Goal: Task Accomplishment & Management: Complete application form

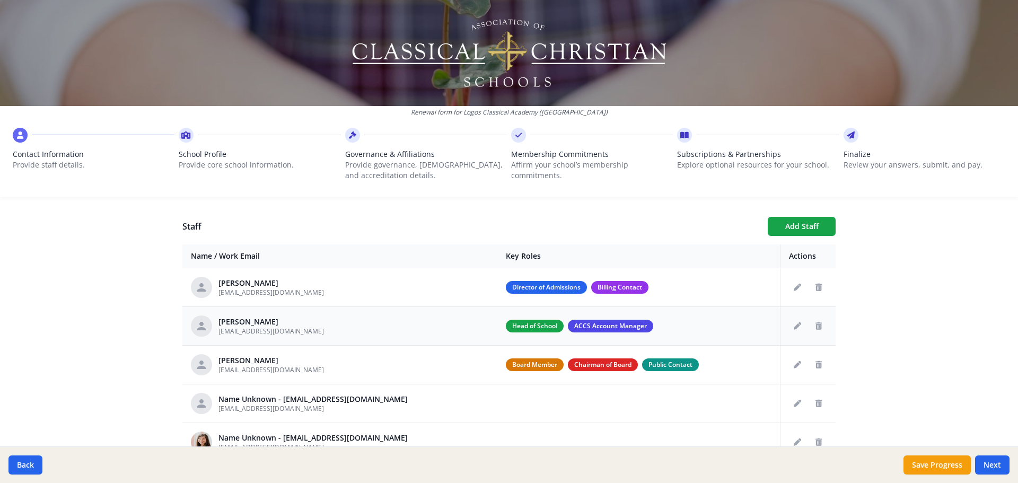
scroll to position [53, 0]
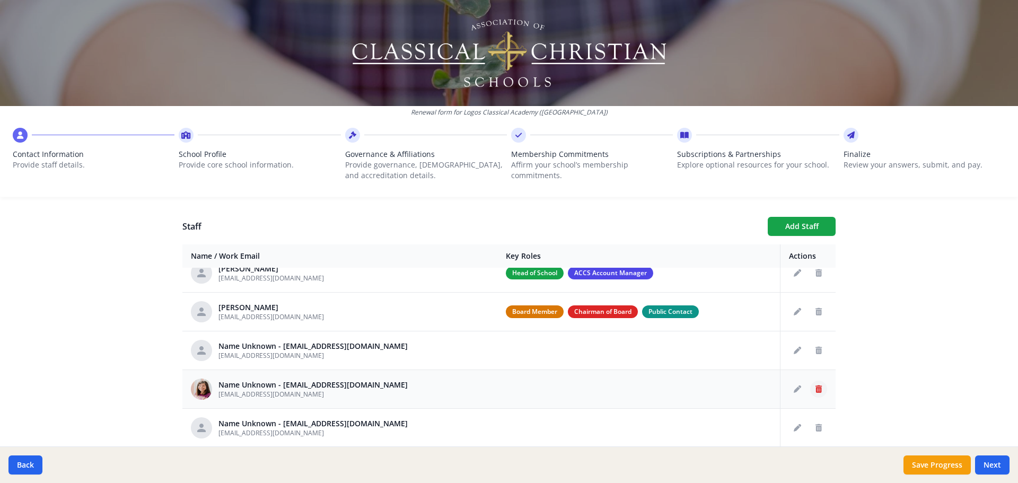
click at [815, 389] on icon "Delete staff" at bounding box center [818, 388] width 6 height 7
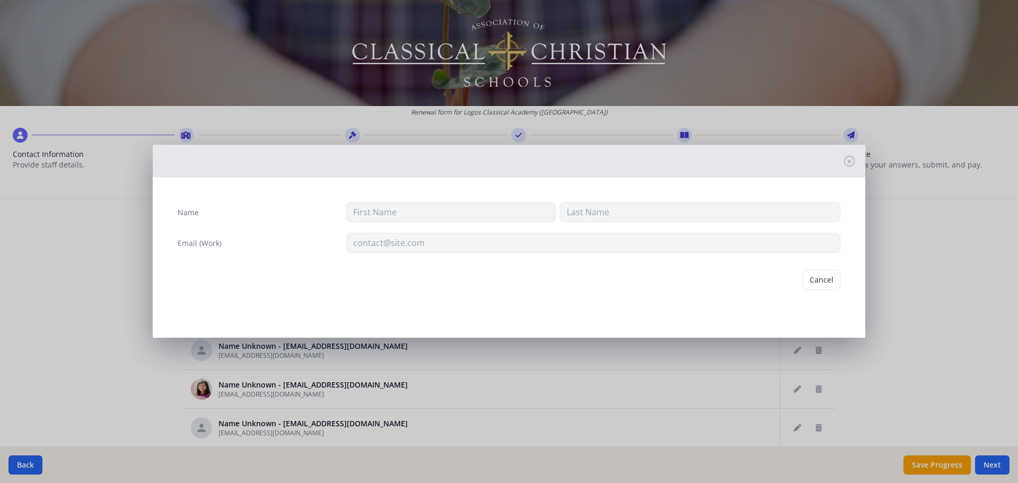
type input "lwelton@logosclassicalacademy.org"
click at [831, 277] on button "Delete" at bounding box center [822, 280] width 37 height 20
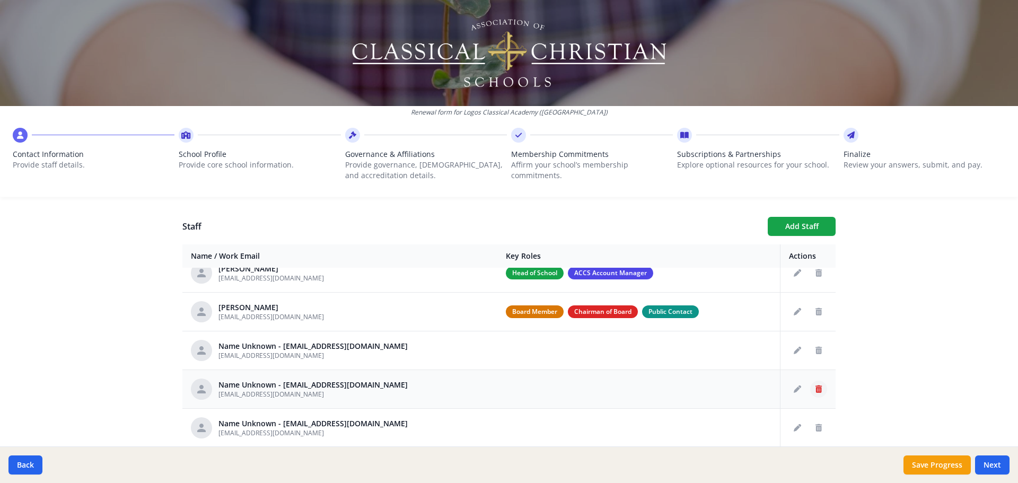
click at [810, 390] on button "Delete staff" at bounding box center [818, 389] width 17 height 17
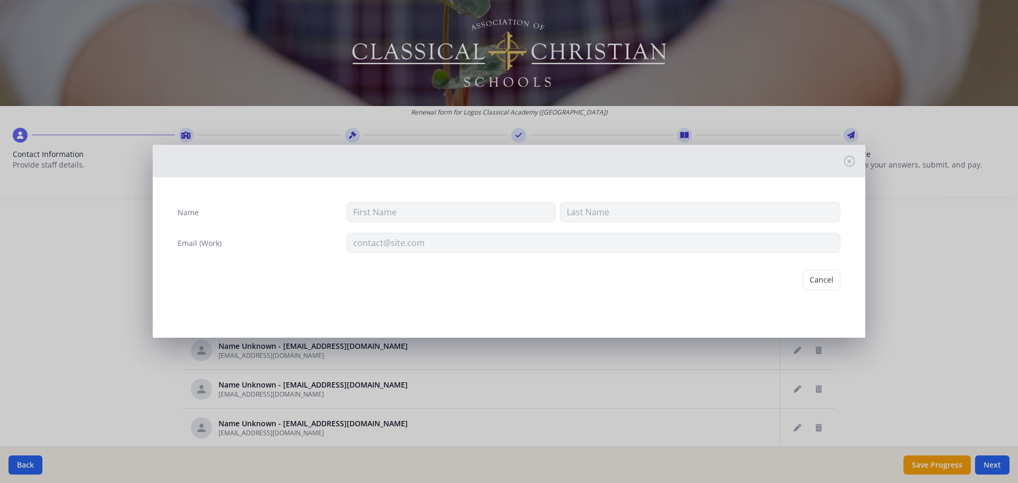
type input "Smelchior@logosclassicalacademy.org"
click at [816, 280] on button "Delete" at bounding box center [822, 280] width 37 height 20
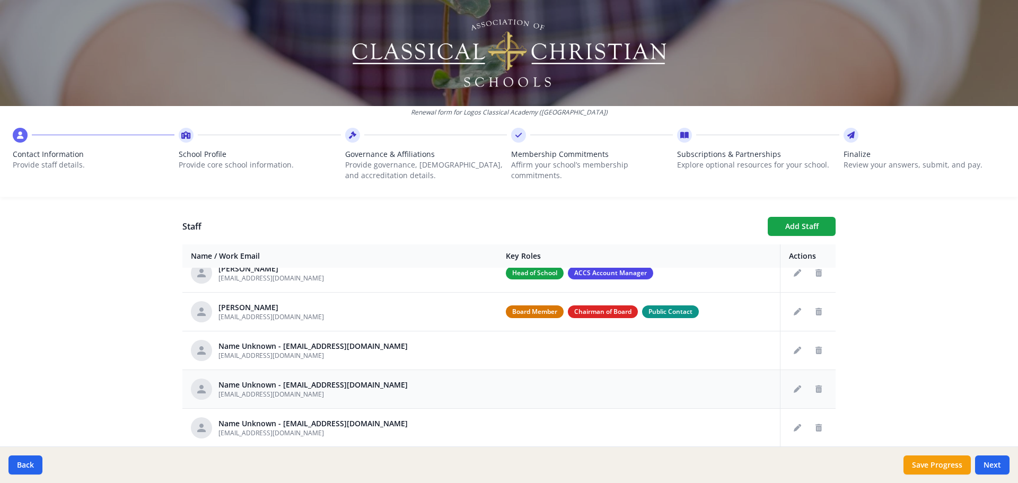
scroll to position [0, 0]
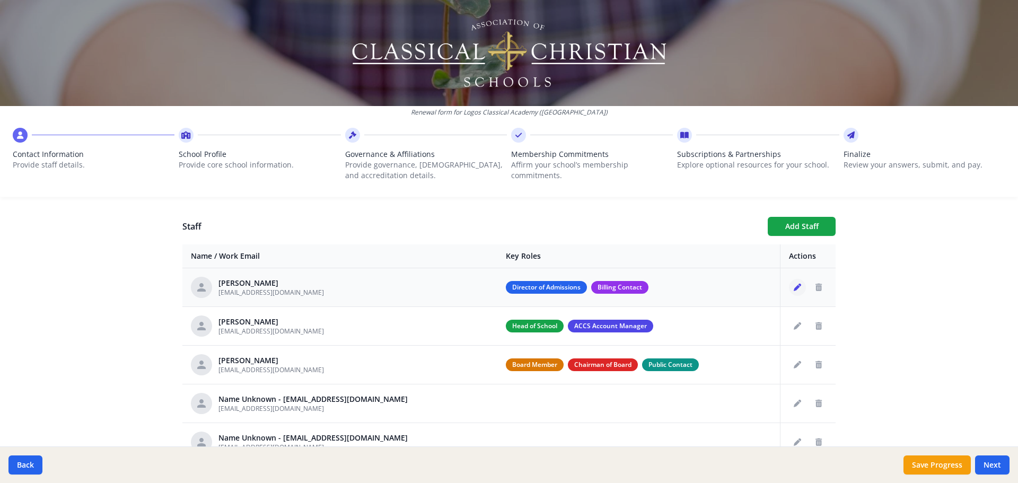
click at [794, 288] on icon "Edit staff" at bounding box center [797, 287] width 7 height 7
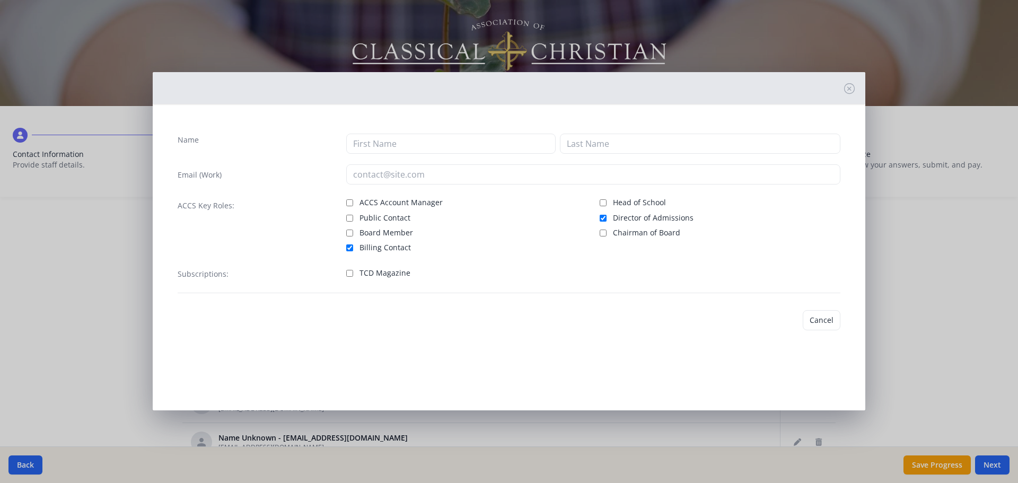
type input "Sarah"
type input "Crawford"
type input "scrawford@logosclassicalacademy.org"
checkbox input "true"
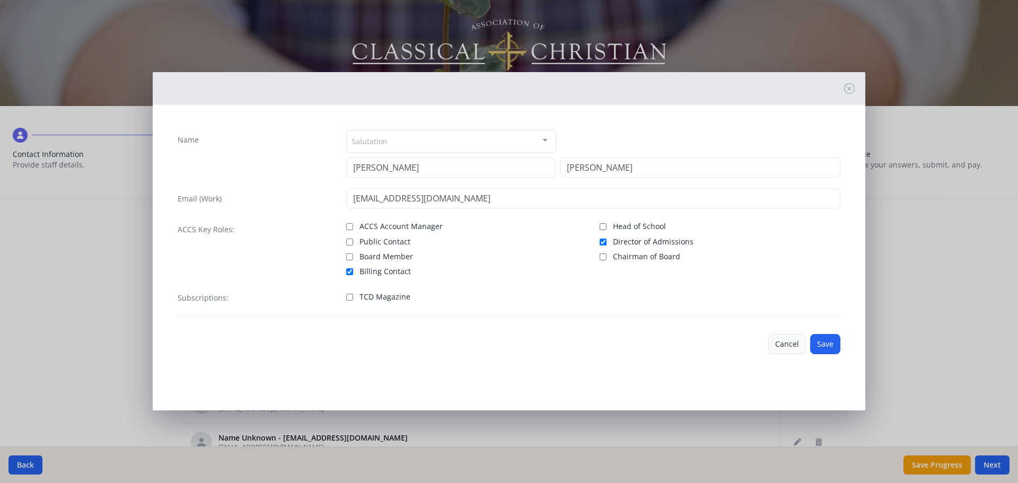
click at [783, 347] on button "Cancel" at bounding box center [787, 344] width 38 height 20
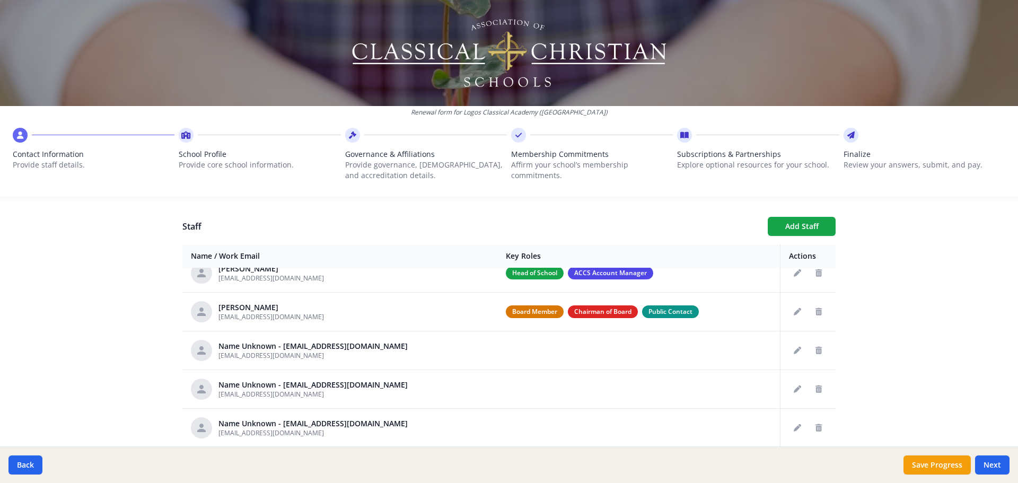
scroll to position [159, 0]
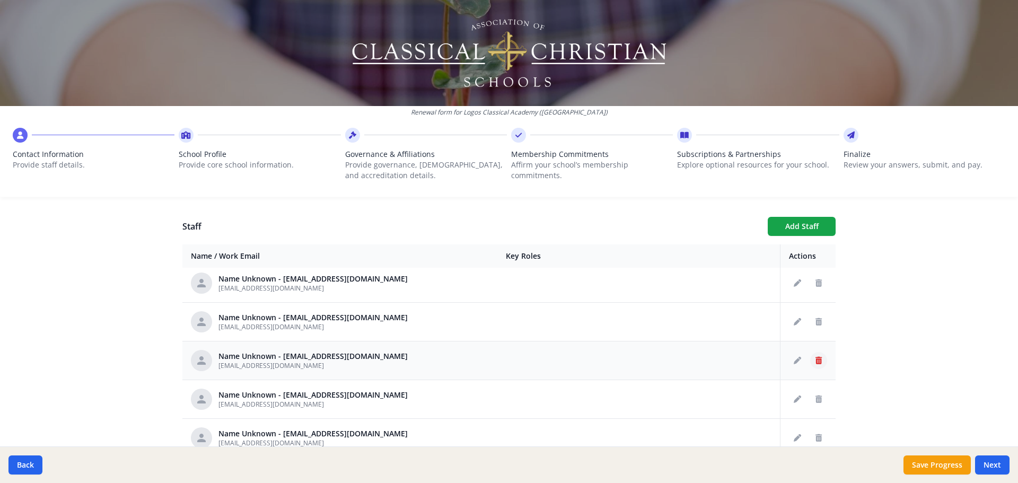
click at [815, 363] on icon "Delete staff" at bounding box center [818, 360] width 6 height 7
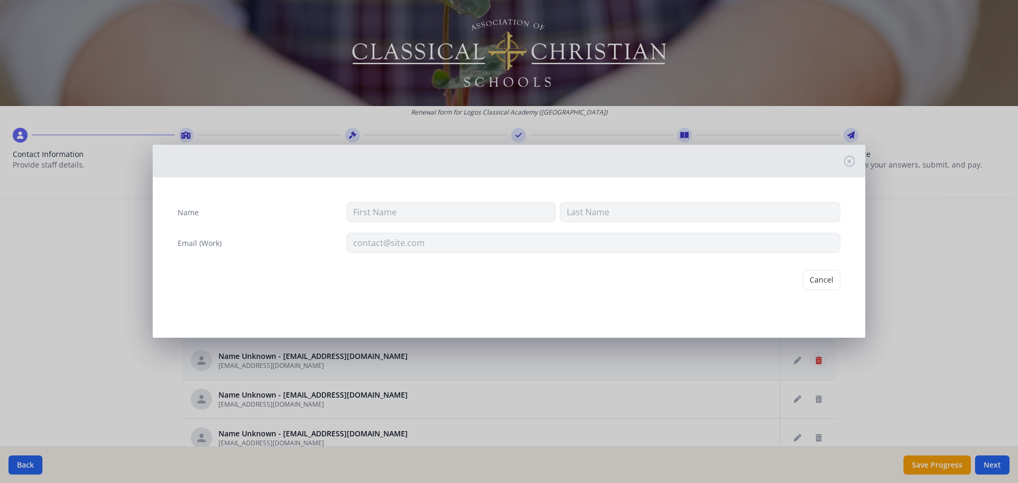
type input "MGodbee@logosclassicalacademy.org"
click at [822, 285] on button "Delete" at bounding box center [822, 280] width 37 height 20
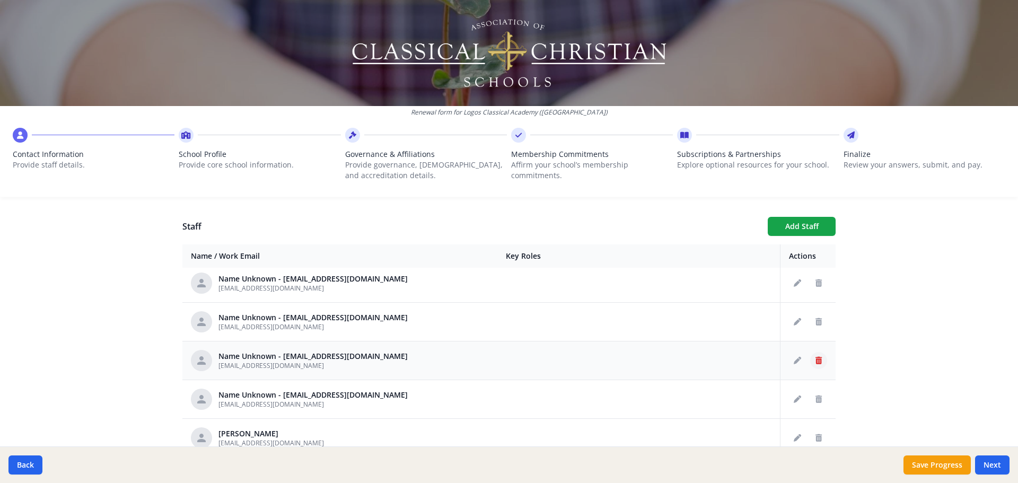
click at [810, 365] on button "Delete staff" at bounding box center [818, 360] width 17 height 17
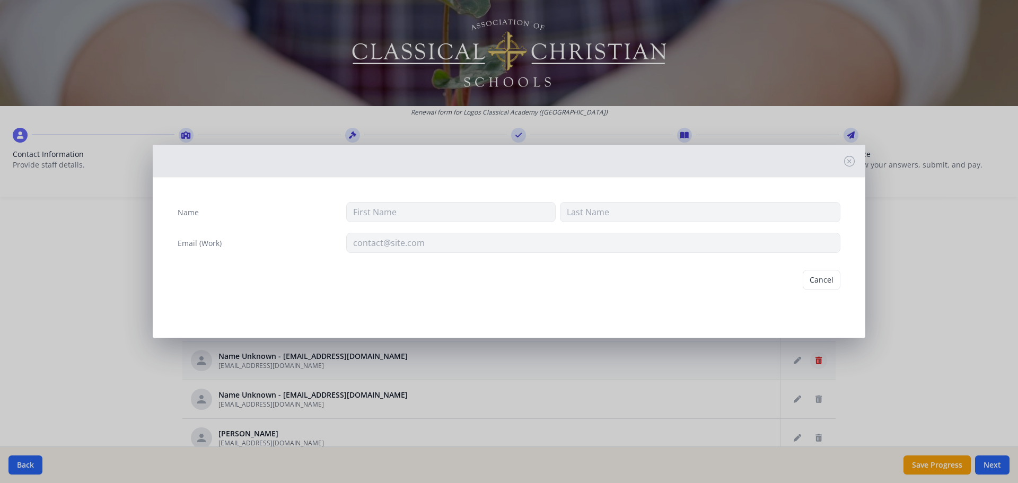
type input "PDrake@logosclassicalacademy.org"
click at [819, 287] on button "Delete" at bounding box center [822, 280] width 37 height 20
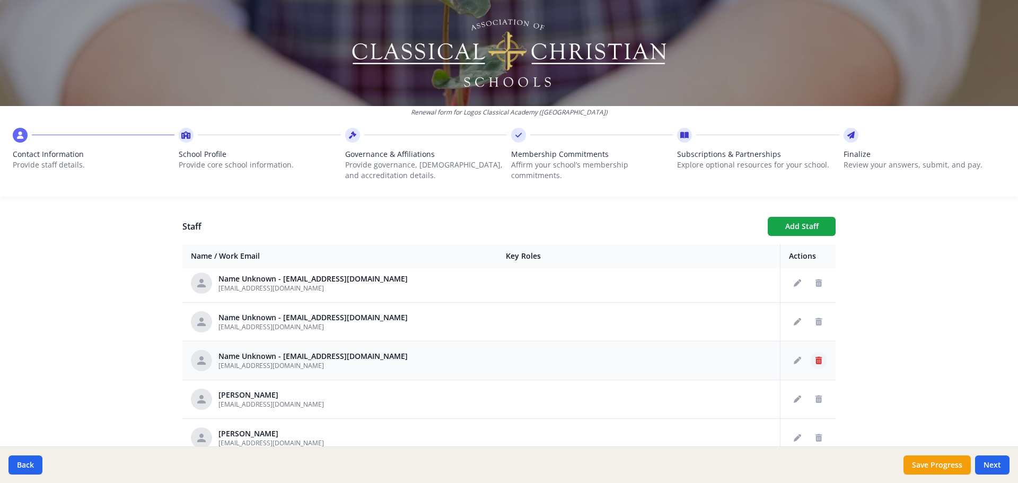
click at [815, 362] on icon "Delete staff" at bounding box center [818, 360] width 6 height 7
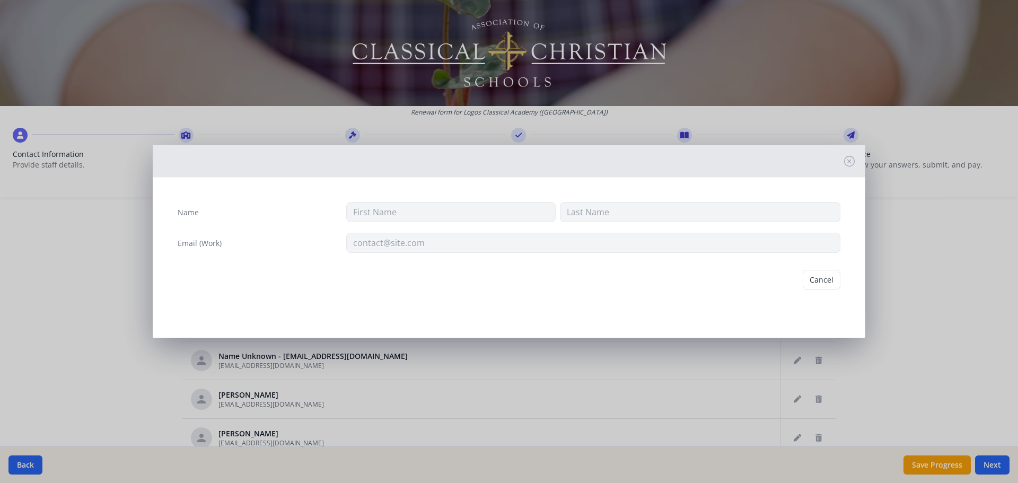
type input "Tlonaker@logosclassicalacademy.org"
click at [818, 277] on button "Delete" at bounding box center [822, 280] width 37 height 20
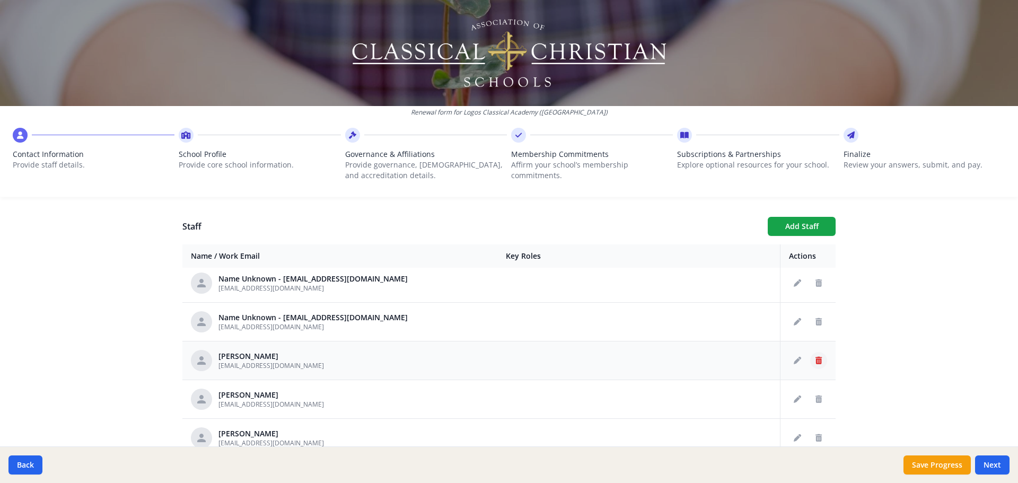
click at [810, 358] on button "Delete staff" at bounding box center [818, 360] width 17 height 17
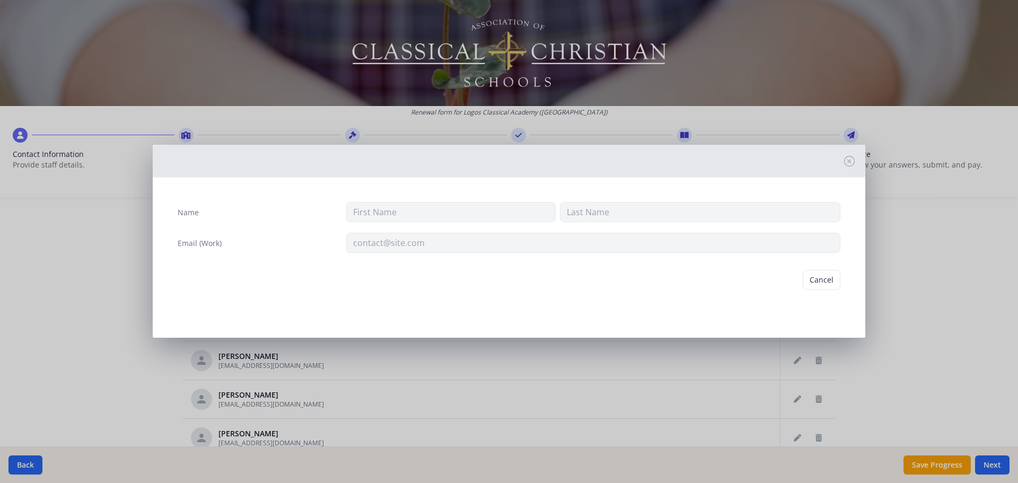
type input "Nikki"
type input "Daniel"
type input "ndaniel@logosclassicalacademy.org"
click at [814, 283] on button "Delete" at bounding box center [822, 280] width 37 height 20
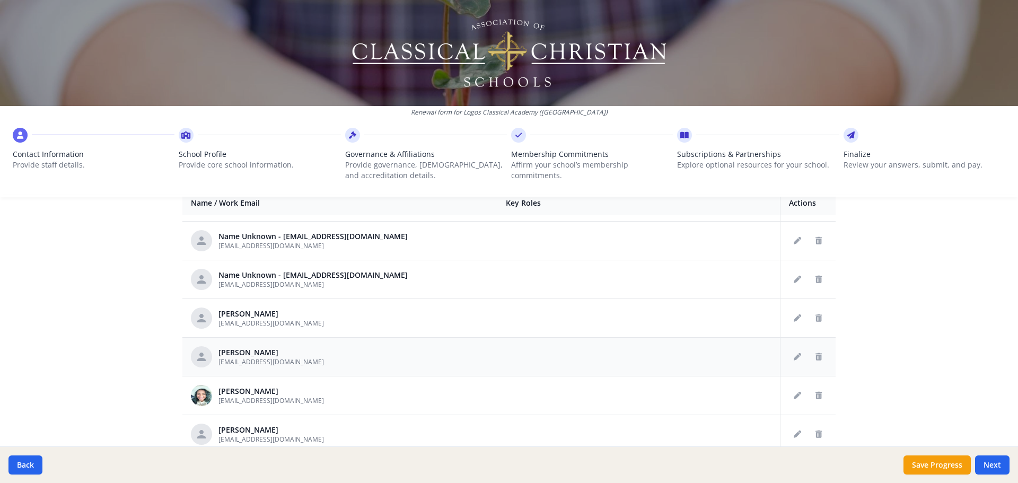
scroll to position [477, 0]
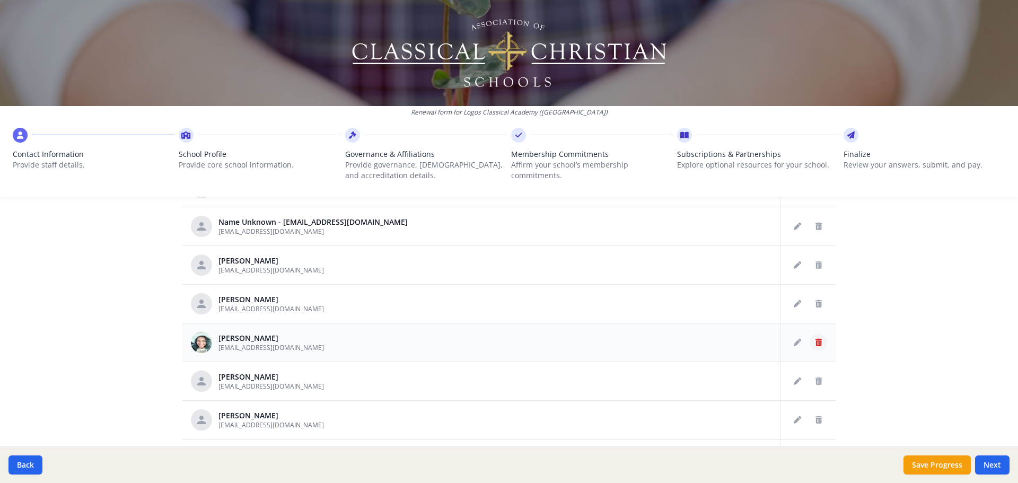
click at [810, 347] on button "Delete staff" at bounding box center [818, 342] width 17 height 17
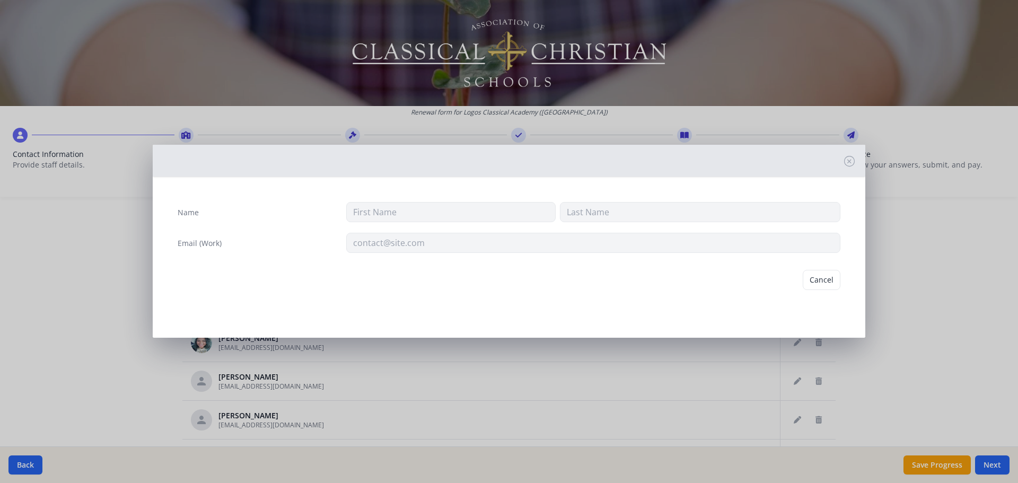
type input "Dana"
type input "Moore"
type input "dmoore@logosclassicalacademy.org"
click at [815, 282] on button "Delete" at bounding box center [822, 280] width 37 height 20
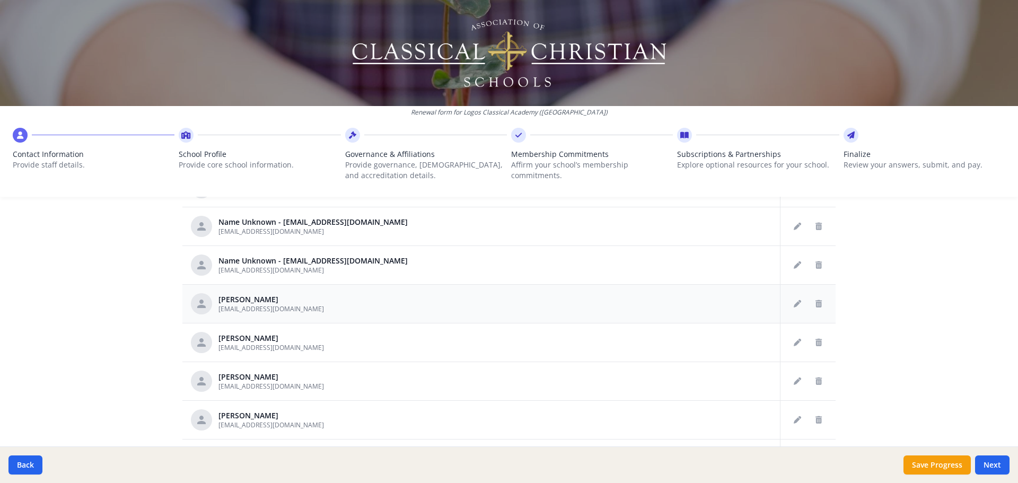
scroll to position [110, 0]
click at [815, 379] on icon "Delete staff" at bounding box center [818, 380] width 6 height 7
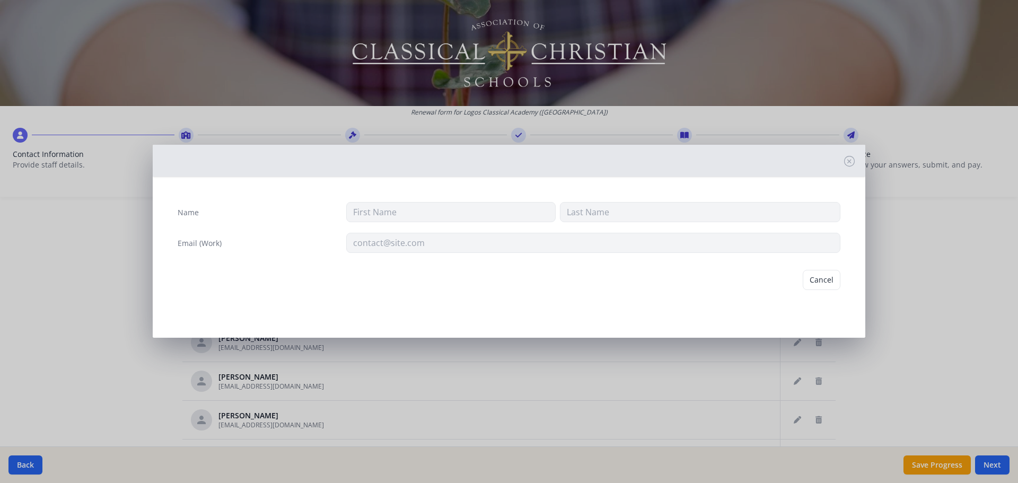
type input "Dorothy"
type input "Story"
type input "dstory@logosclassicalacademy.org"
click at [814, 284] on button "Delete" at bounding box center [822, 280] width 37 height 20
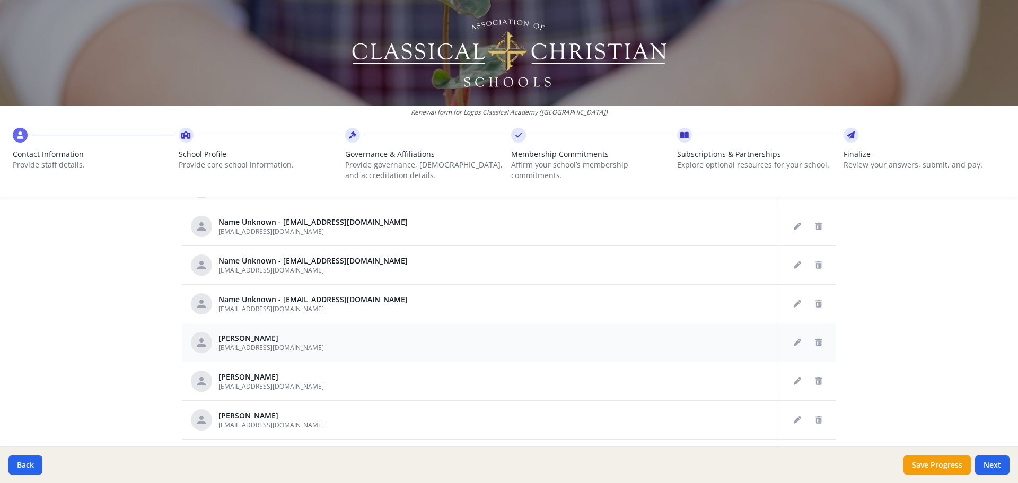
scroll to position [553, 0]
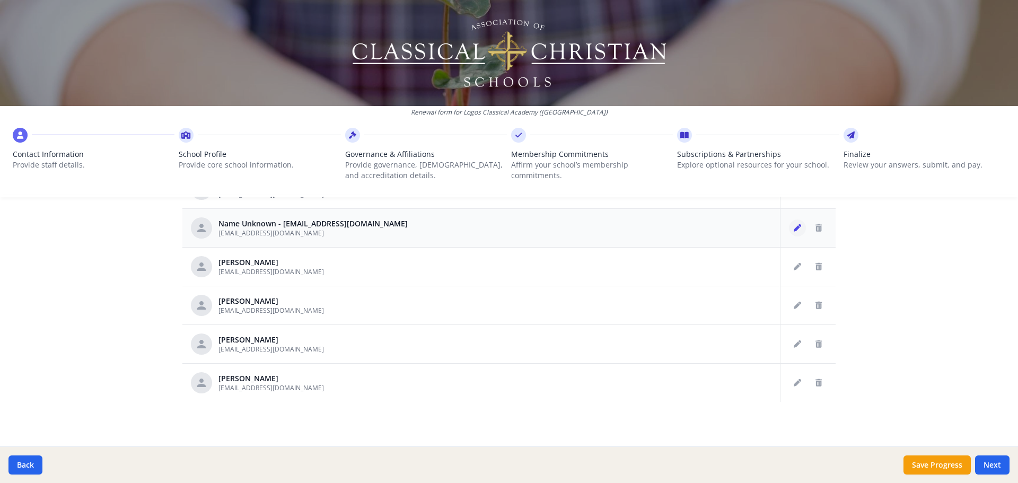
click at [794, 230] on icon "Edit staff" at bounding box center [797, 227] width 7 height 7
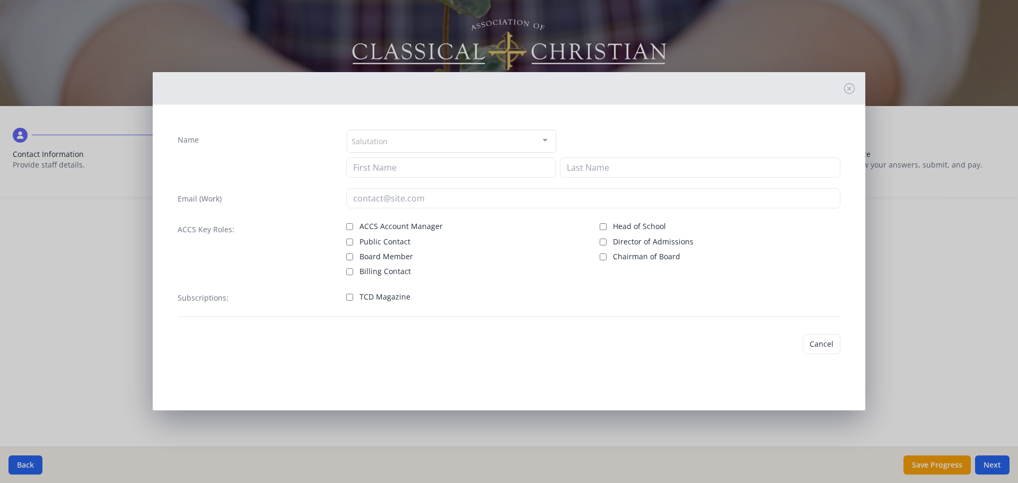
type input "ABarnes@logosclassicalacademy.org"
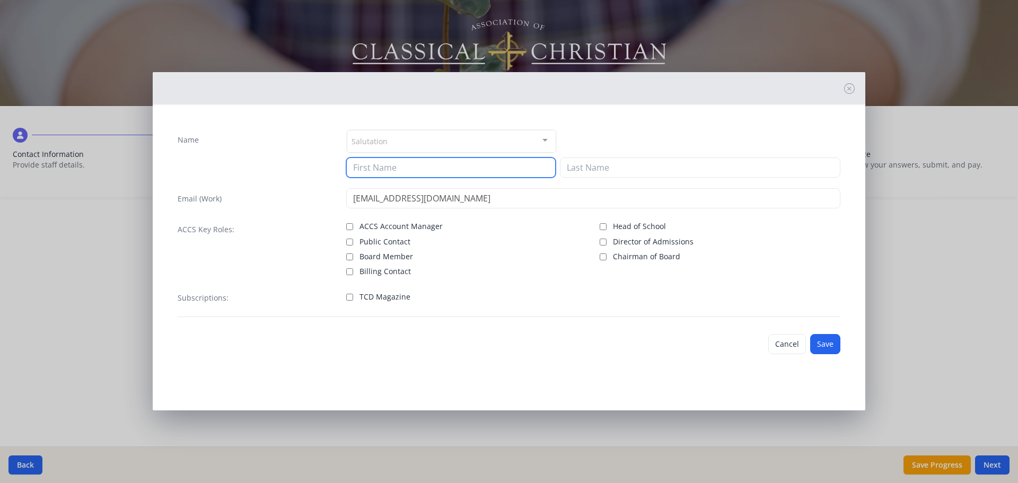
click at [472, 169] on input at bounding box center [450, 167] width 209 height 20
type input "Anna"
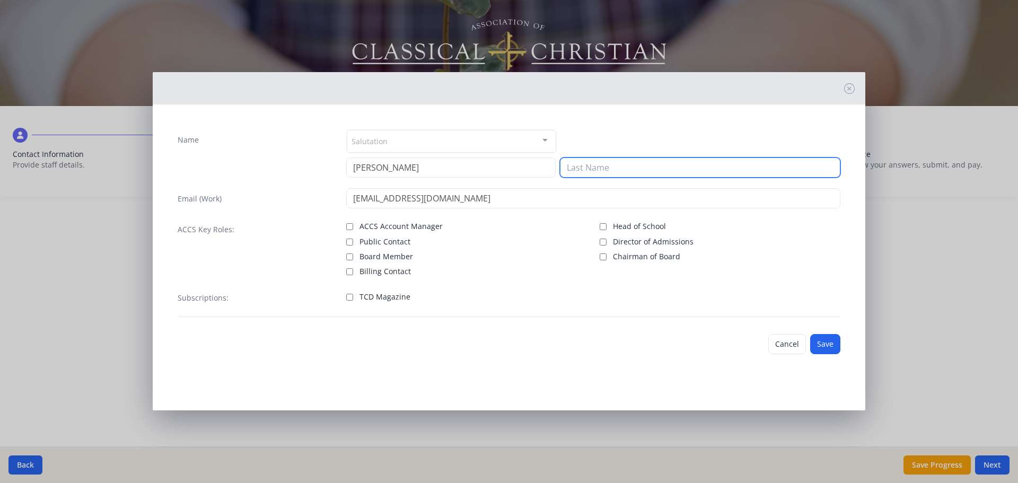
click at [592, 173] on input at bounding box center [700, 167] width 280 height 20
type input "Barnes"
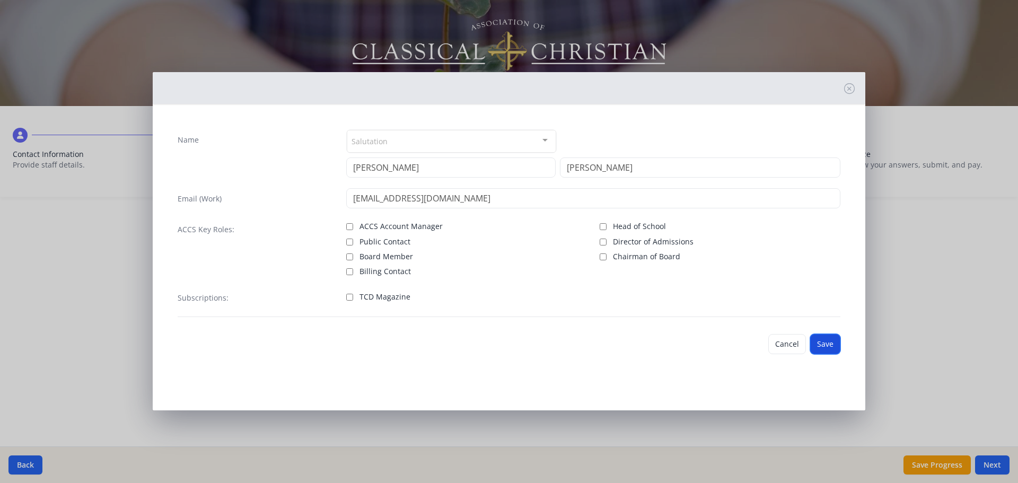
click at [823, 346] on button "Save" at bounding box center [825, 344] width 30 height 20
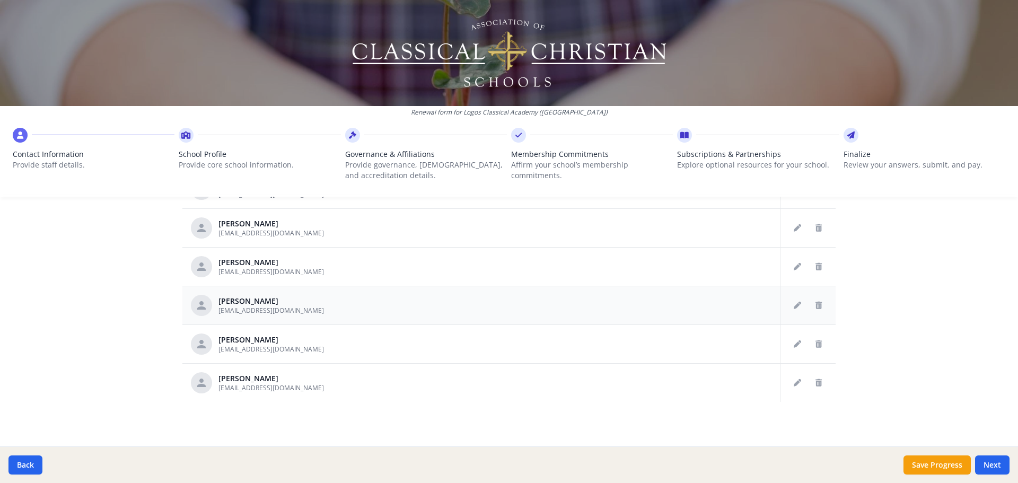
scroll to position [0, 0]
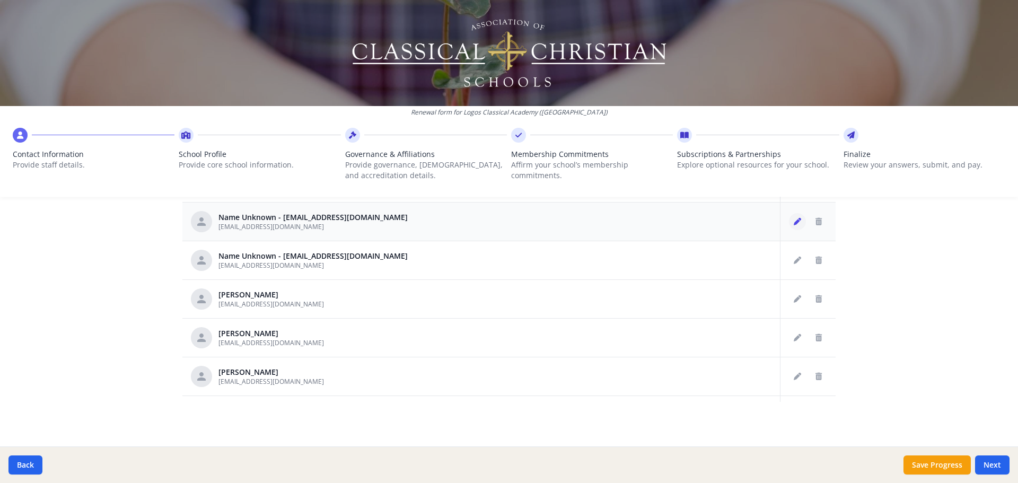
click at [794, 222] on icon "Edit staff" at bounding box center [797, 221] width 7 height 7
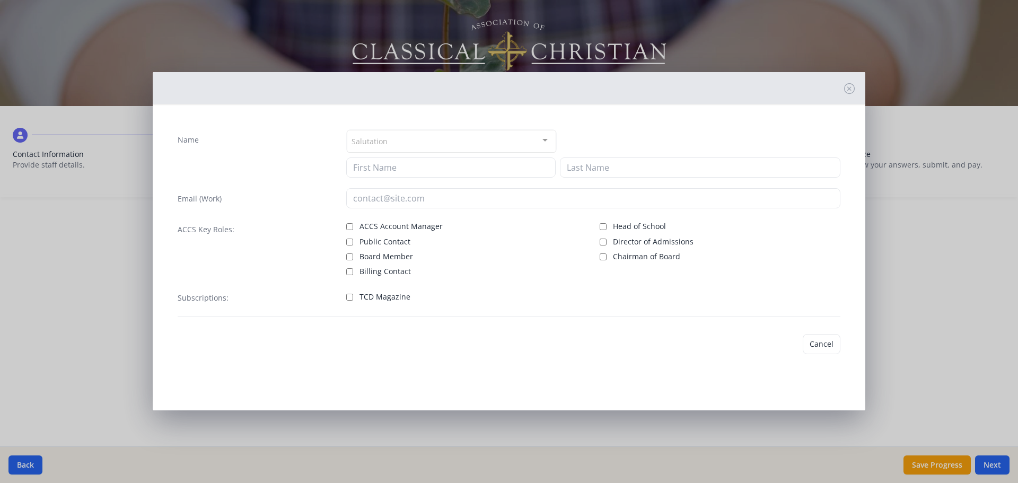
type input "adumars@logosclassicalacademy.org"
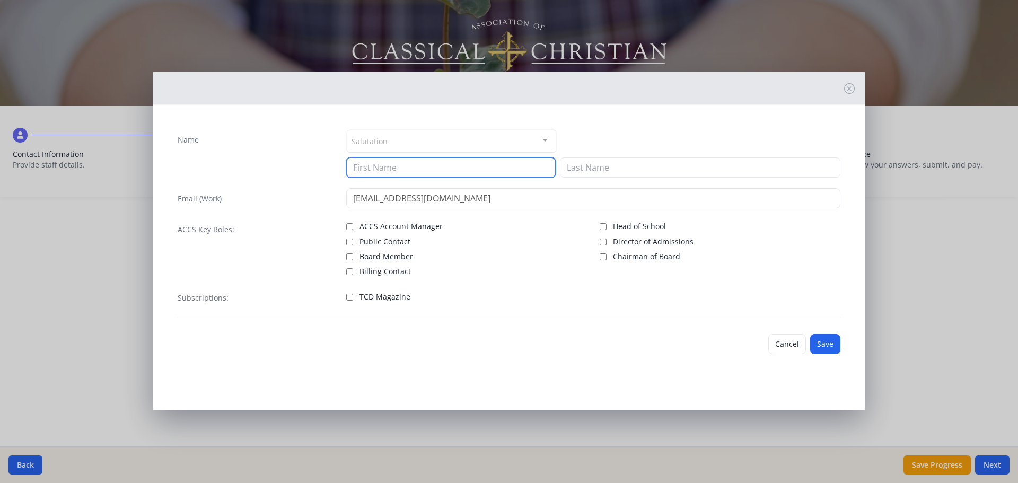
click at [482, 174] on input at bounding box center [450, 167] width 209 height 20
type input "Anita"
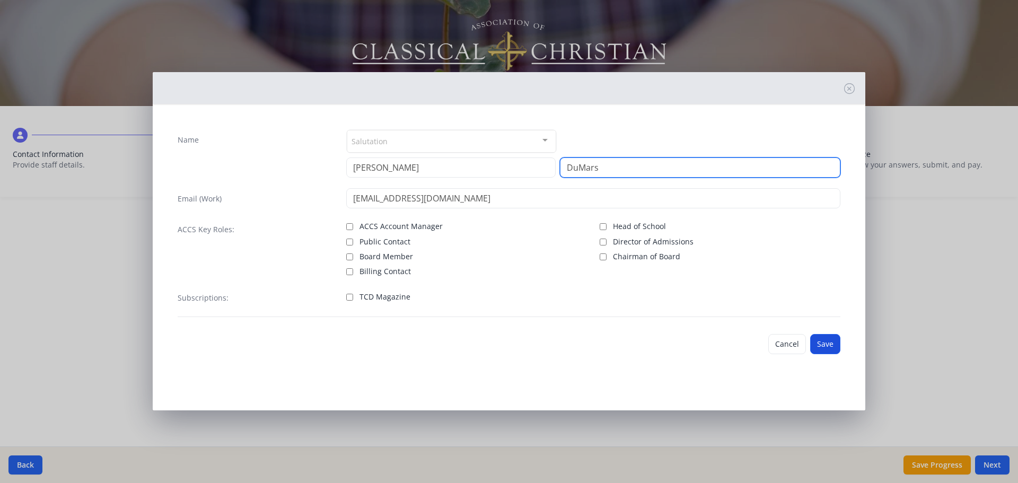
type input "DuMars"
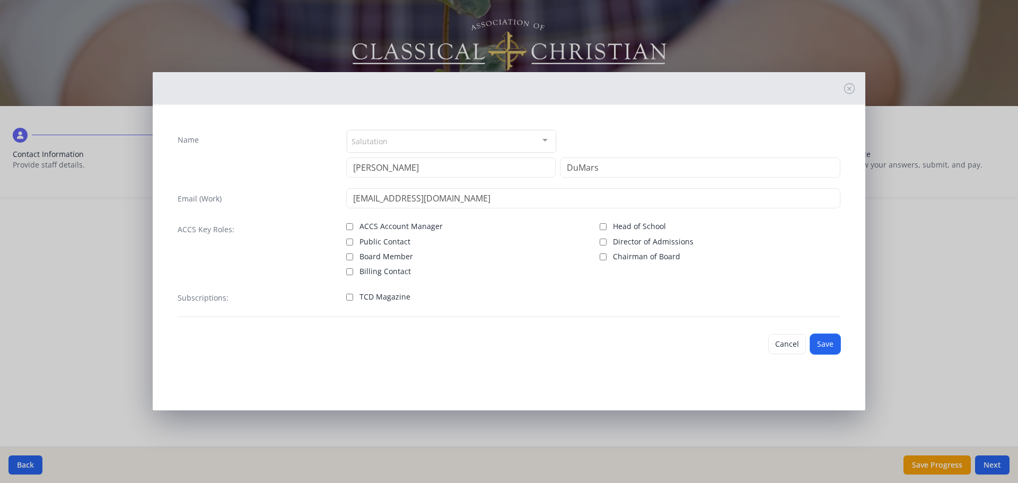
click at [824, 346] on button "Save" at bounding box center [825, 344] width 30 height 20
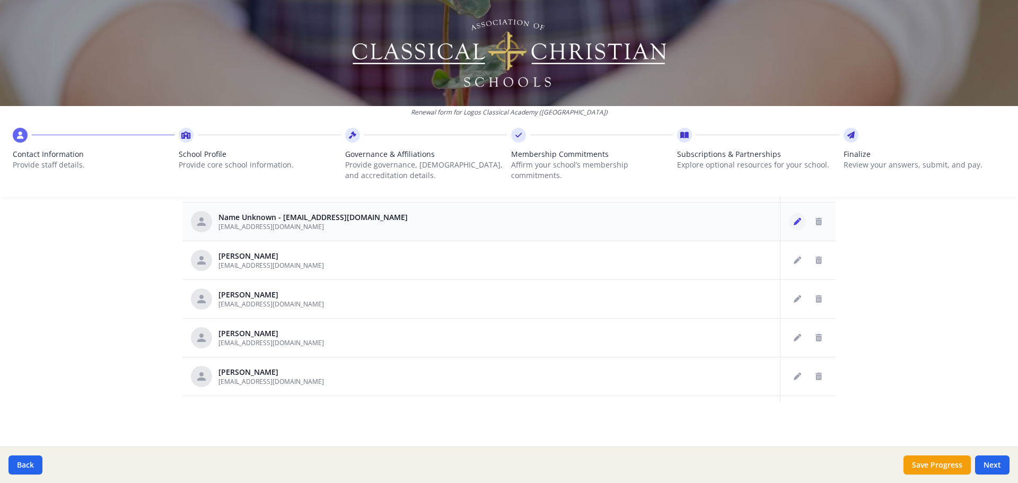
click at [794, 222] on icon "Edit staff" at bounding box center [797, 221] width 7 height 7
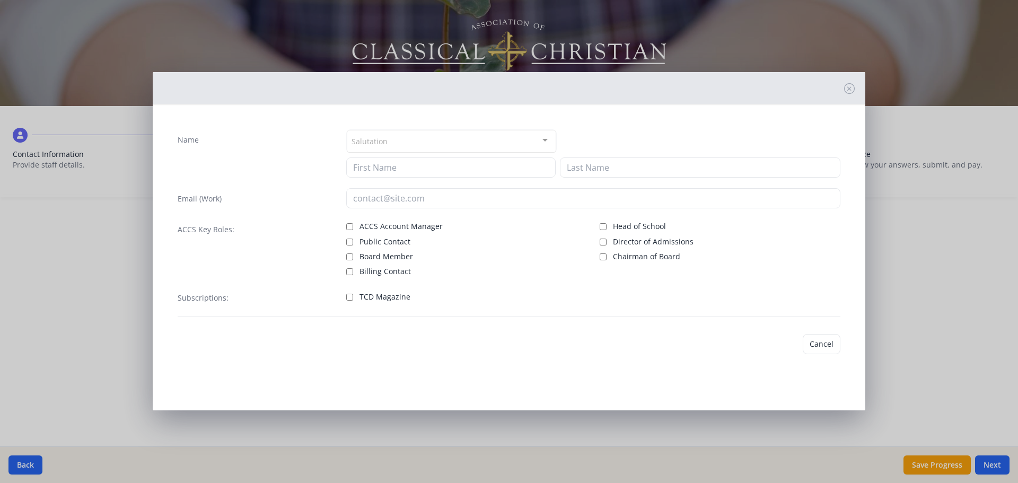
type input "rmathis@logosclassicalacademy.org"
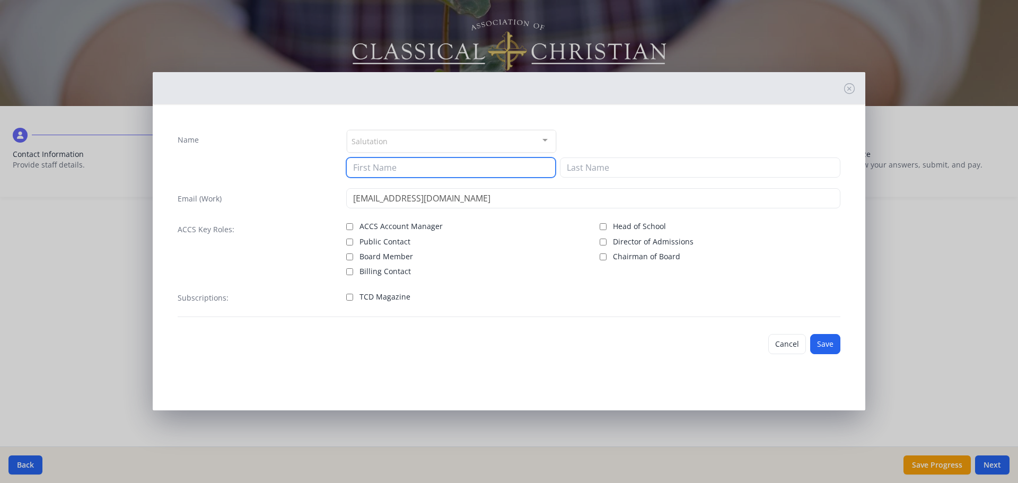
click at [429, 169] on input at bounding box center [450, 167] width 209 height 20
type input "Raines"
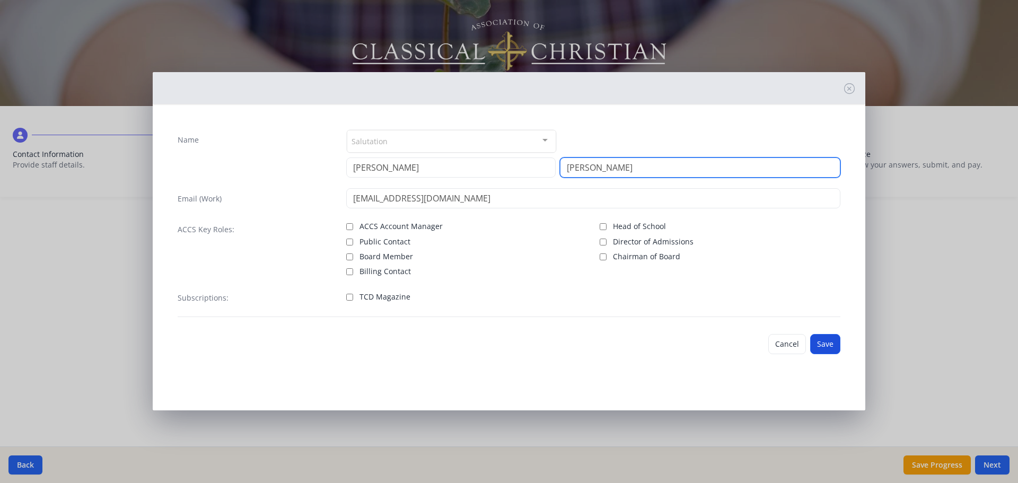
type input "Mathis"
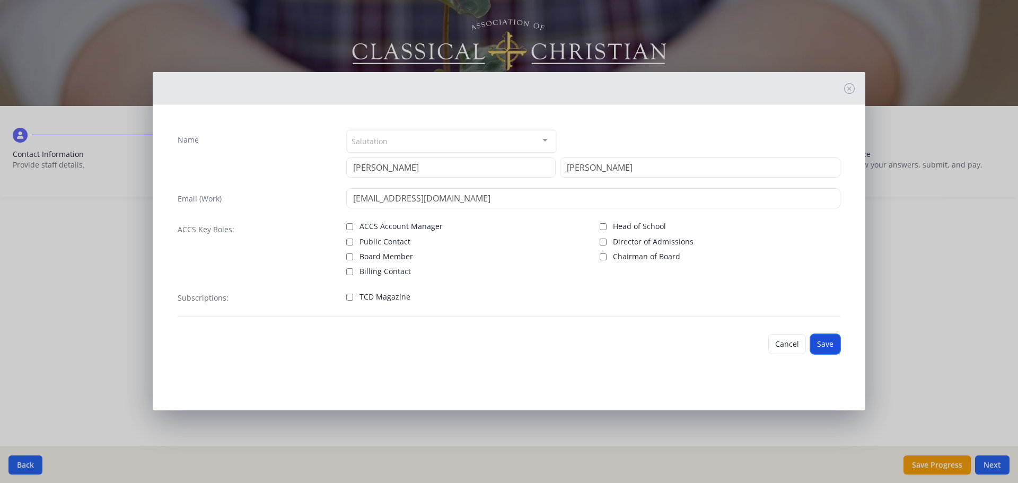
click at [821, 342] on button "Save" at bounding box center [825, 344] width 30 height 20
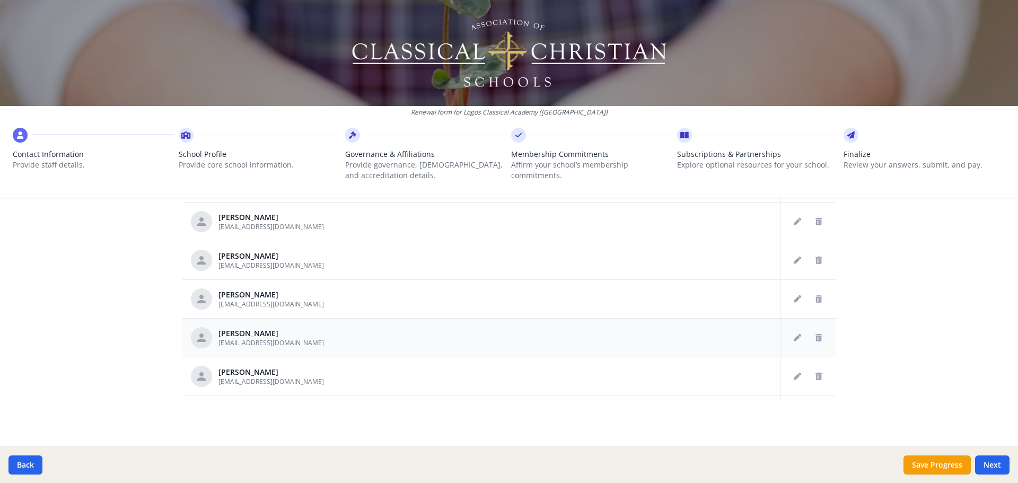
scroll to position [394, 0]
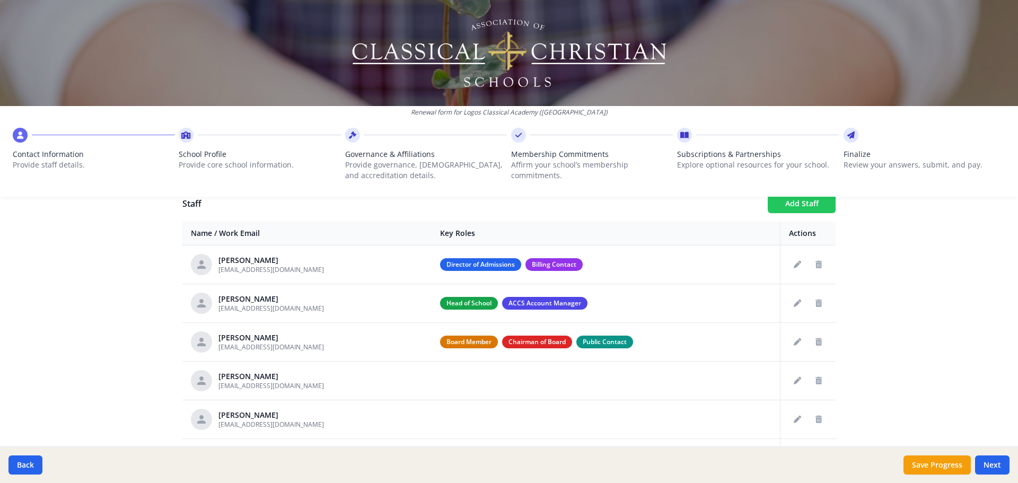
click at [795, 211] on button "Add Staff" at bounding box center [802, 203] width 68 height 19
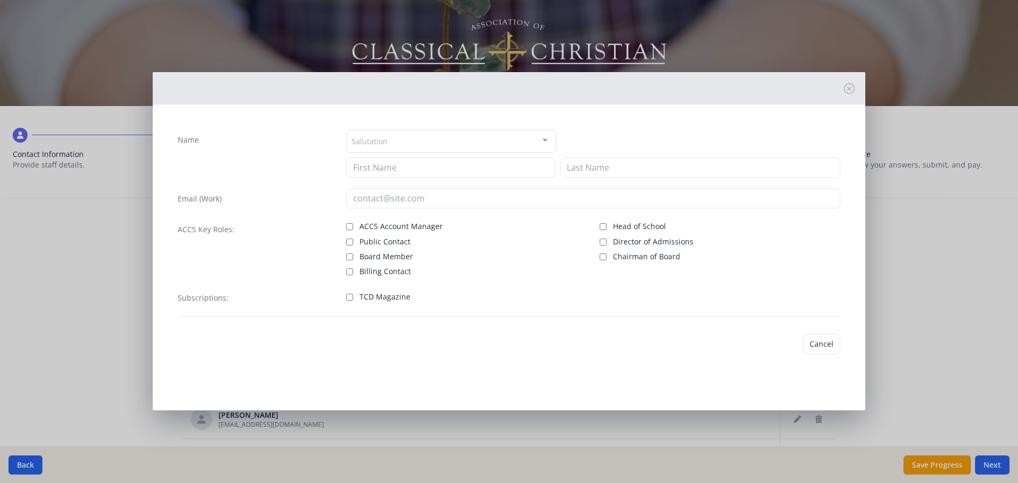
checkbox input "false"
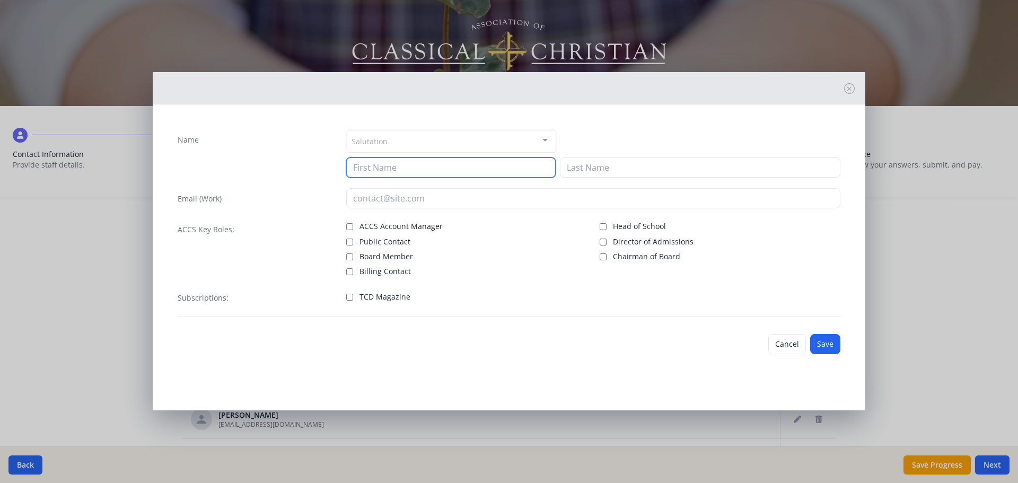
click at [411, 170] on input at bounding box center [450, 167] width 209 height 20
type input "Haley"
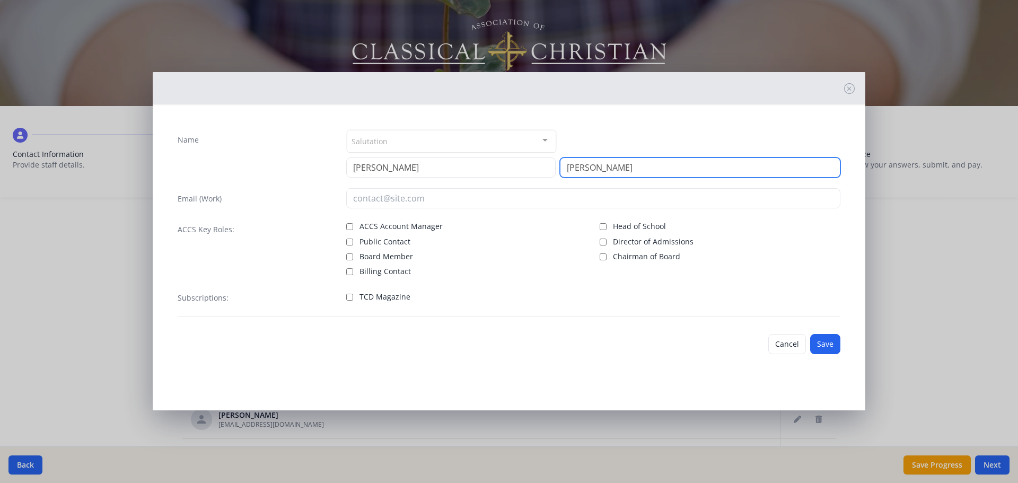
type input "Sprouse"
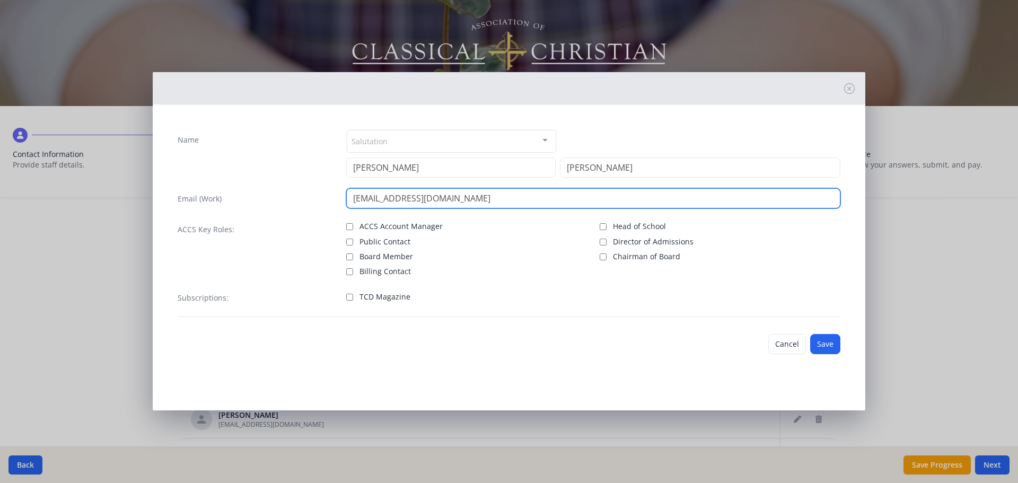
drag, startPoint x: 505, startPoint y: 198, endPoint x: 392, endPoint y: 199, distance: 112.9
click at [392, 199] on input "hsprouse@logosclassicalacademy.org" at bounding box center [593, 198] width 495 height 20
type input "hsprouse@logosclassicalacademy.org"
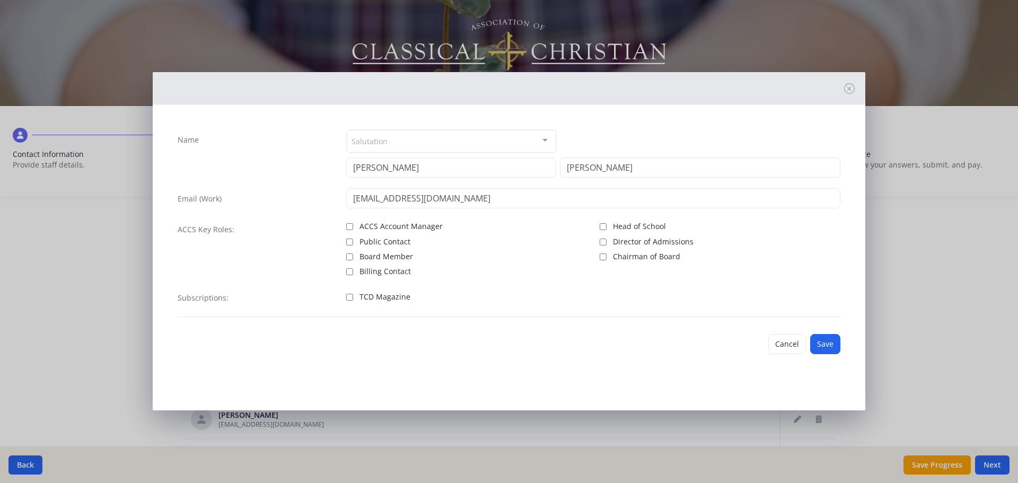
click at [501, 245] on label "Public Contact" at bounding box center [466, 240] width 241 height 13
click at [353, 245] on input "Public Contact" at bounding box center [349, 242] width 7 height 7
click at [350, 239] on input "Public Contact" at bounding box center [349, 242] width 7 height 7
checkbox input "false"
click at [822, 340] on button "Save" at bounding box center [825, 344] width 30 height 20
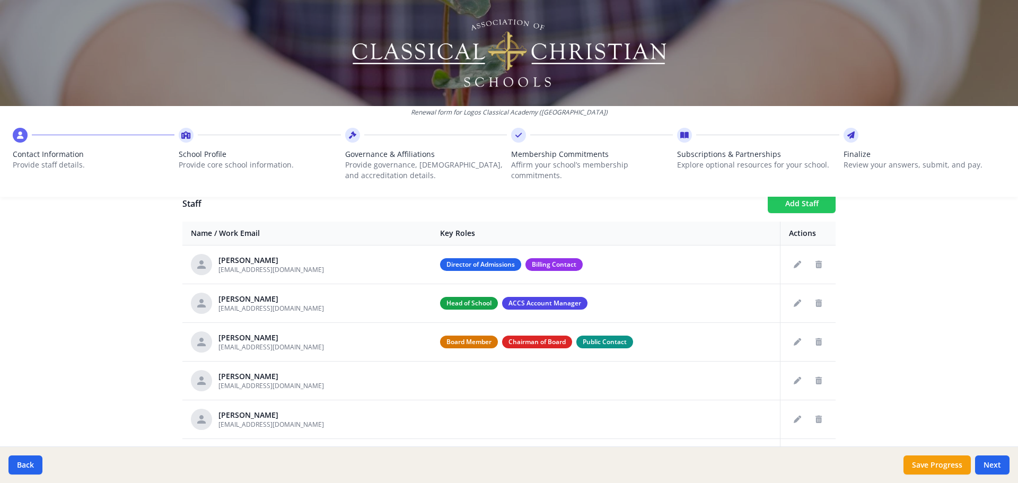
click at [786, 207] on button "Add Staff" at bounding box center [802, 203] width 68 height 19
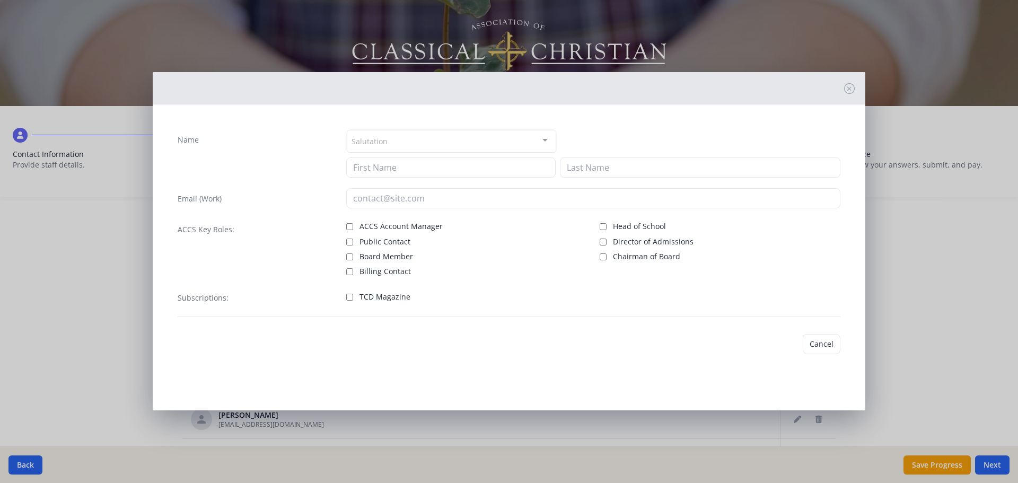
checkbox input "false"
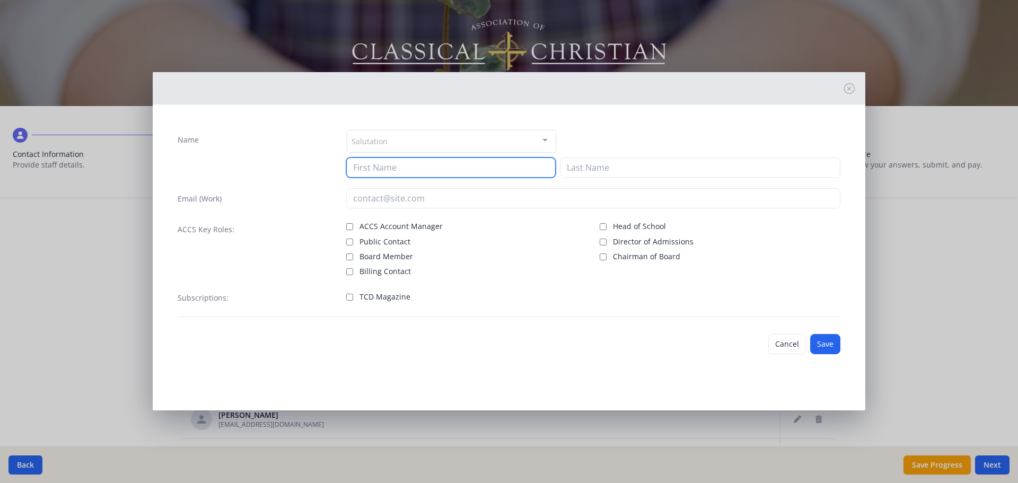
click at [459, 166] on input at bounding box center [450, 167] width 209 height 20
type input "Jessy"
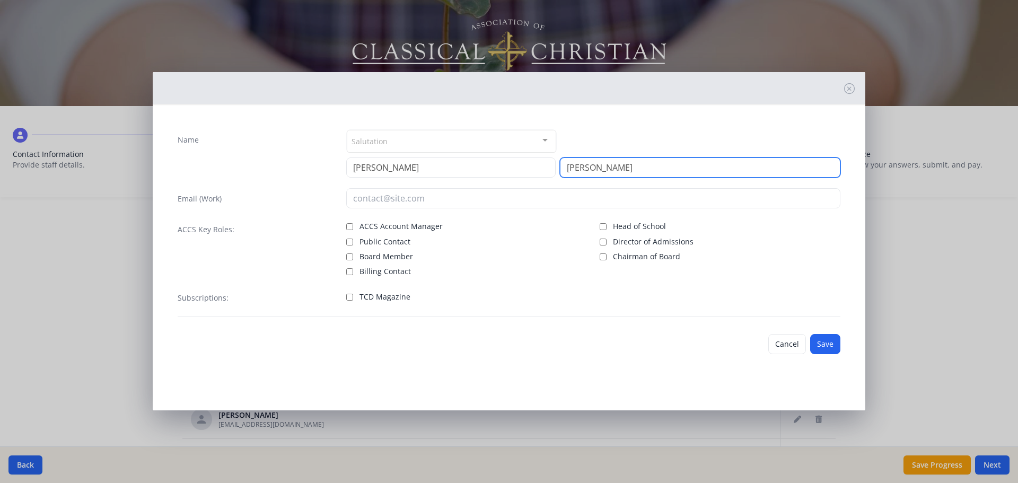
type input "Groezinger"
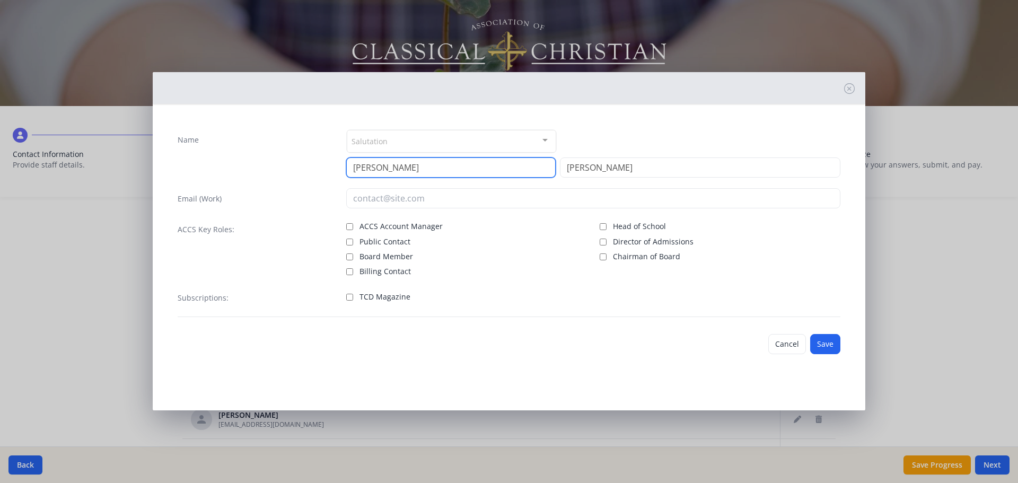
click at [418, 168] on input "Jessy" at bounding box center [450, 167] width 209 height 20
type input "Jessica"
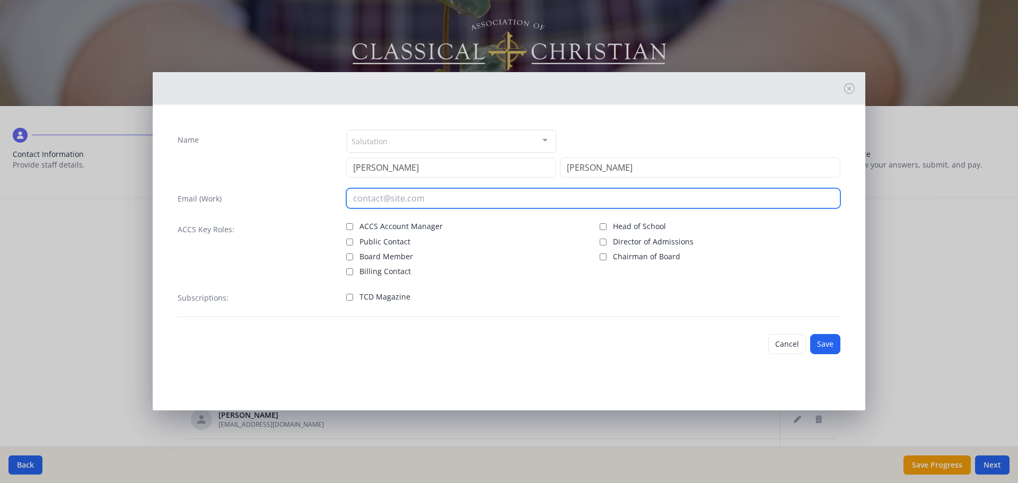
click at [429, 195] on input "email" at bounding box center [593, 198] width 495 height 20
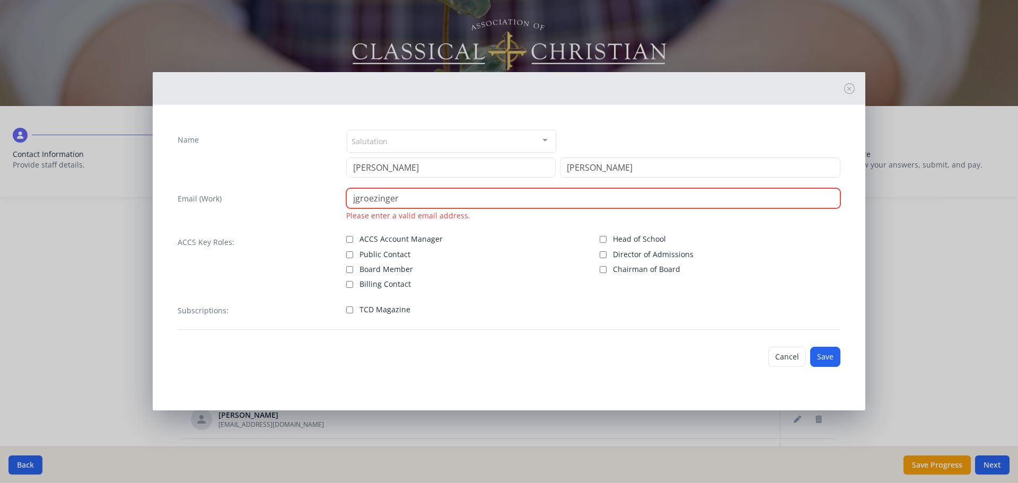
paste input "@logosclassicalacademy.org"
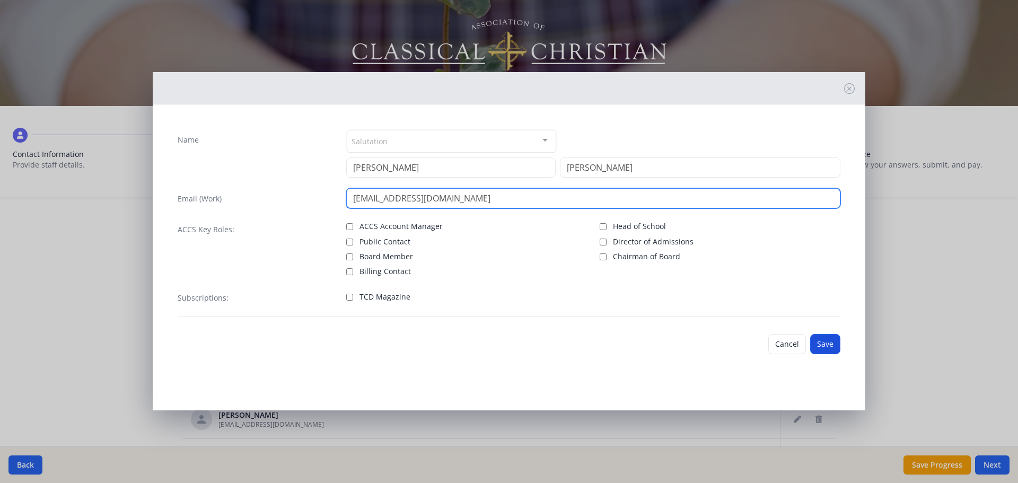
type input "jgroezinger@logosclassicalacademy.org"
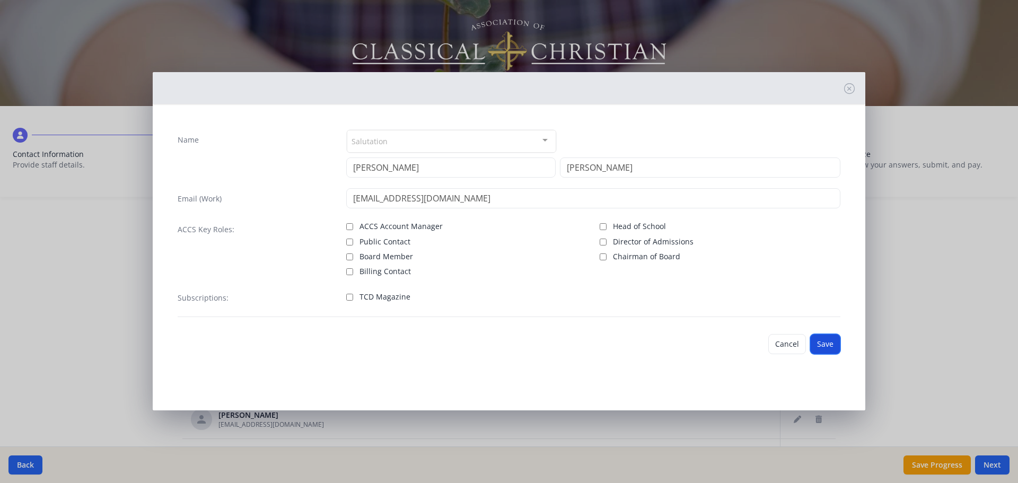
click at [834, 348] on button "Save" at bounding box center [825, 344] width 30 height 20
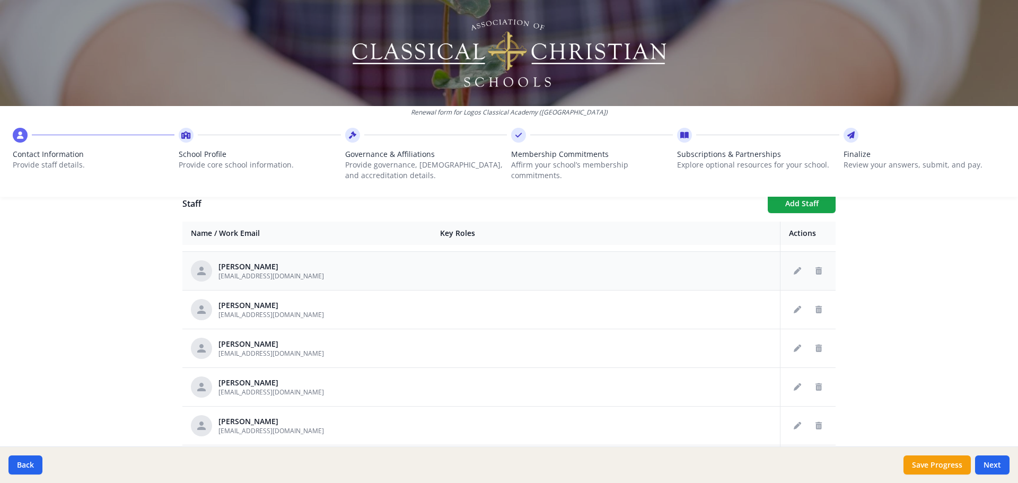
scroll to position [0, 0]
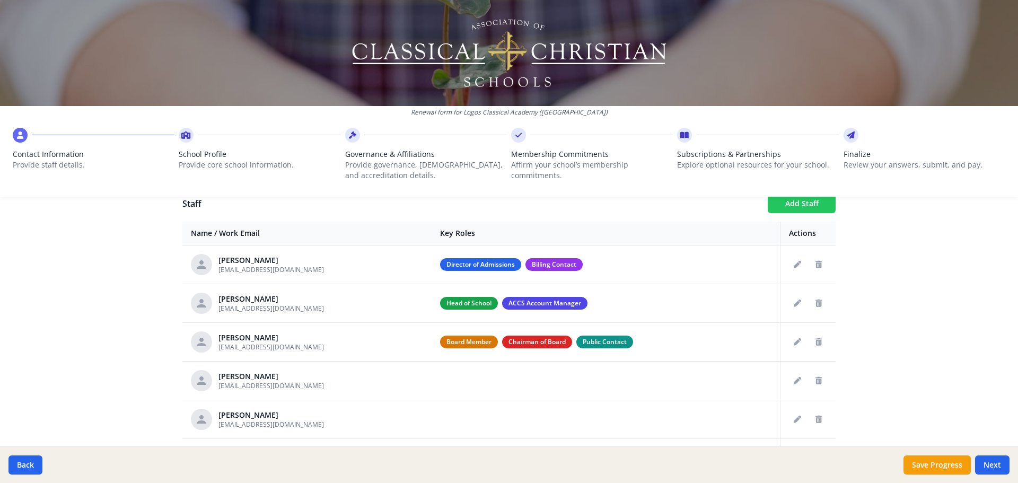
click at [783, 208] on button "Add Staff" at bounding box center [802, 203] width 68 height 19
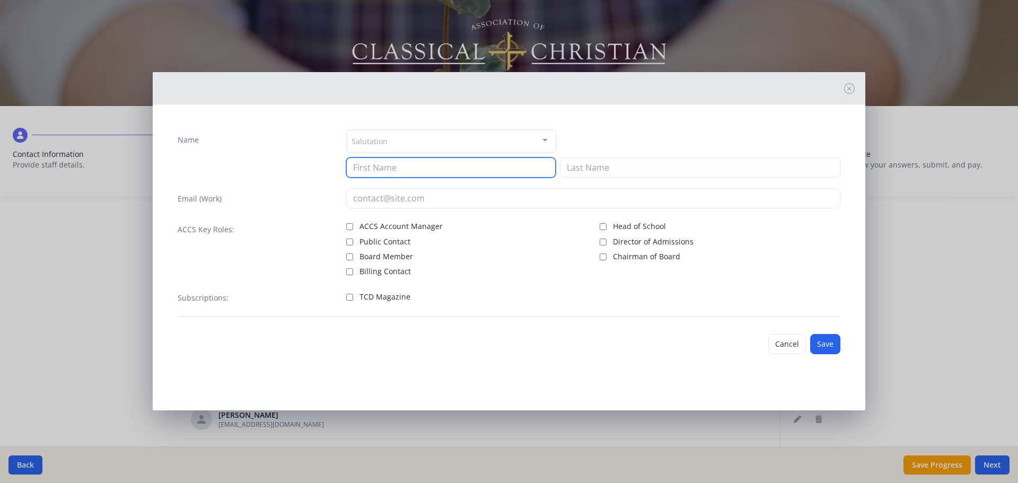
click at [437, 170] on input at bounding box center [450, 167] width 209 height 20
type input "Nate"
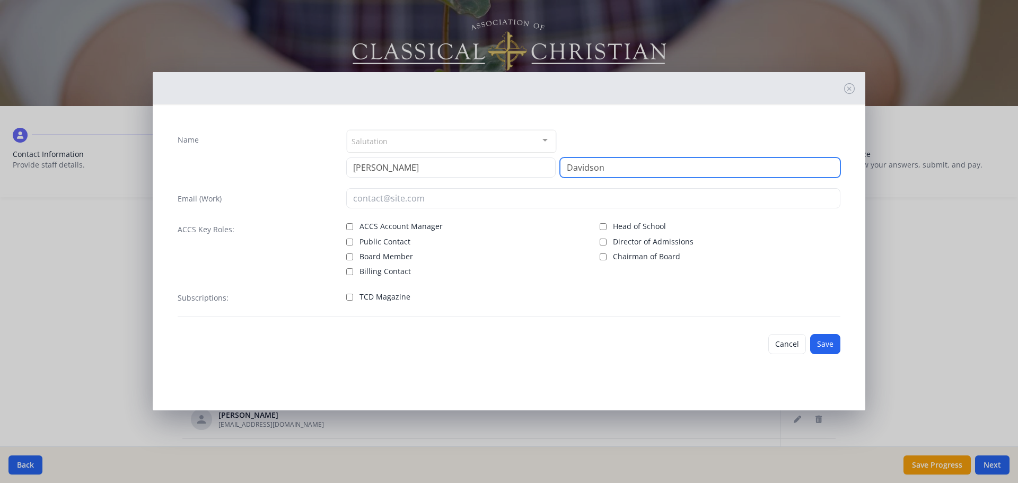
type input "Davidson"
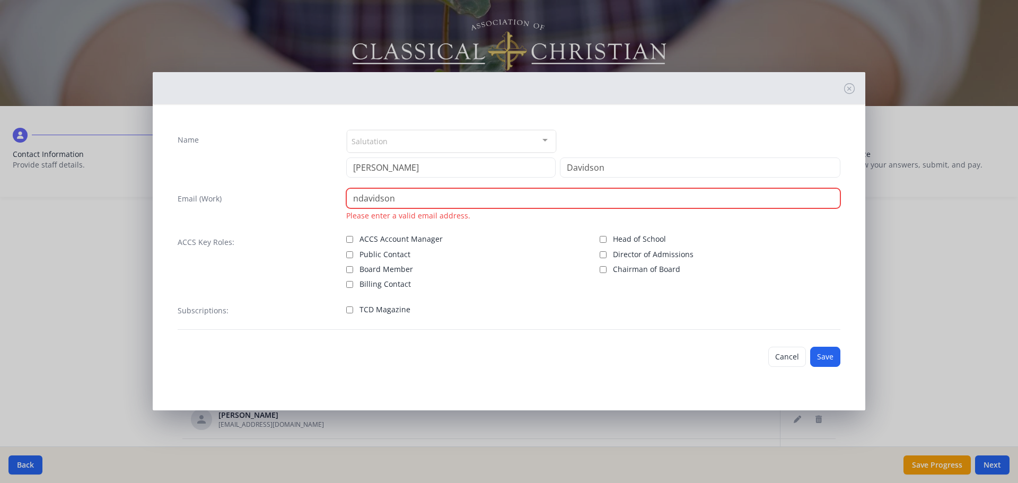
paste input "@logosclassicalacademy.org"
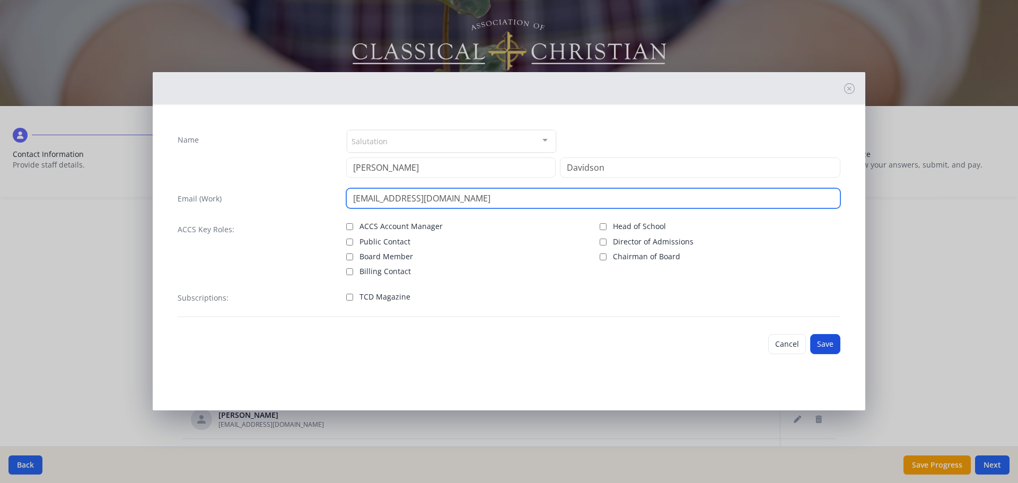
type input "ndavidson@logosclassicalacademy.org"
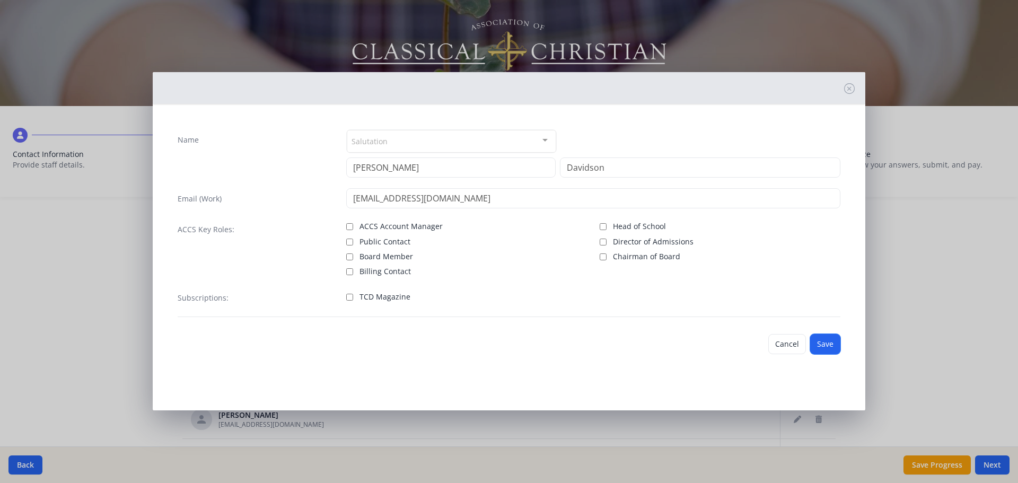
click at [832, 341] on button "Save" at bounding box center [825, 344] width 30 height 20
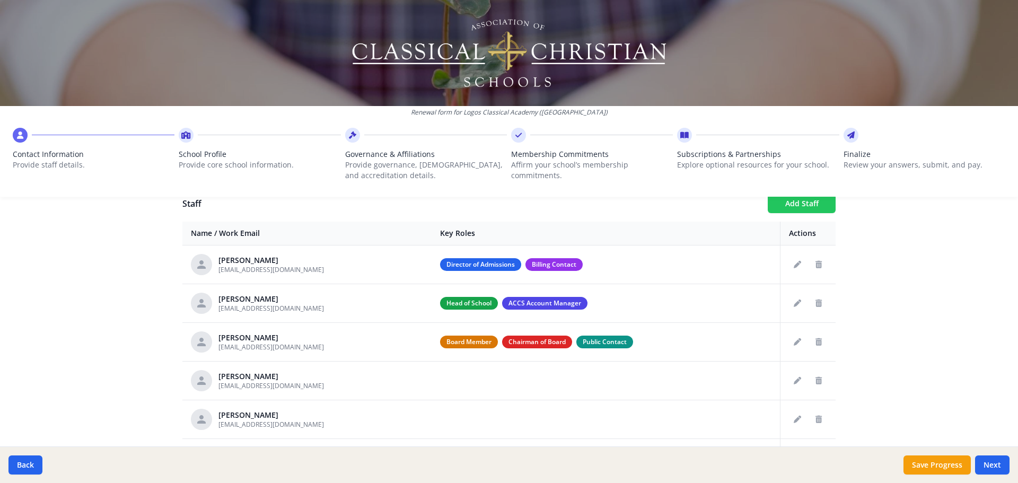
click at [785, 210] on button "Add Staff" at bounding box center [802, 203] width 68 height 19
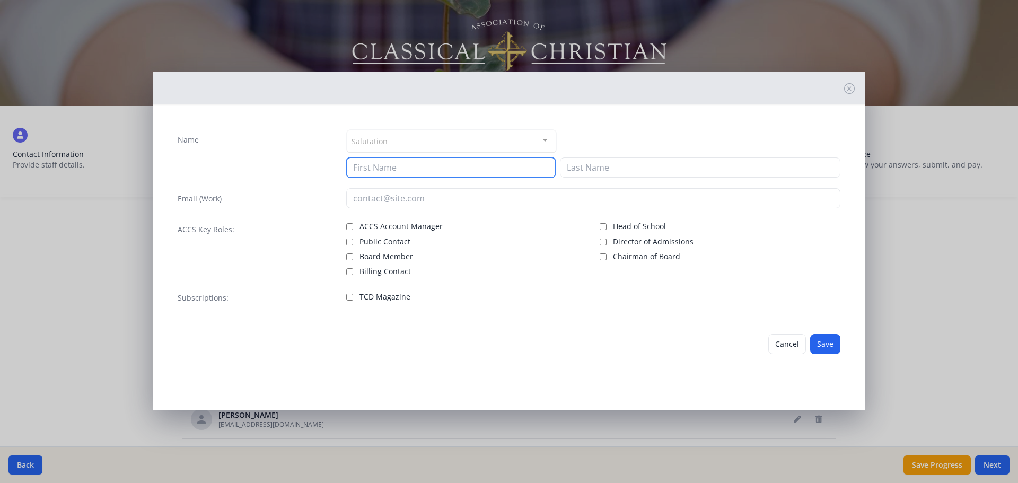
click at [381, 170] on input at bounding box center [450, 167] width 209 height 20
type input "Renee"
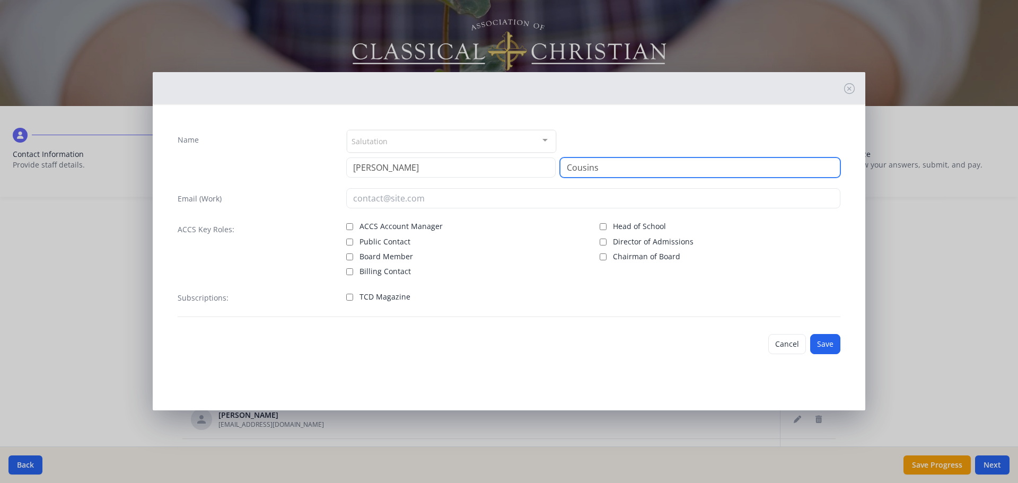
type input "Cousins"
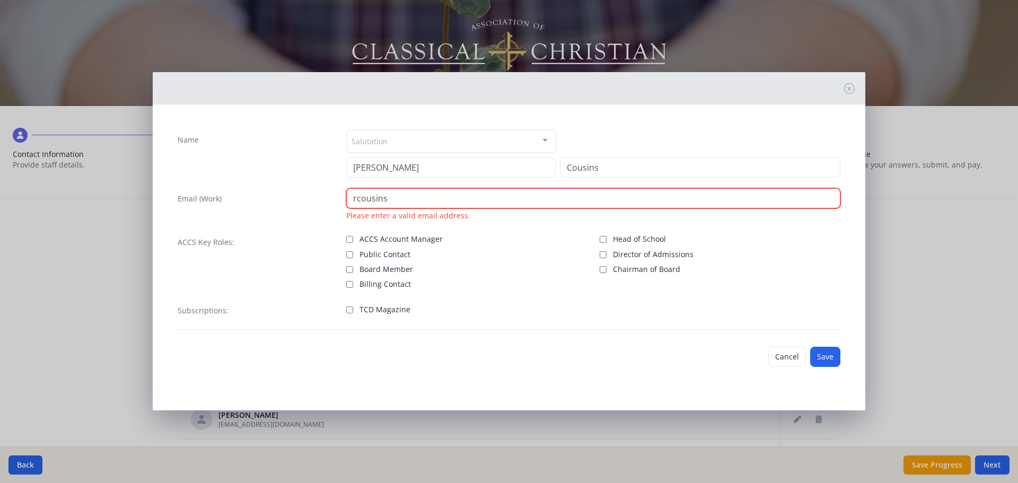
paste input "@logosclassicalacademy.org"
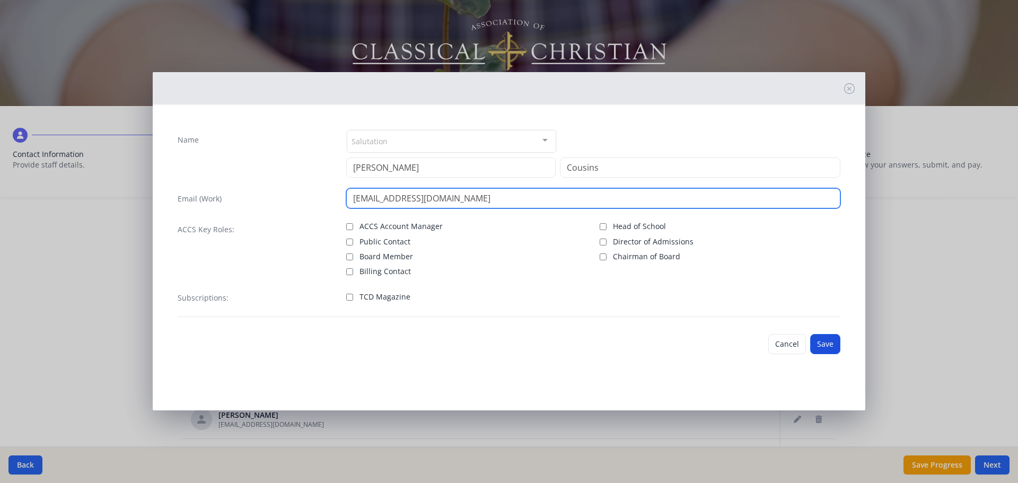
type input "rcousins@logosclassicalacademy.org"
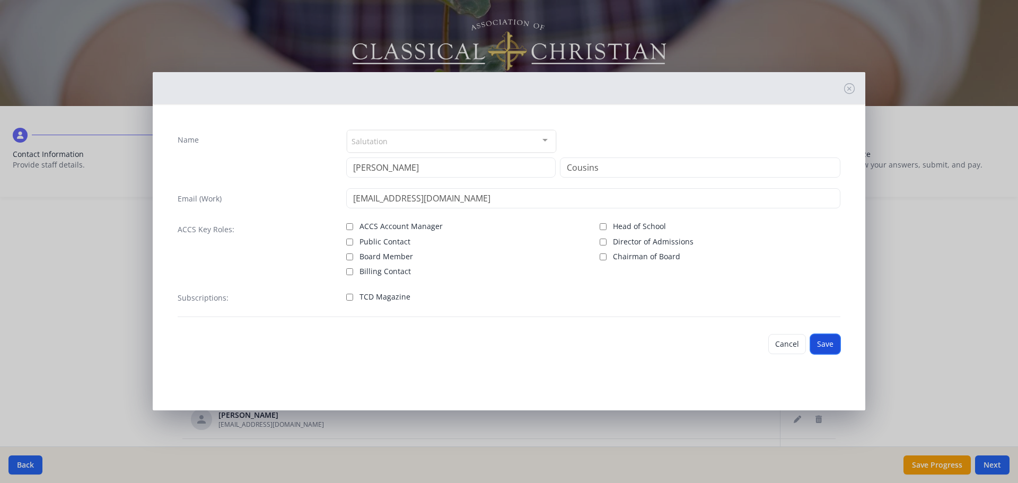
click at [828, 346] on button "Save" at bounding box center [825, 344] width 30 height 20
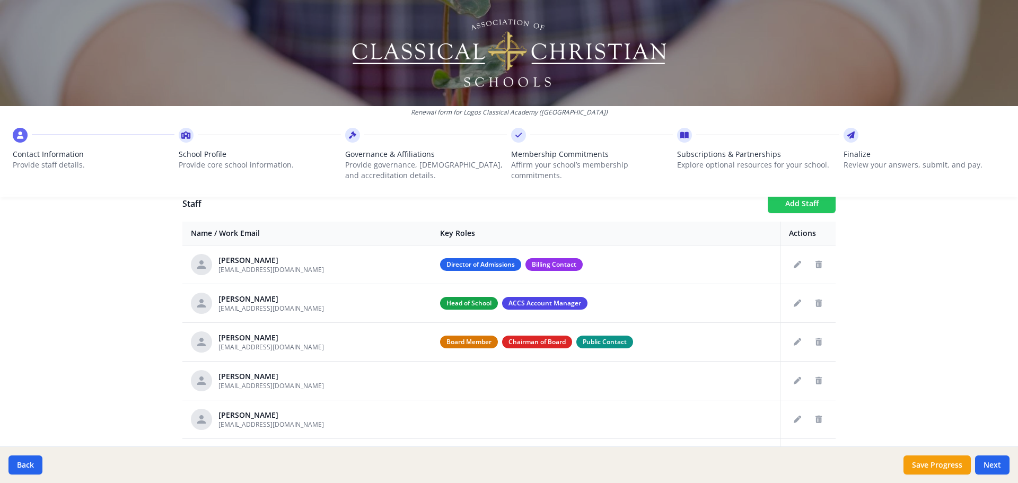
click at [786, 210] on button "Add Staff" at bounding box center [802, 203] width 68 height 19
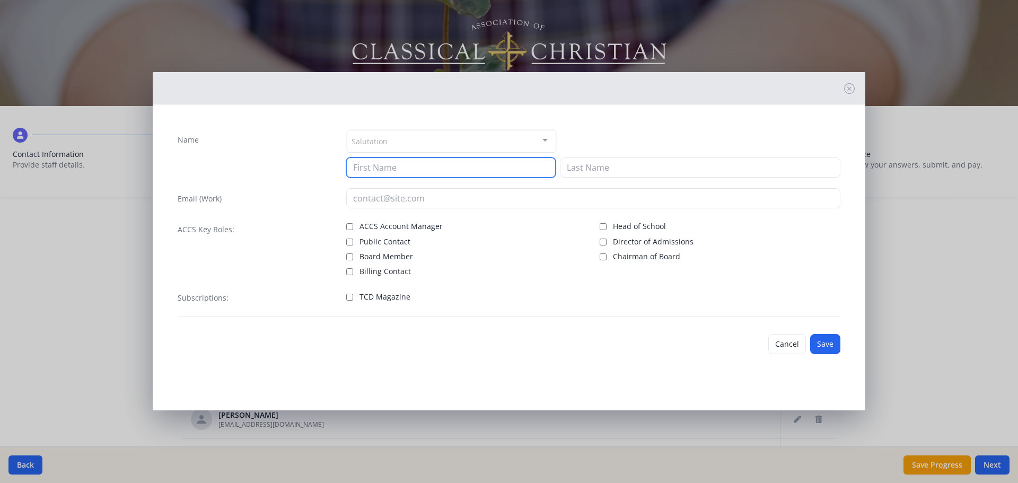
click at [418, 171] on input at bounding box center [450, 167] width 209 height 20
type input "Angie"
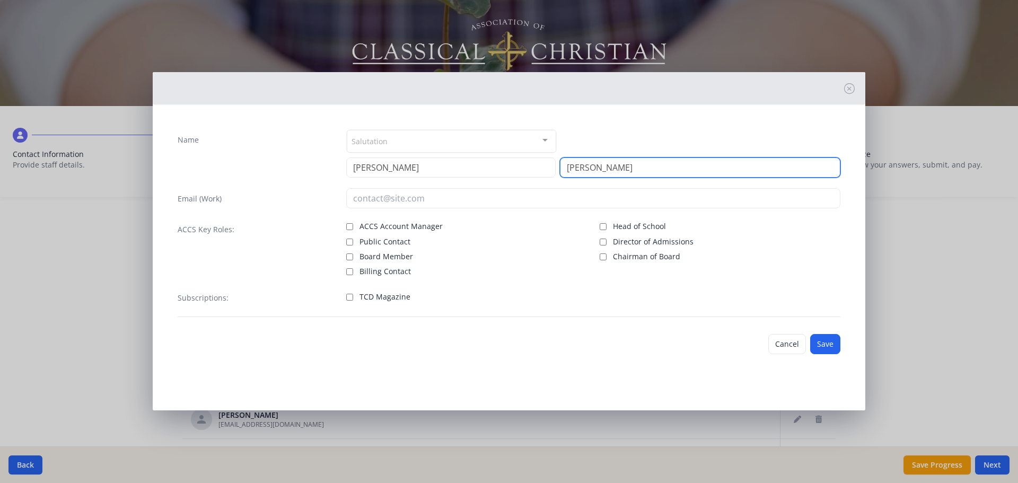
type input "Crossan"
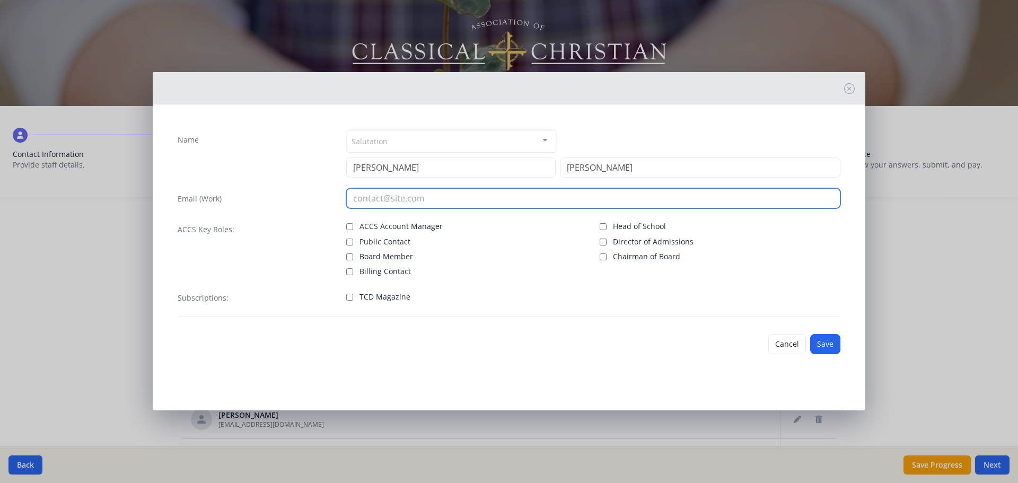
click at [414, 207] on input "email" at bounding box center [593, 198] width 495 height 20
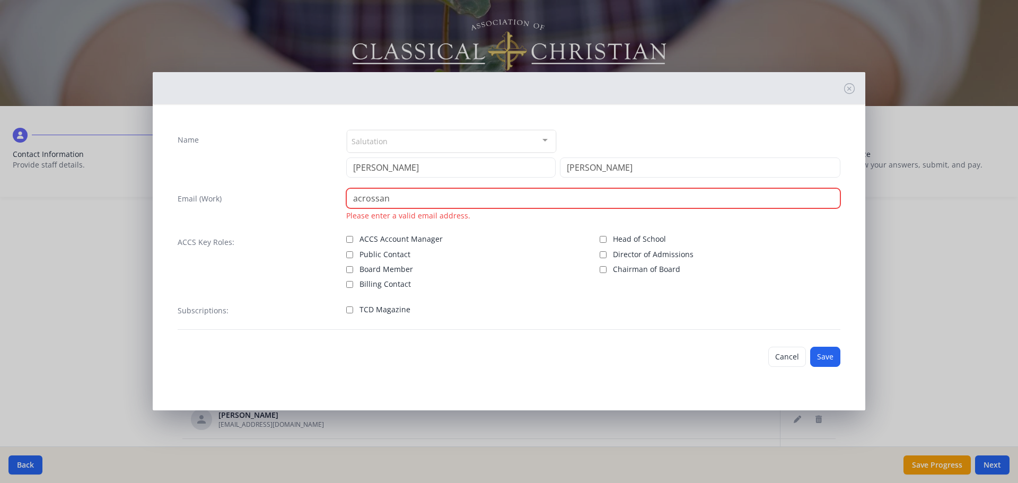
paste input "@logosclassicalacademy.org"
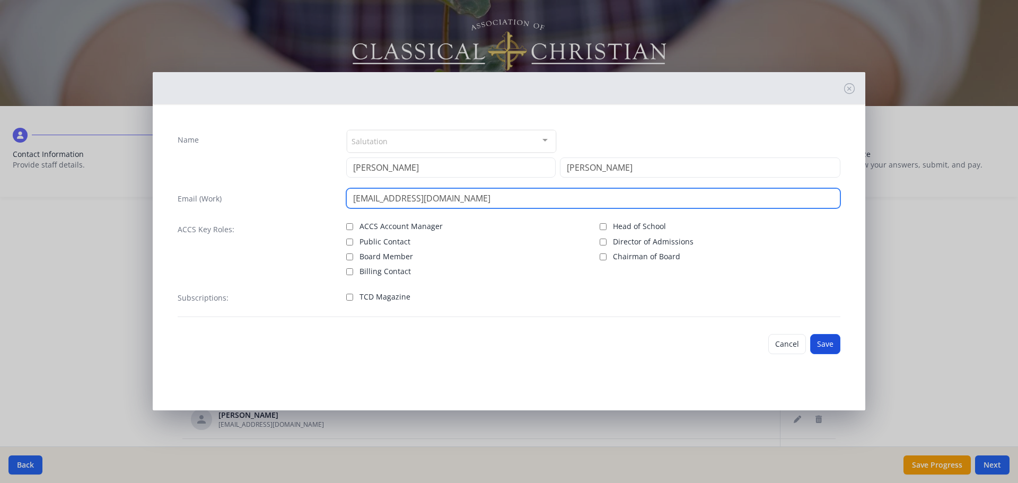
type input "acrossan@logosclassicalacademy.org"
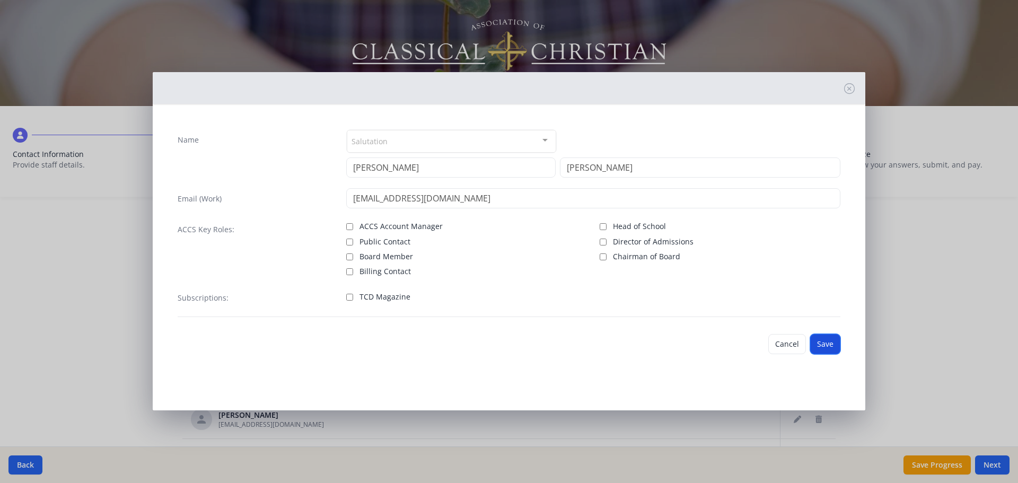
click at [833, 344] on button "Save" at bounding box center [825, 344] width 30 height 20
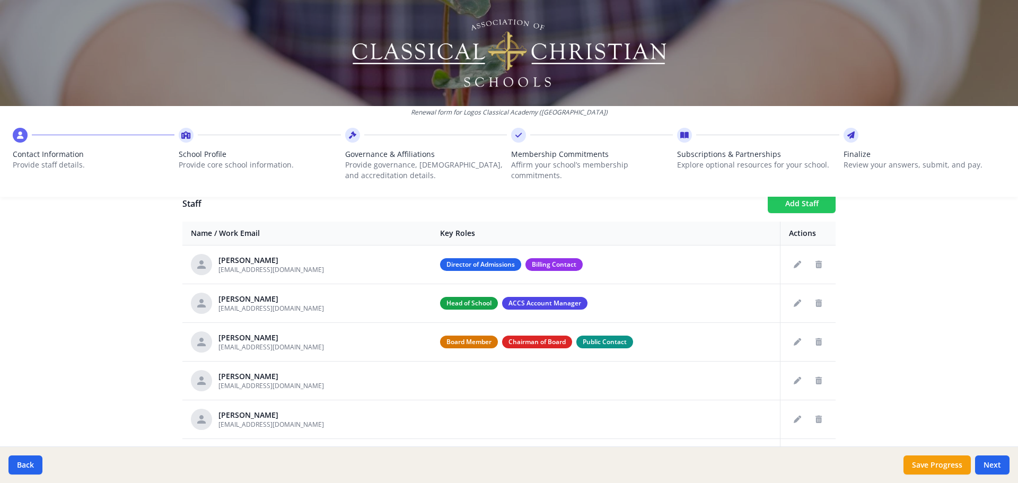
click at [796, 210] on button "Add Staff" at bounding box center [802, 203] width 68 height 19
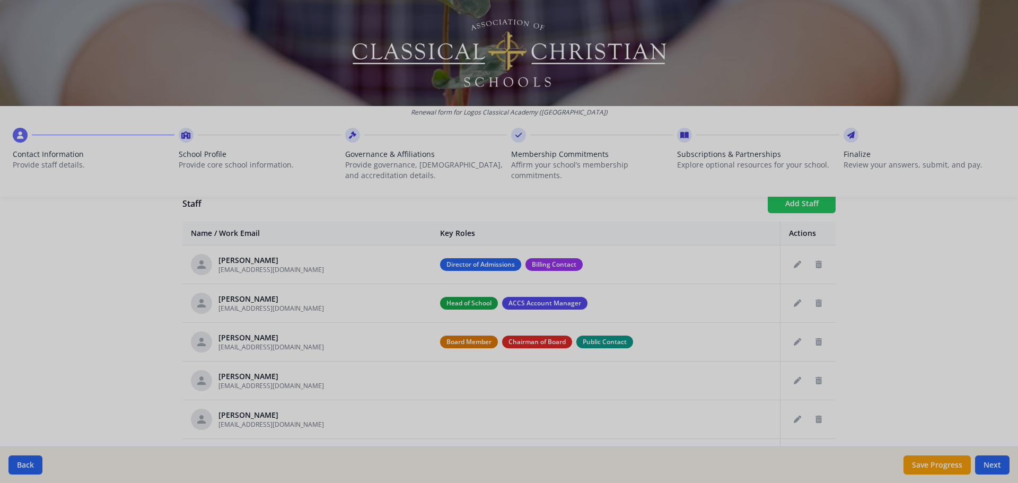
checkbox input "false"
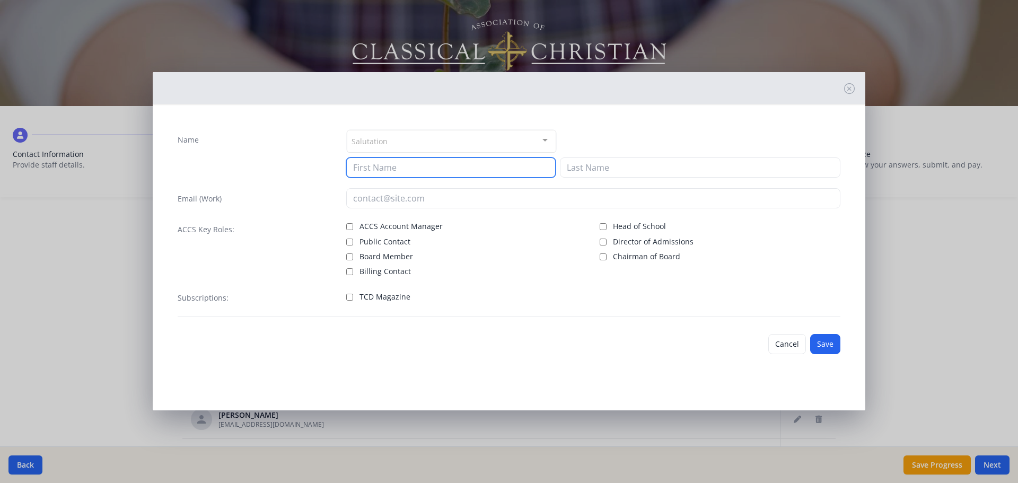
click at [518, 165] on input at bounding box center [450, 167] width 209 height 20
type input "Jessica"
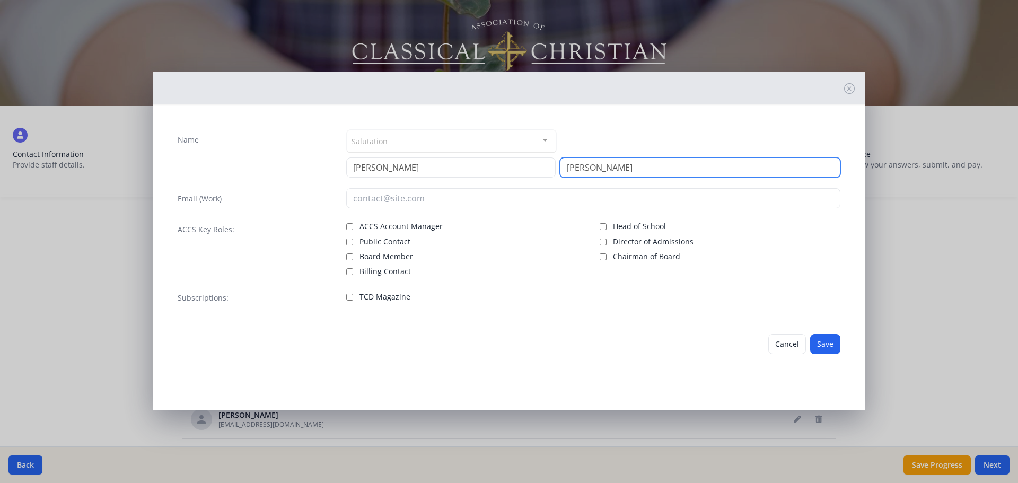
type input "Roberts"
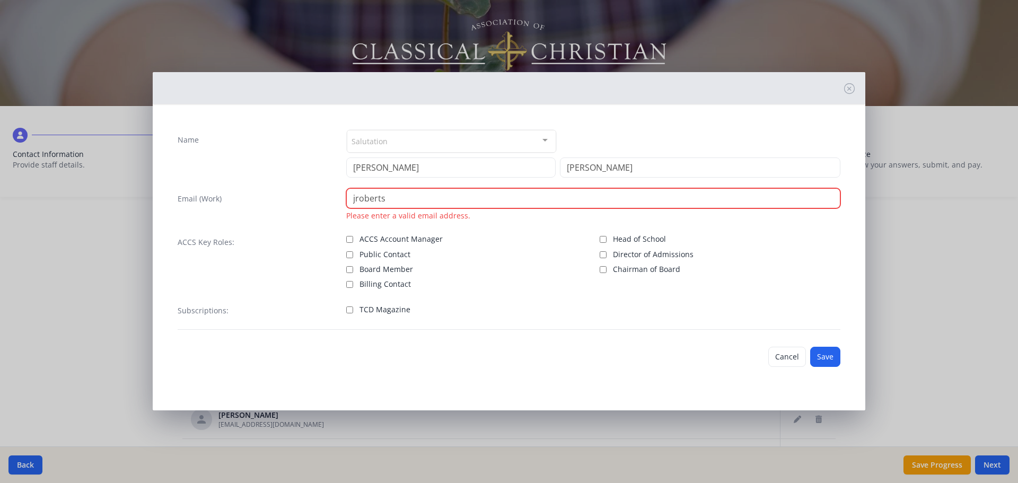
paste input "@logosclassicalacademy.org"
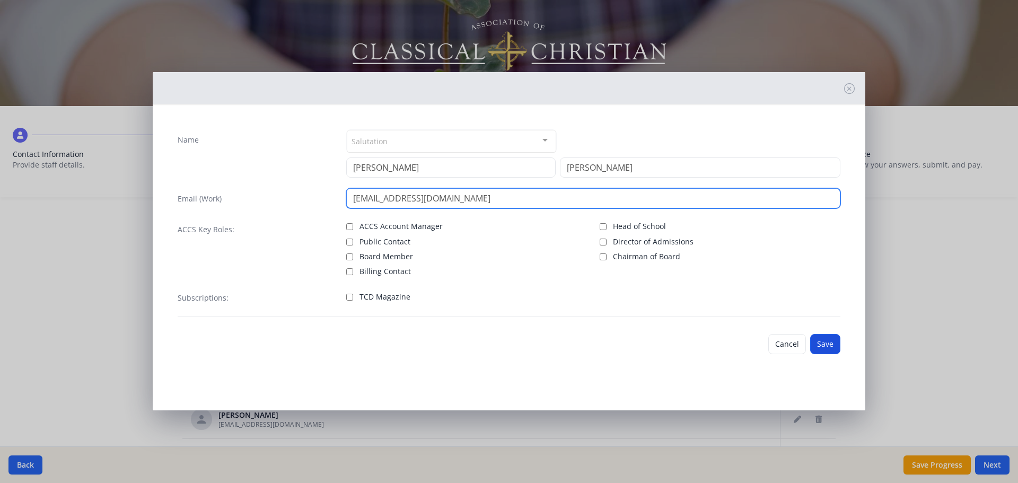
type input "jroberts@logosclassicalacademy.org"
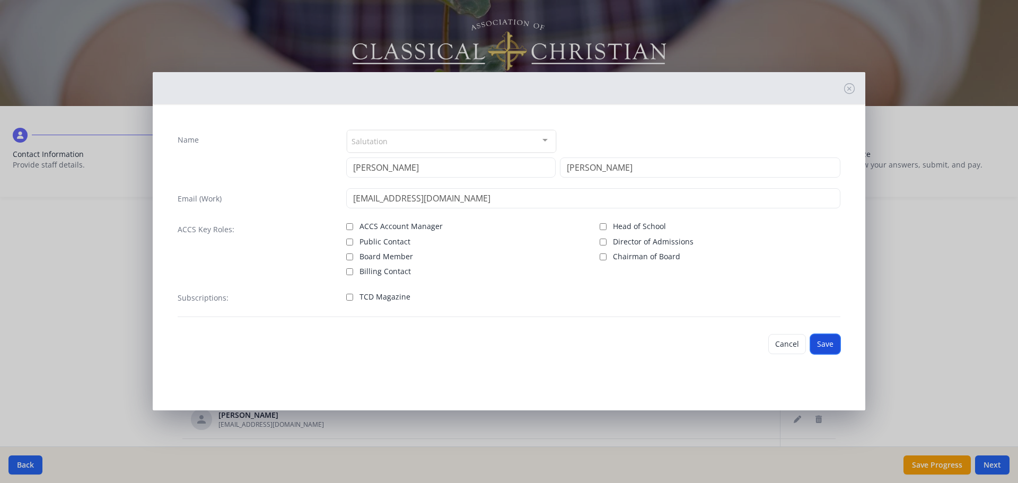
click at [827, 342] on button "Save" at bounding box center [825, 344] width 30 height 20
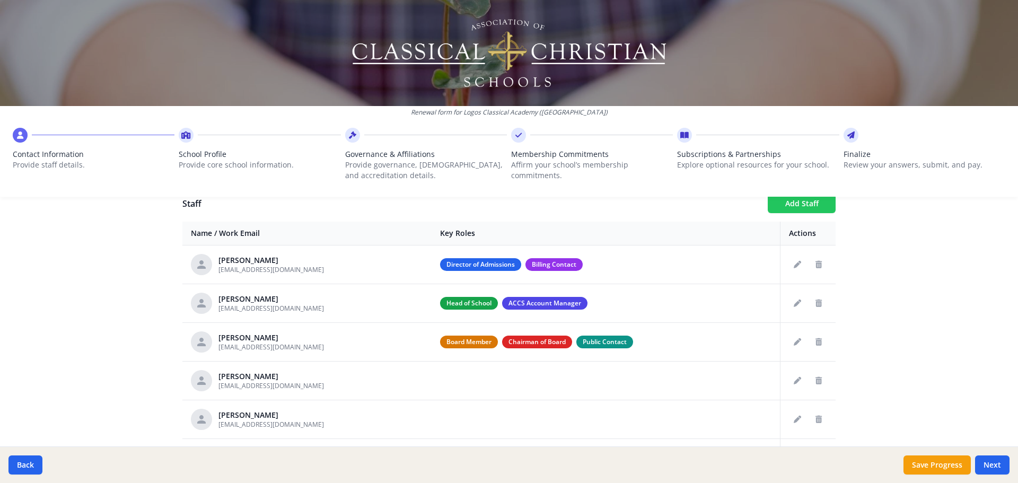
click at [788, 207] on button "Add Staff" at bounding box center [802, 203] width 68 height 19
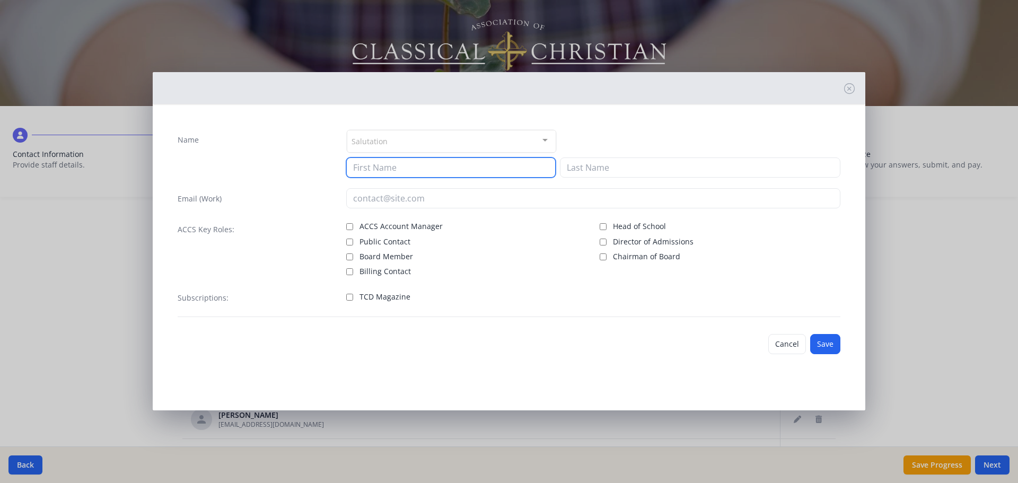
click at [486, 166] on input at bounding box center [450, 167] width 209 height 20
type input "Lauren"
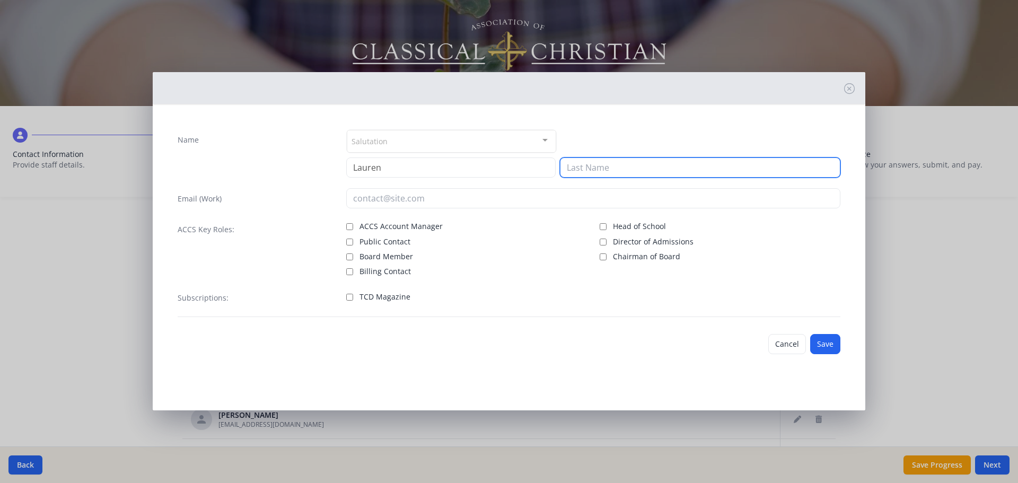
type input "o"
type input "Woodard"
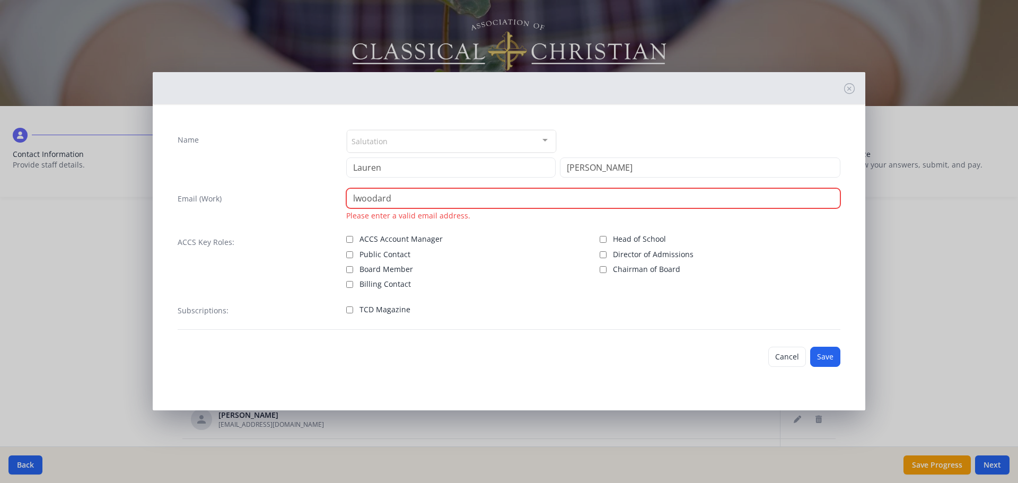
paste input "@logosclassicalacademy.org"
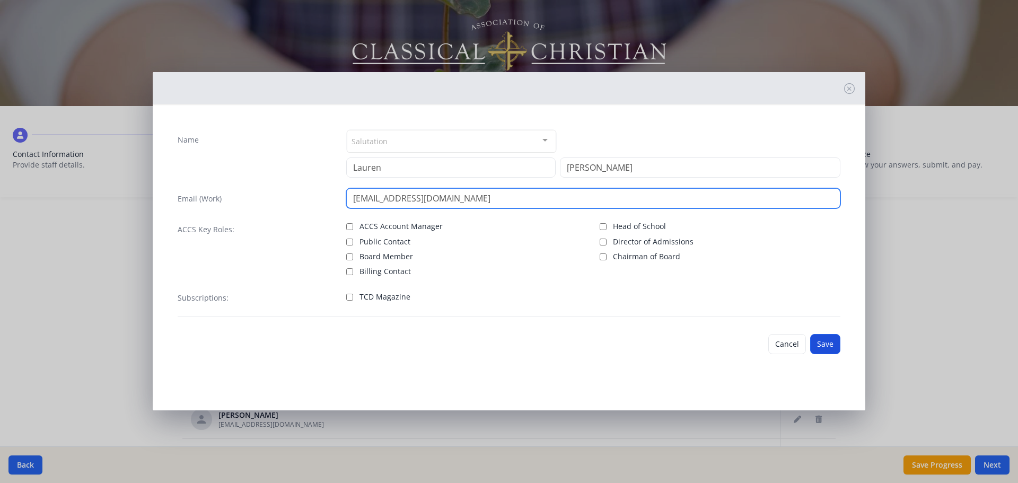
type input "lwoodard@logosclassicalacademy.org"
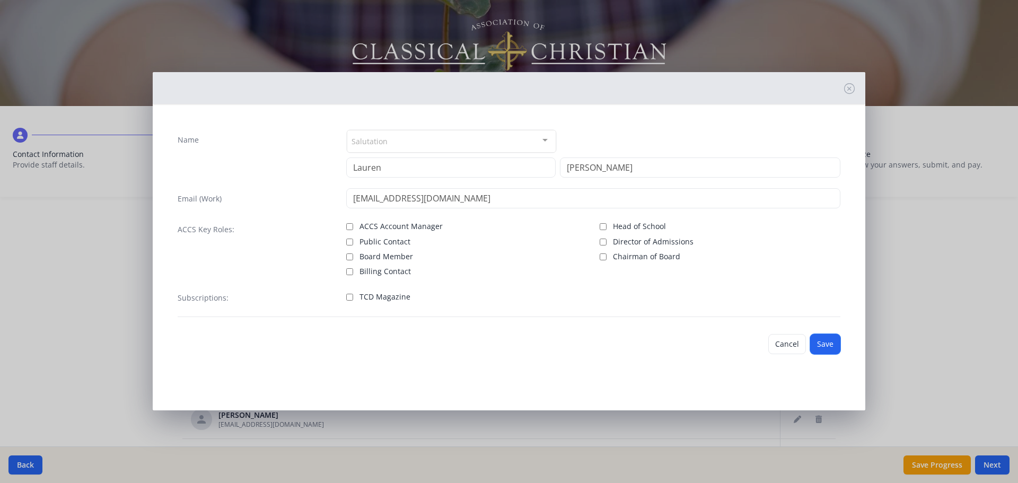
click at [828, 344] on button "Save" at bounding box center [825, 344] width 30 height 20
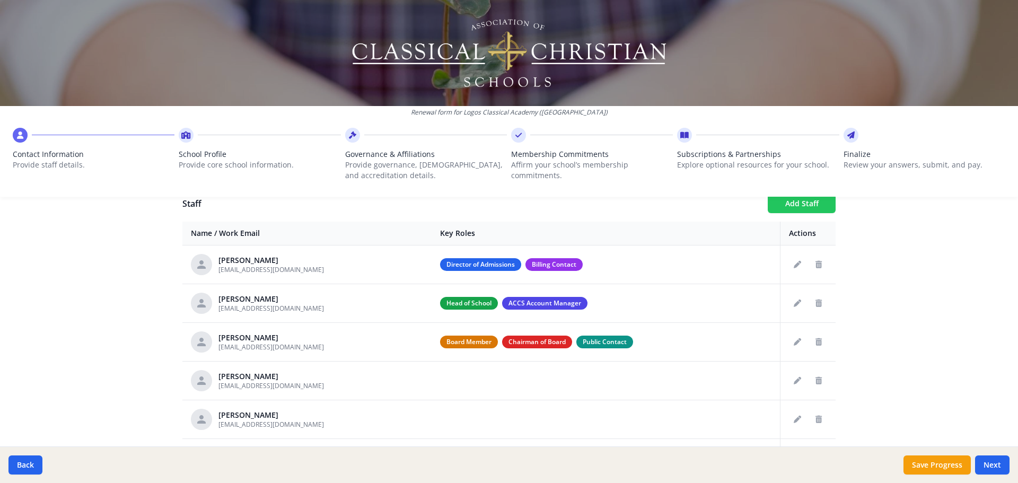
click at [791, 207] on button "Add Staff" at bounding box center [802, 203] width 68 height 19
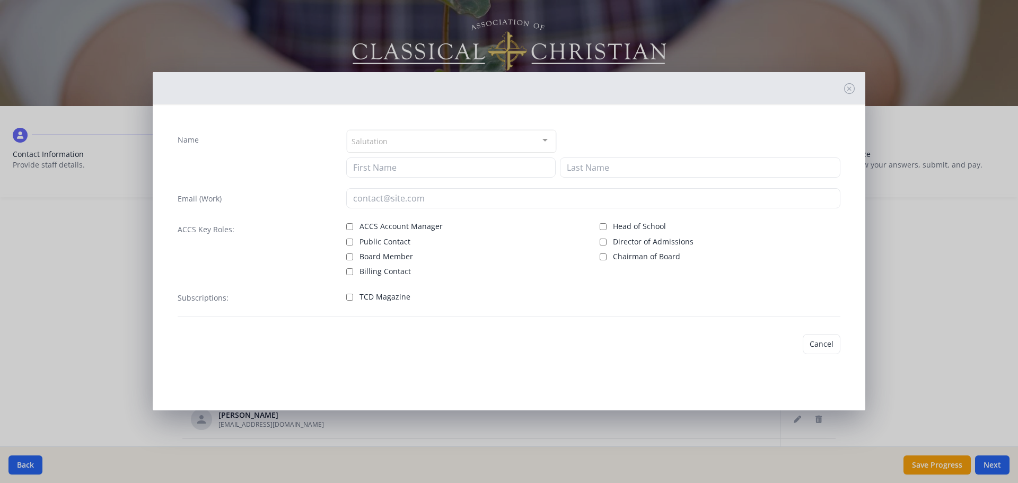
checkbox input "false"
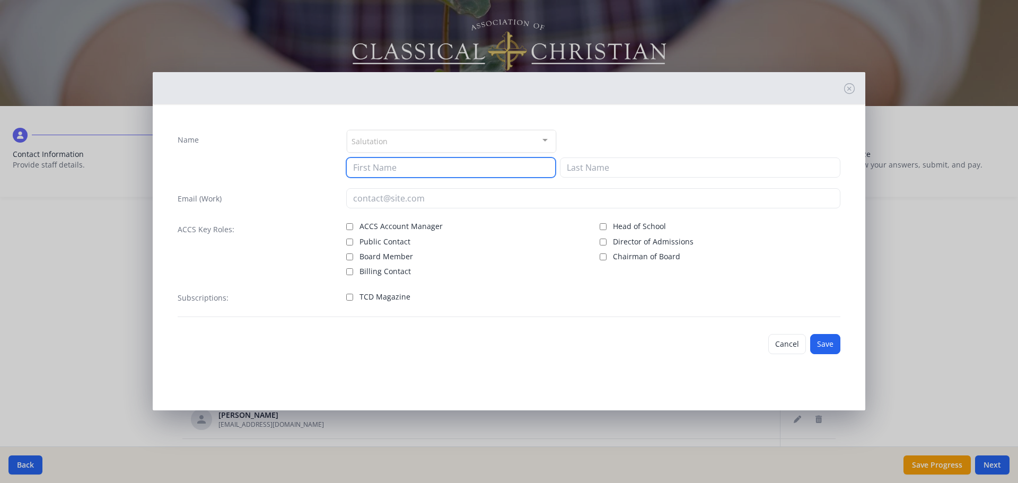
click at [535, 171] on input at bounding box center [450, 167] width 209 height 20
paste input "@logosclassicalacademy.org"
type input "emurdock@logosclassicalacademy.org"
drag, startPoint x: 536, startPoint y: 171, endPoint x: 320, endPoint y: 170, distance: 215.8
click at [320, 169] on div "Name Salutation Mr. Mrs. Ms. Dr. Rev. Fr. Esq. No elements found. Consider chan…" at bounding box center [509, 153] width 663 height 48
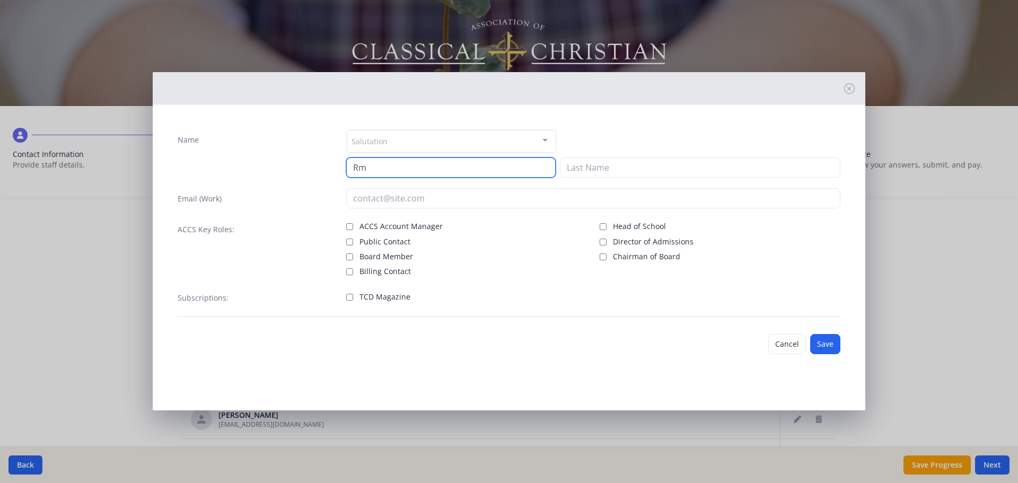
type input "R"
type input "Emily"
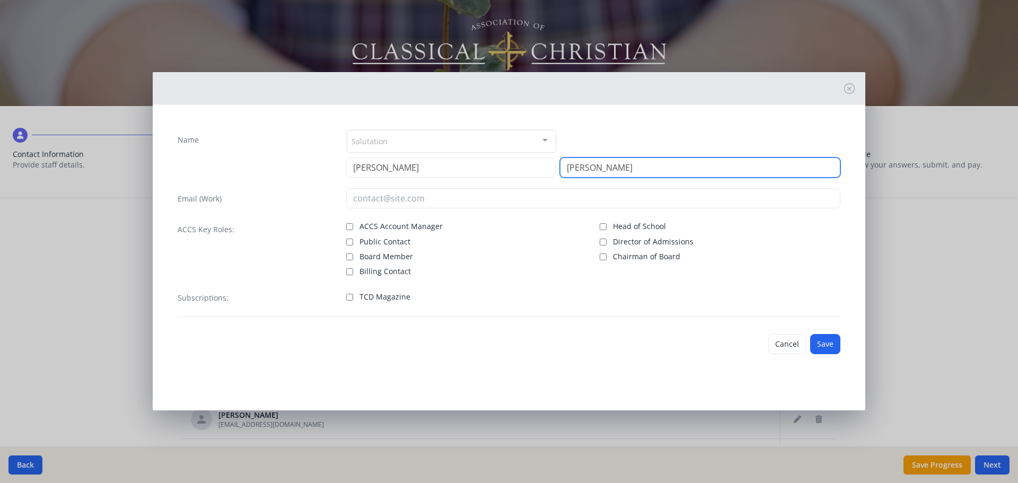
type input "Murdock"
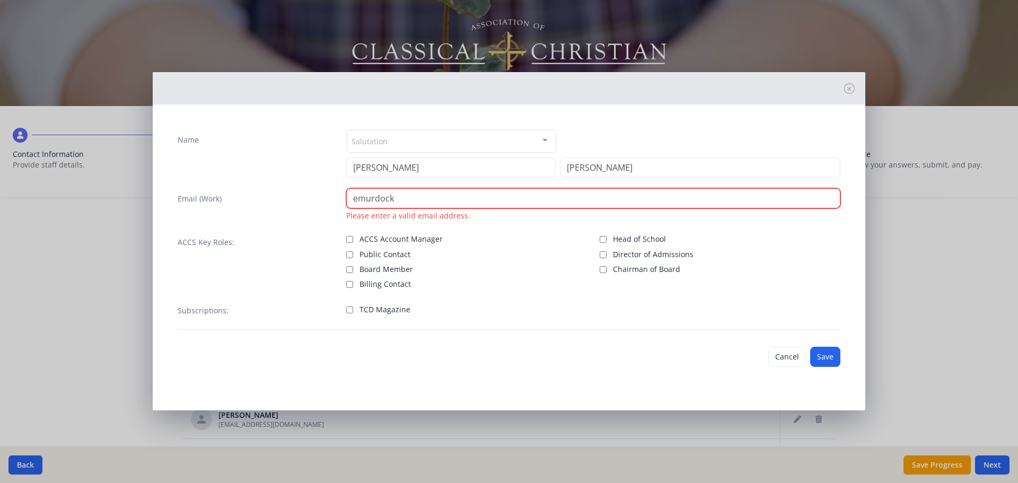
paste input "@logosclassicalacademy.org"
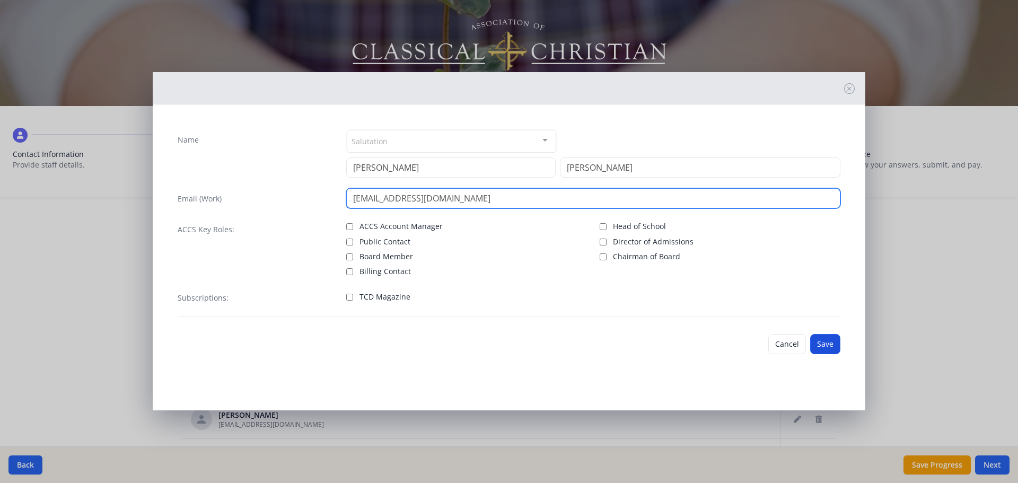
type input "emurdock@logosclassicalacademy.org"
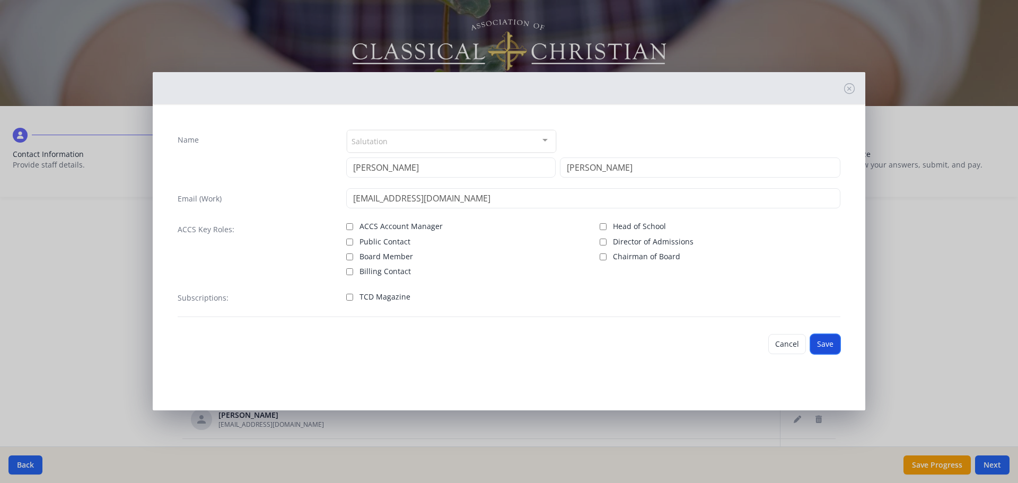
click at [827, 348] on button "Save" at bounding box center [825, 344] width 30 height 20
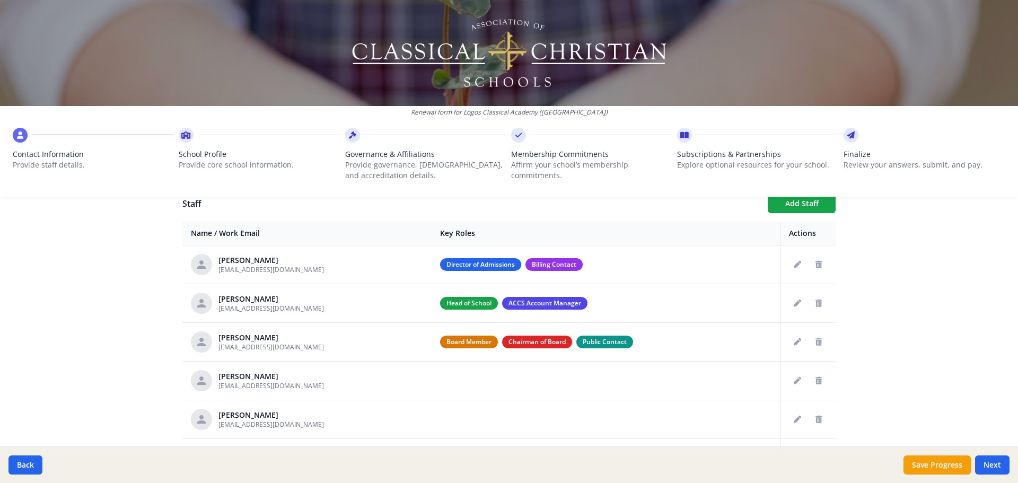
click at [814, 205] on div "Renewal form for Logos Classical Academy (GA) Contact Information Provide staff…" at bounding box center [509, 102] width 1018 height 205
click at [782, 209] on button "Add Staff" at bounding box center [802, 203] width 68 height 19
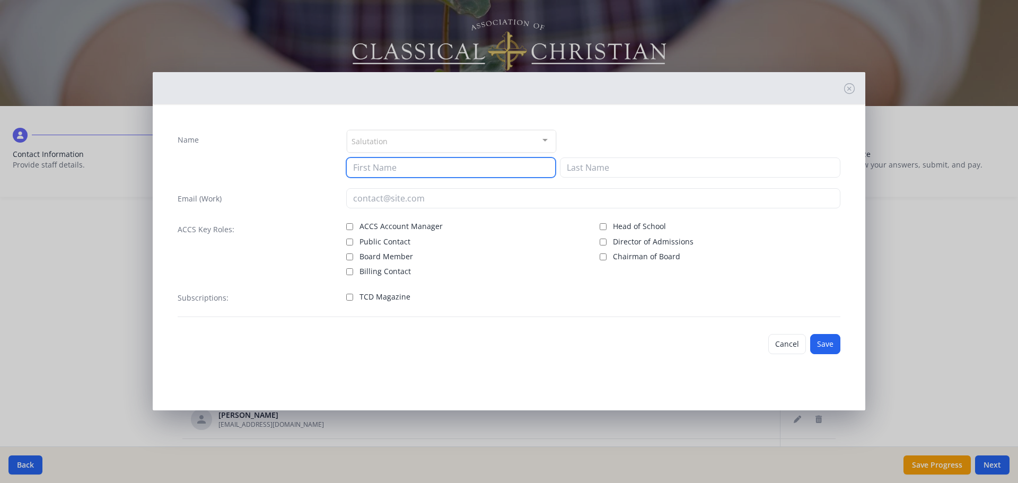
click at [468, 168] on input at bounding box center [450, 167] width 209 height 20
type input "James"
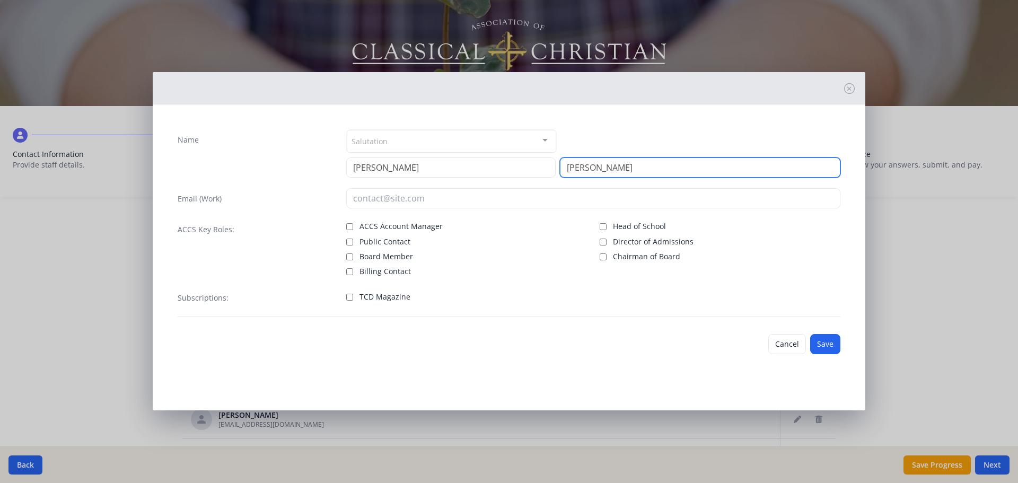
type input "Barnes"
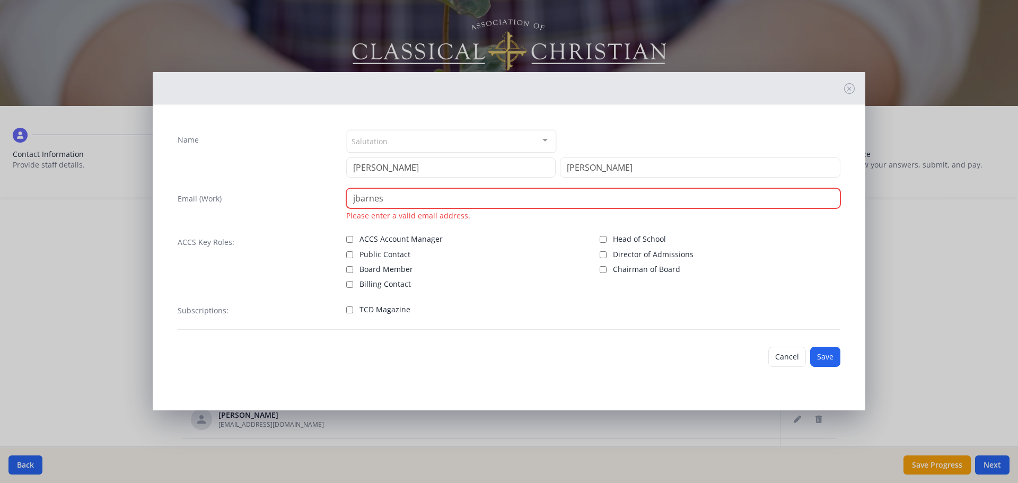
paste input "@logosclassicalacademy.org"
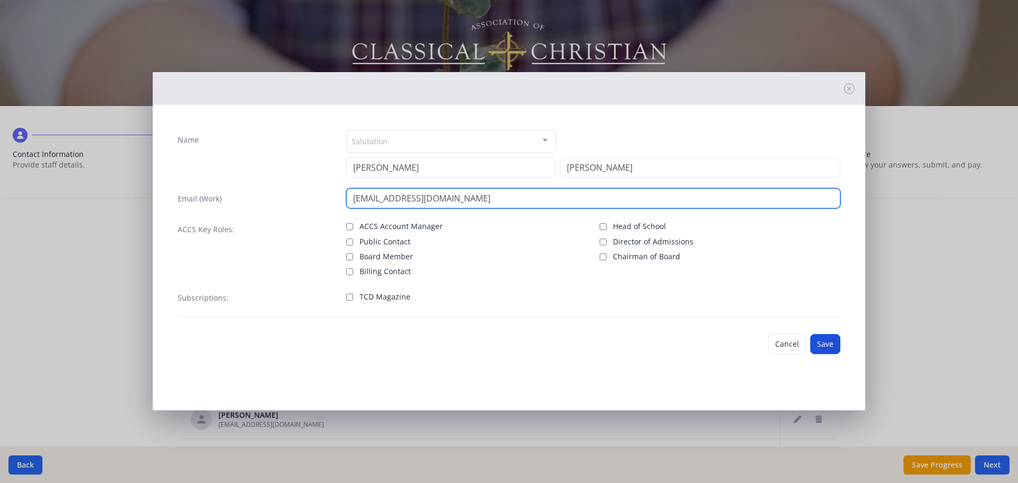
type input "jbarnes@logosclassicalacademy.org"
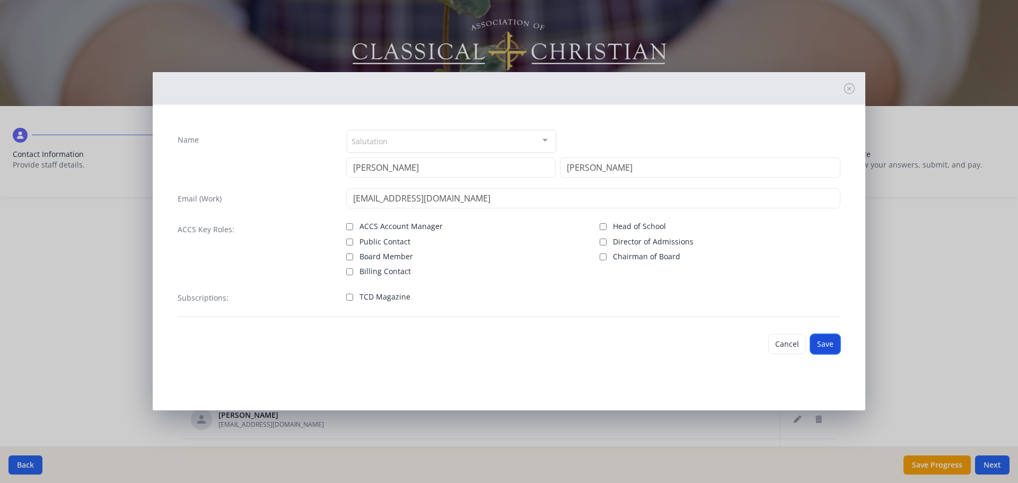
click at [831, 348] on button "Save" at bounding box center [825, 344] width 30 height 20
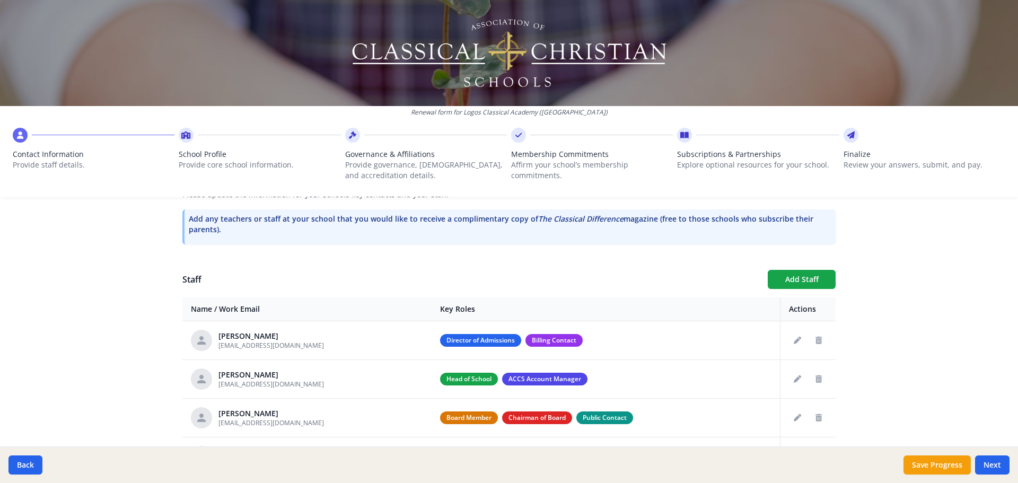
scroll to position [371, 0]
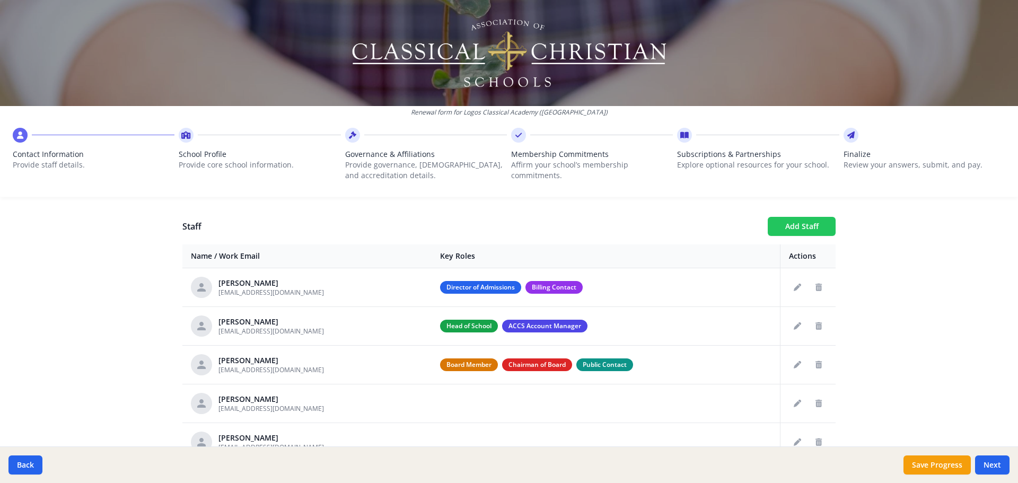
click at [787, 226] on button "Add Staff" at bounding box center [802, 226] width 68 height 19
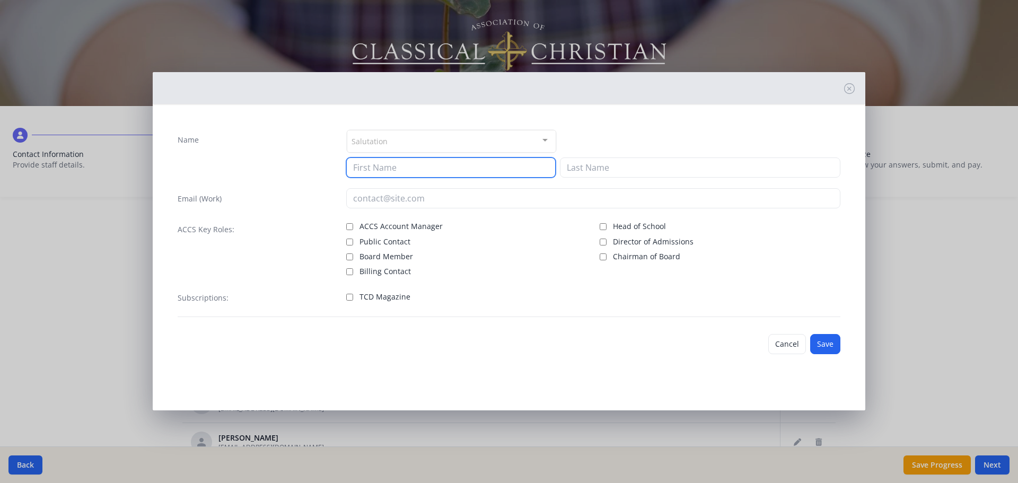
click at [446, 168] on input at bounding box center [450, 167] width 209 height 20
type input "Meredith"
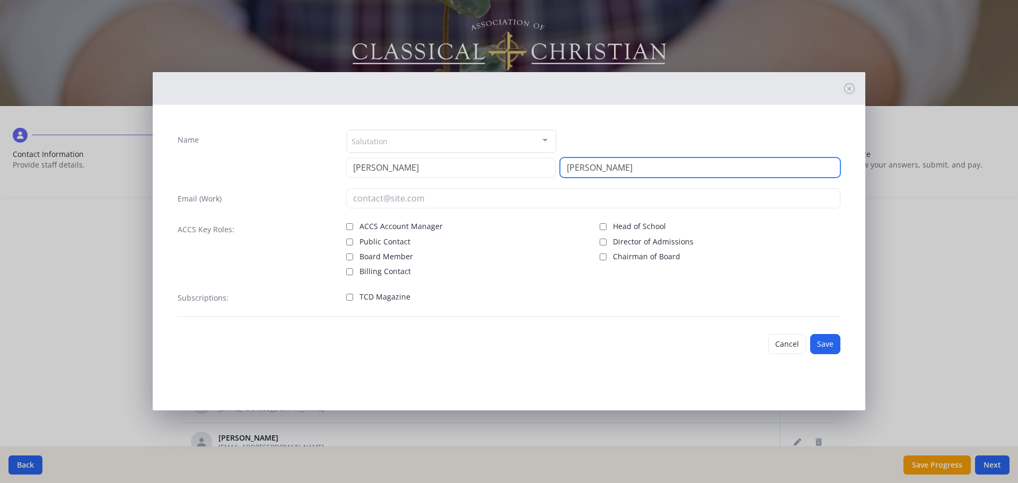
type input "Hutchens"
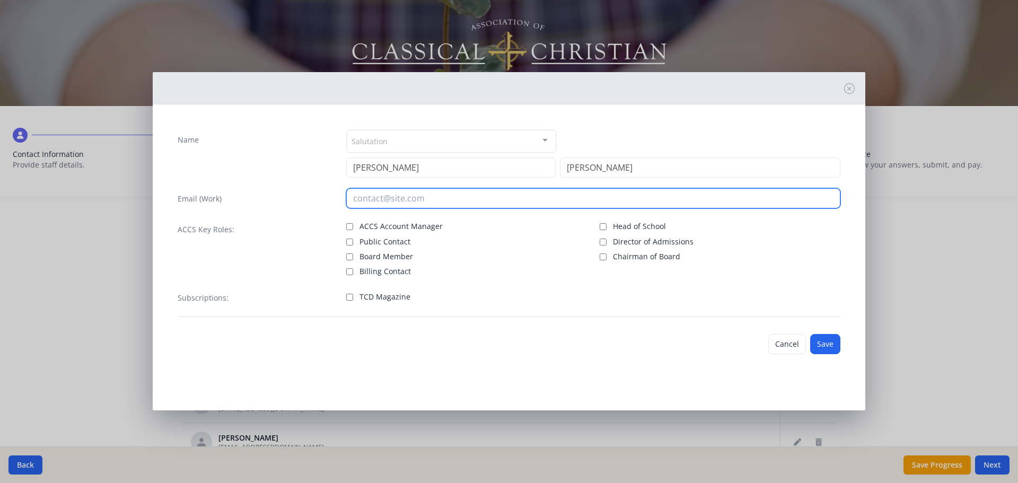
click at [488, 194] on input "email" at bounding box center [593, 198] width 495 height 20
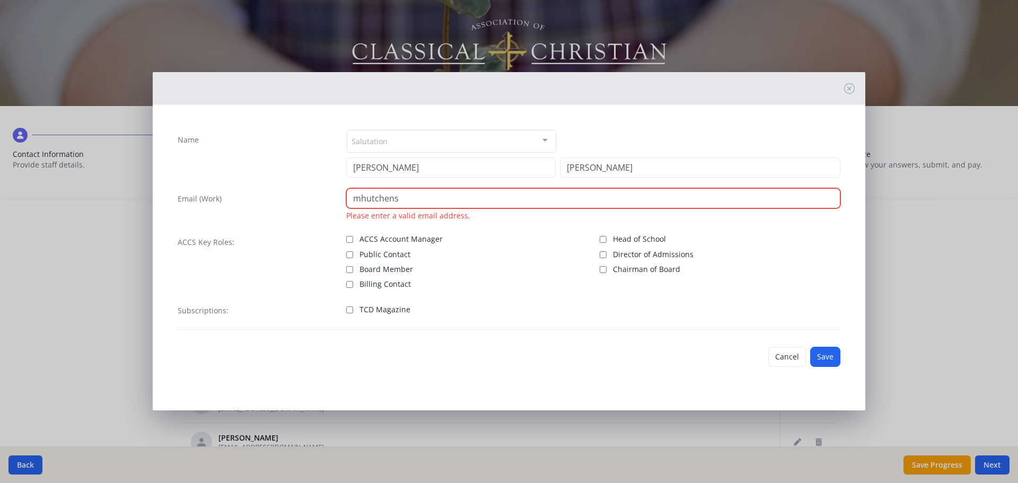
paste input "@logosclassicalacademy.org"
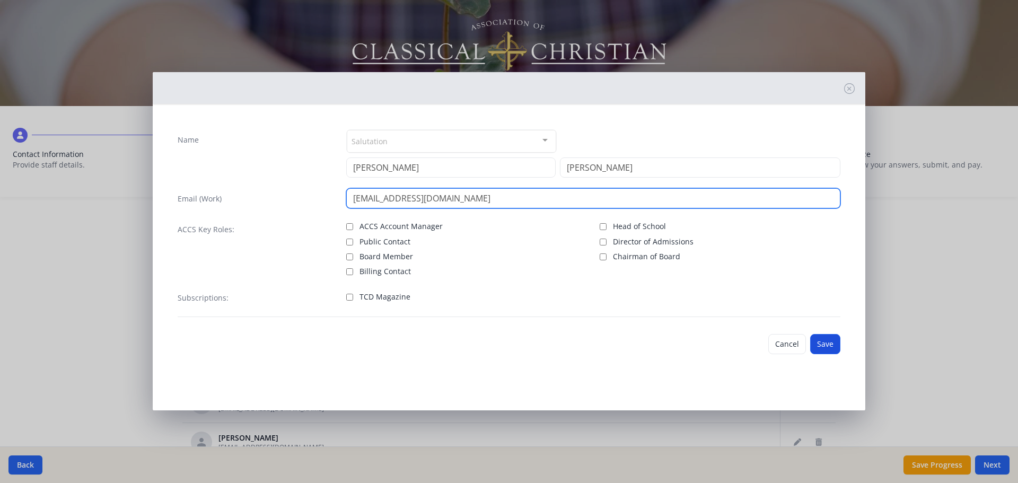
type input "mhutchens@logosclassicalacademy.org"
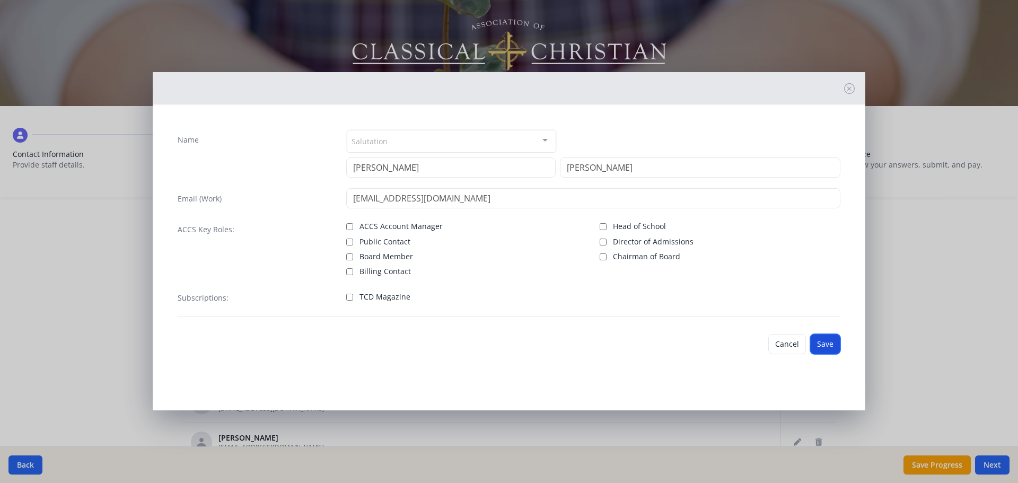
click at [822, 346] on button "Save" at bounding box center [825, 344] width 30 height 20
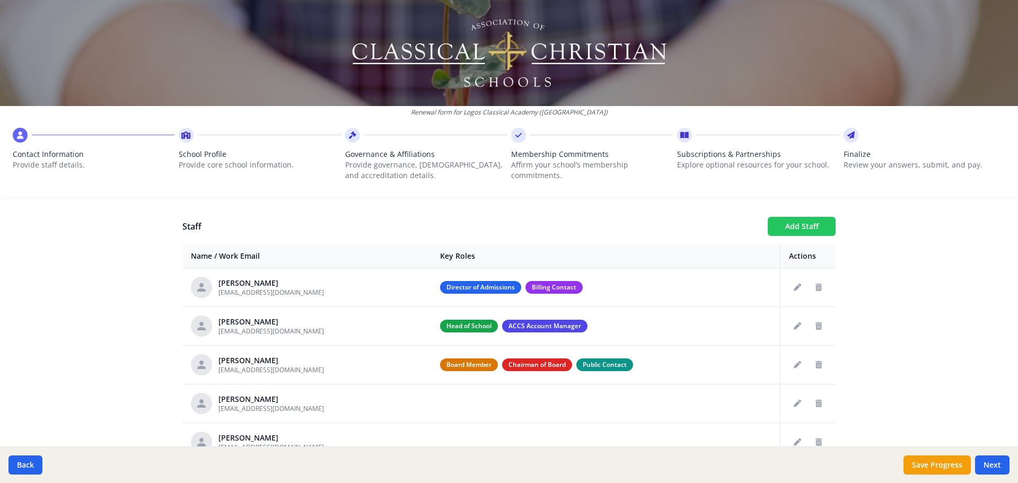
click at [791, 232] on button "Add Staff" at bounding box center [802, 226] width 68 height 19
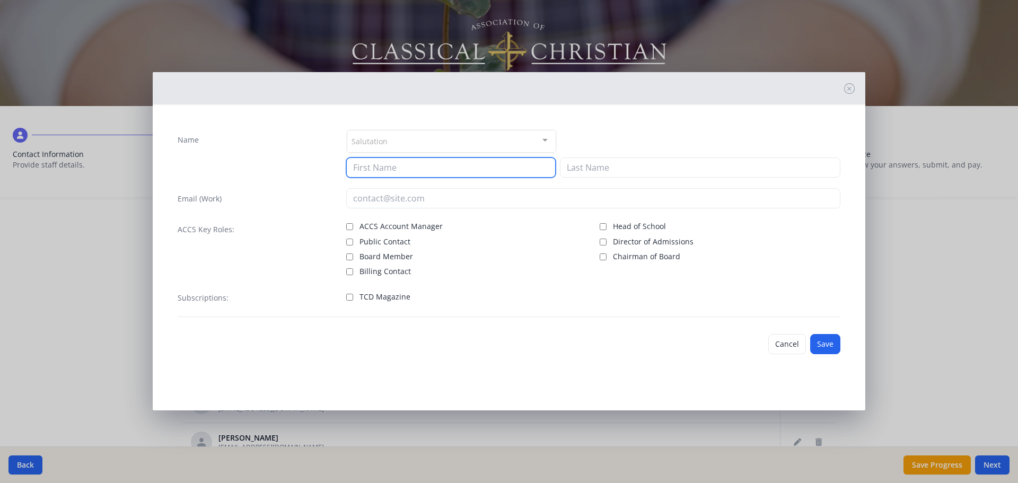
click at [429, 168] on input at bounding box center [450, 167] width 209 height 20
drag, startPoint x: 410, startPoint y: 163, endPoint x: 315, endPoint y: 158, distance: 95.0
click at [315, 158] on div "Name Salutation Mr. Mrs. Ms. Dr. Rev. Fr. Esq. No elements found. Consider chan…" at bounding box center [509, 153] width 663 height 48
type input "Kelley"
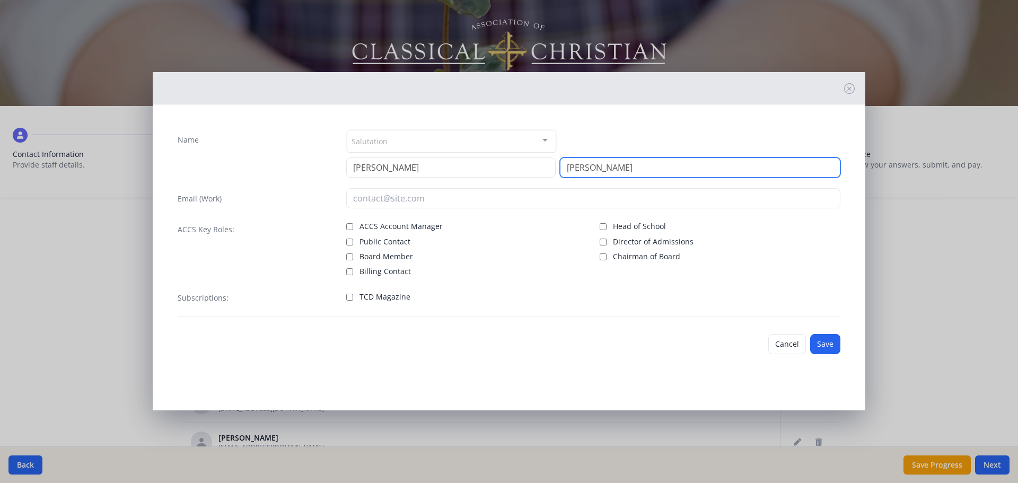
type input "Pope"
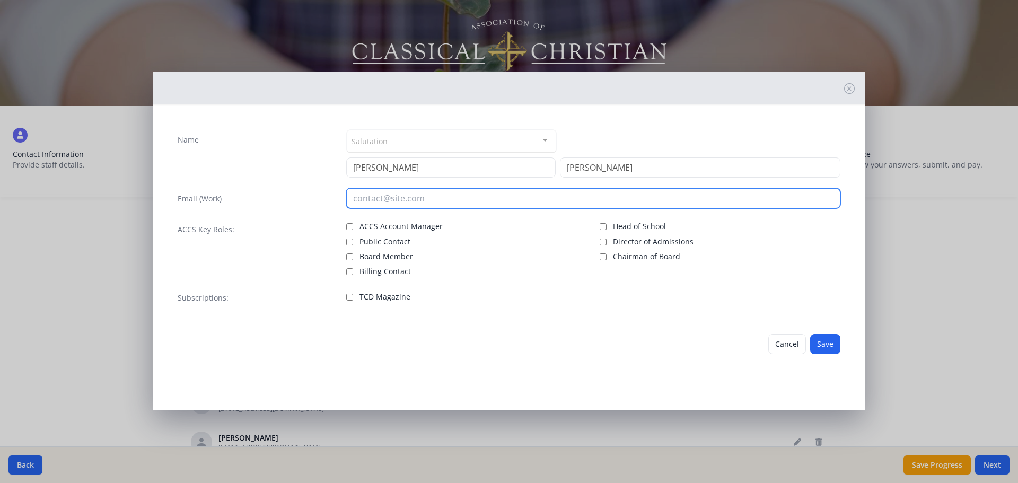
click at [370, 195] on input "email" at bounding box center [593, 198] width 495 height 20
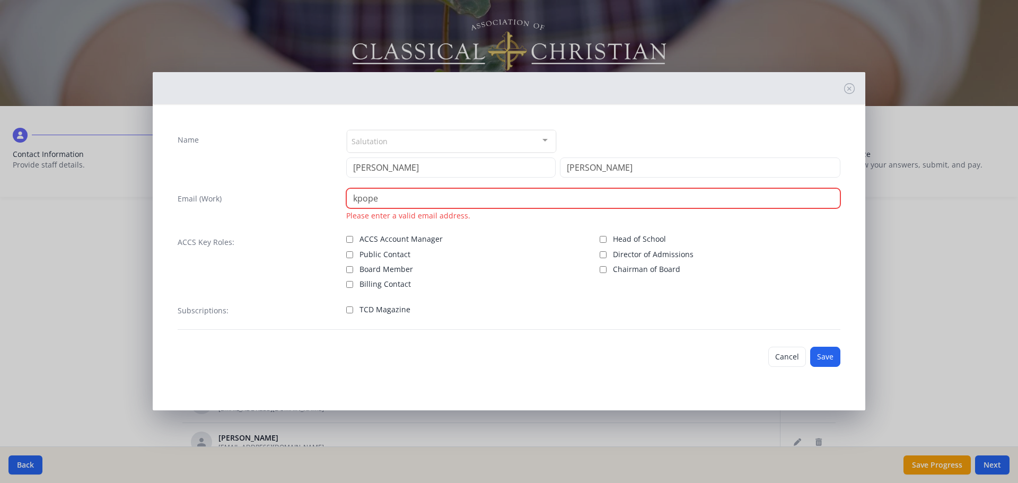
paste input "@logosclassicalacademy.org"
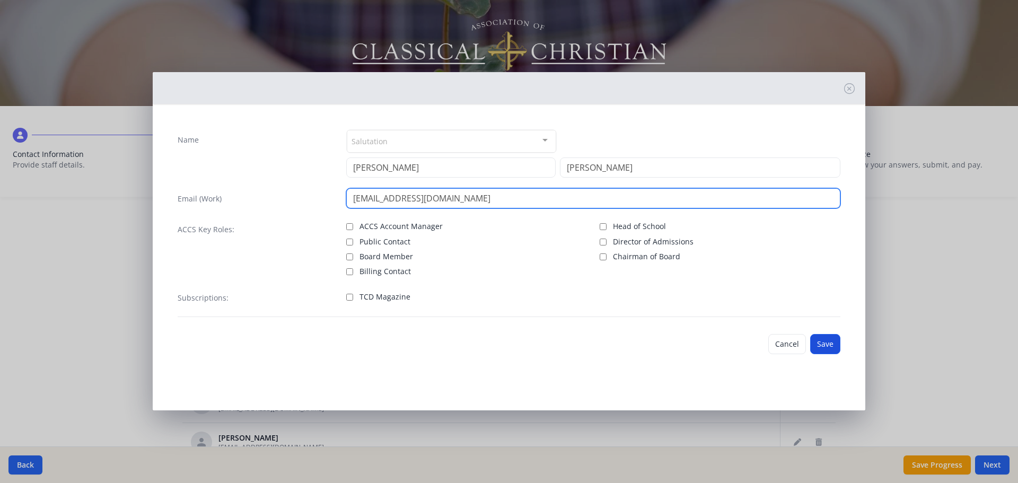
type input "kpope@logosclassicalacademy.org"
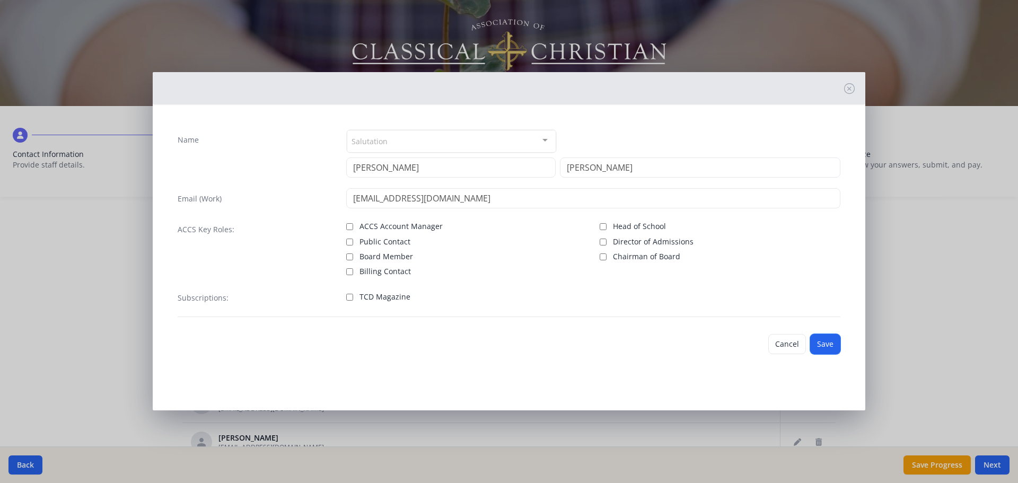
click at [831, 348] on button "Save" at bounding box center [825, 344] width 30 height 20
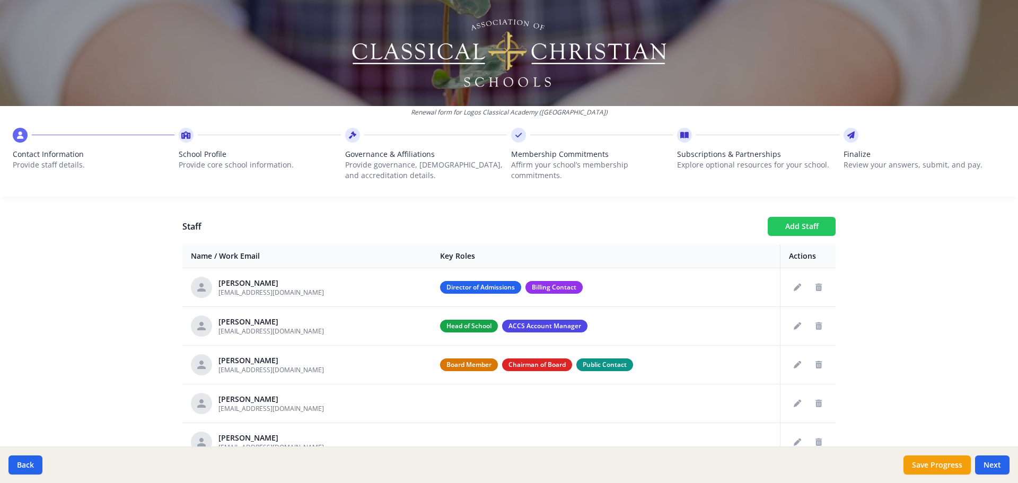
click at [788, 233] on button "Add Staff" at bounding box center [802, 226] width 68 height 19
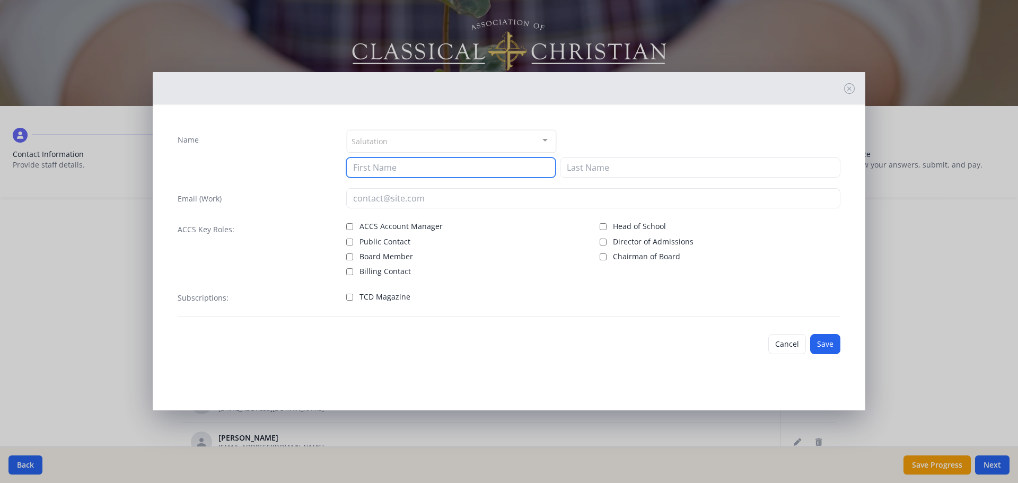
click at [427, 165] on input at bounding box center [450, 167] width 209 height 20
type input "Matthew"
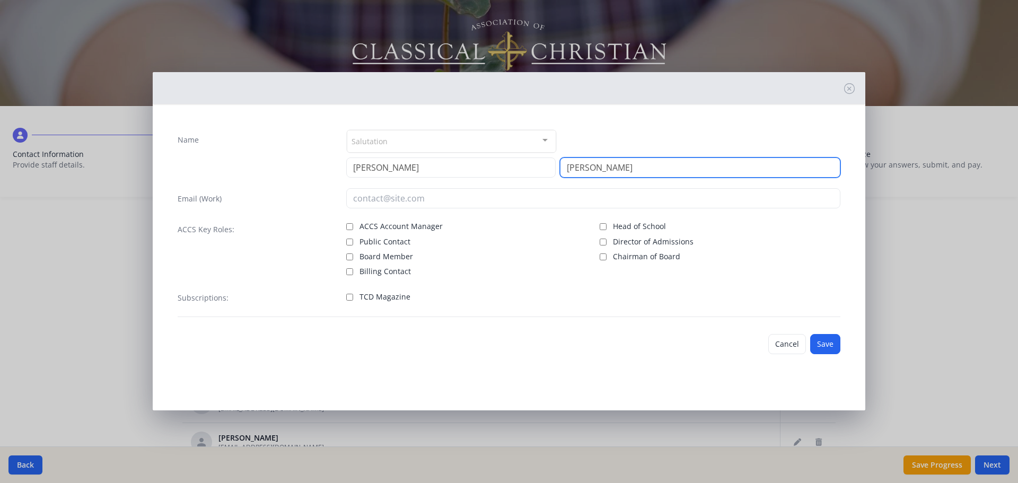
type input "Mangum"
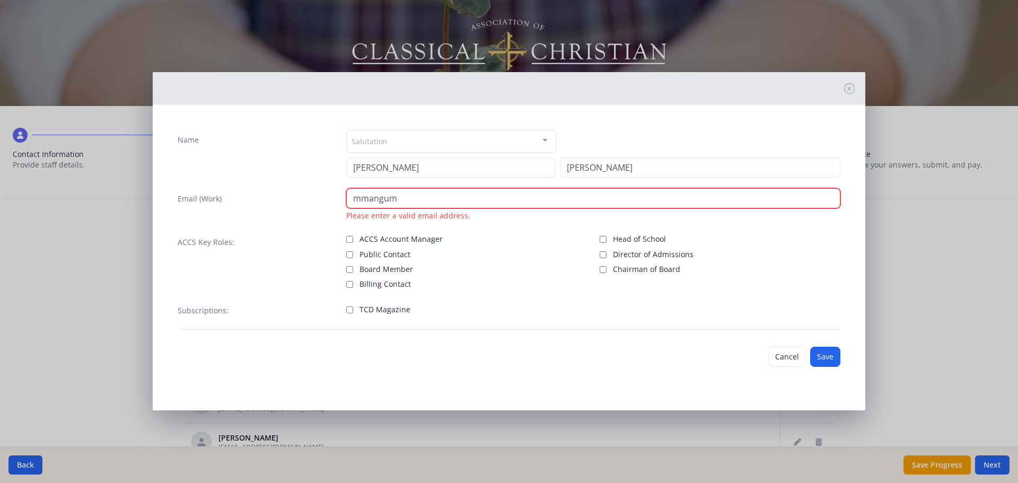
paste input "@logosclassicalacademy.org"
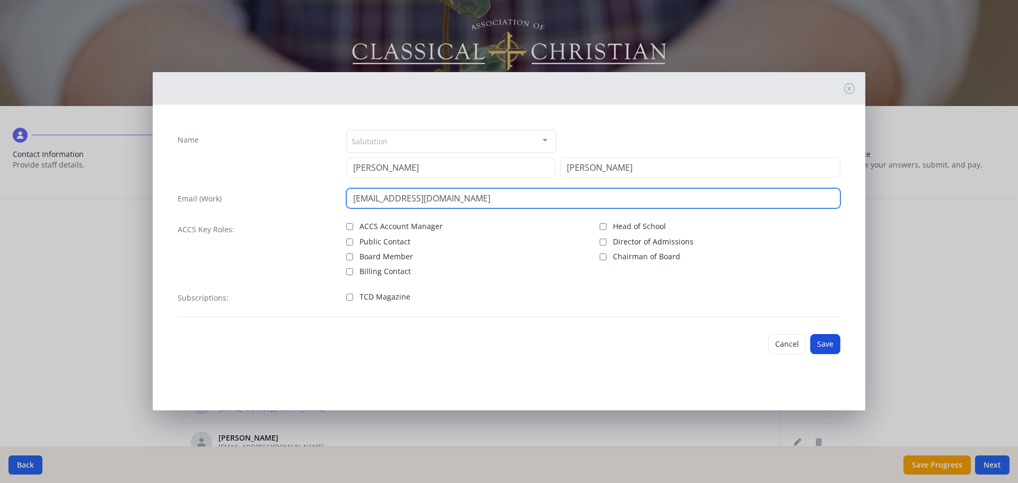
type input "mmangum@logosclassicalacademy.org"
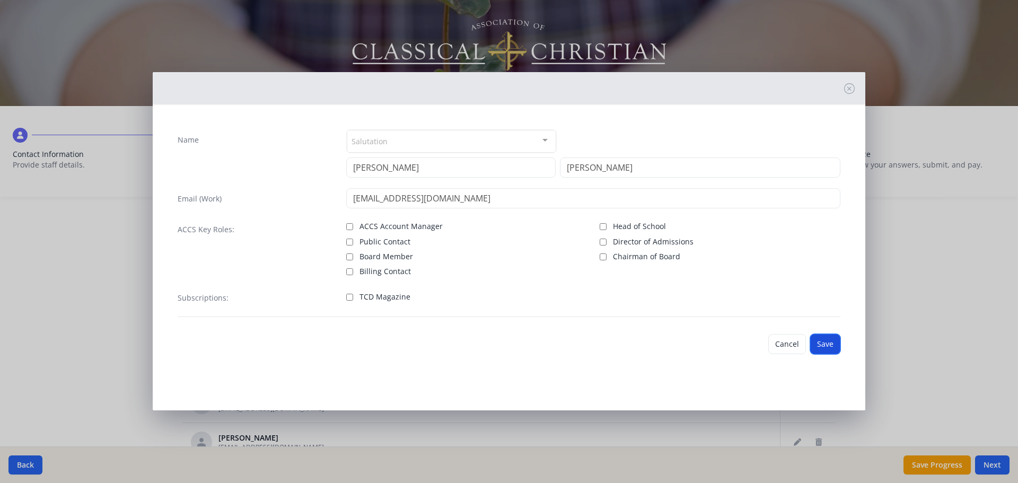
click at [835, 346] on button "Save" at bounding box center [825, 344] width 30 height 20
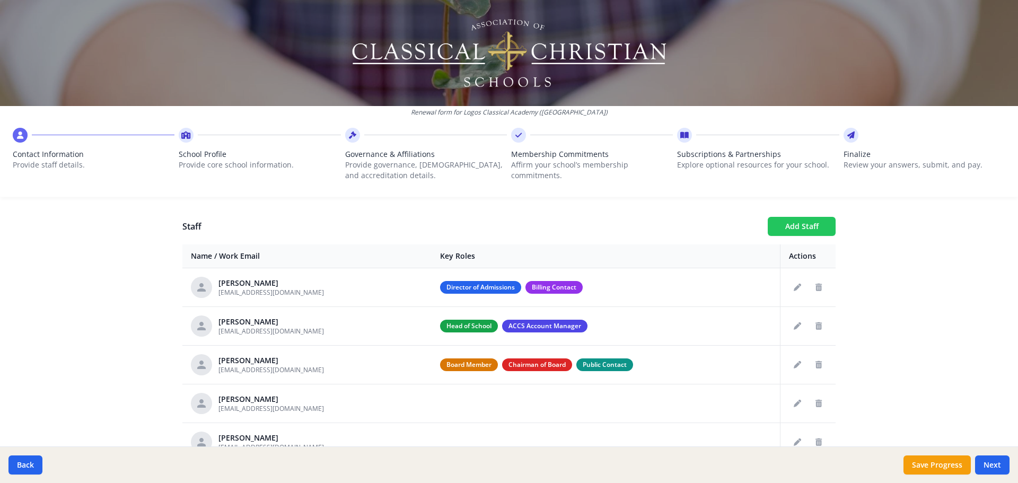
click at [799, 228] on button "Add Staff" at bounding box center [802, 226] width 68 height 19
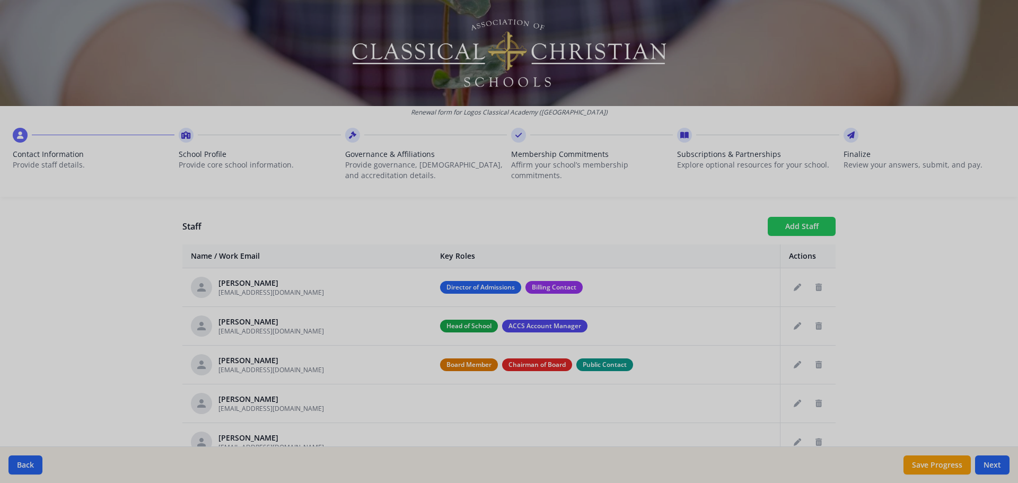
checkbox input "false"
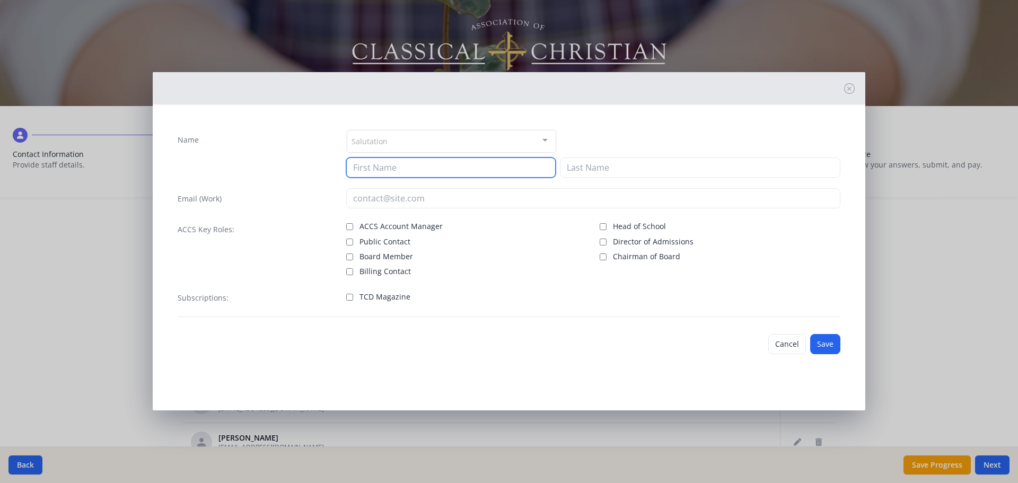
click at [471, 166] on input at bounding box center [450, 167] width 209 height 20
type input "Kandler"
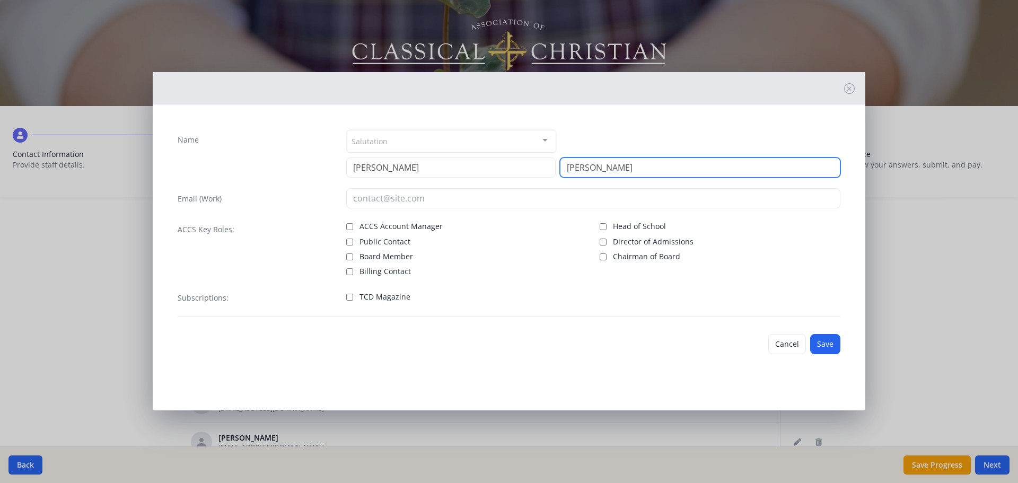
type input "Baker"
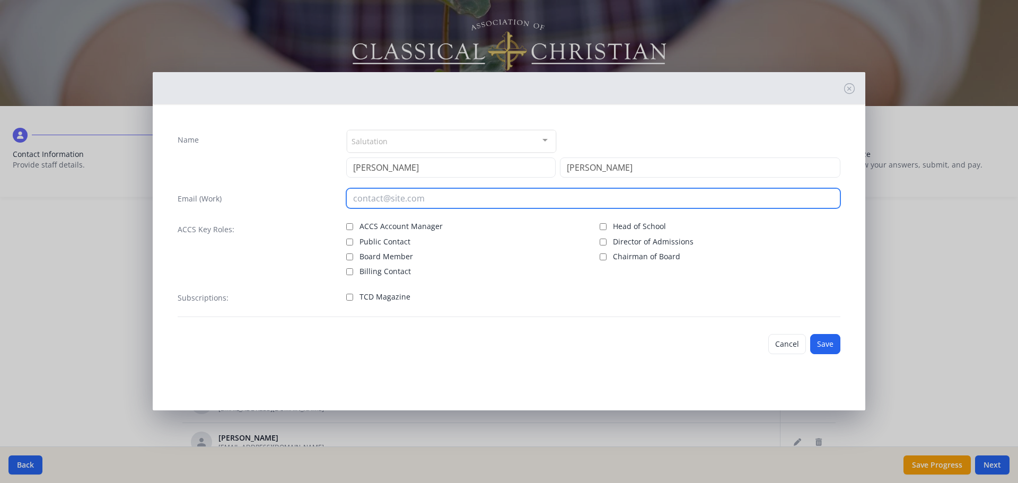
click at [479, 208] on input "email" at bounding box center [593, 198] width 495 height 20
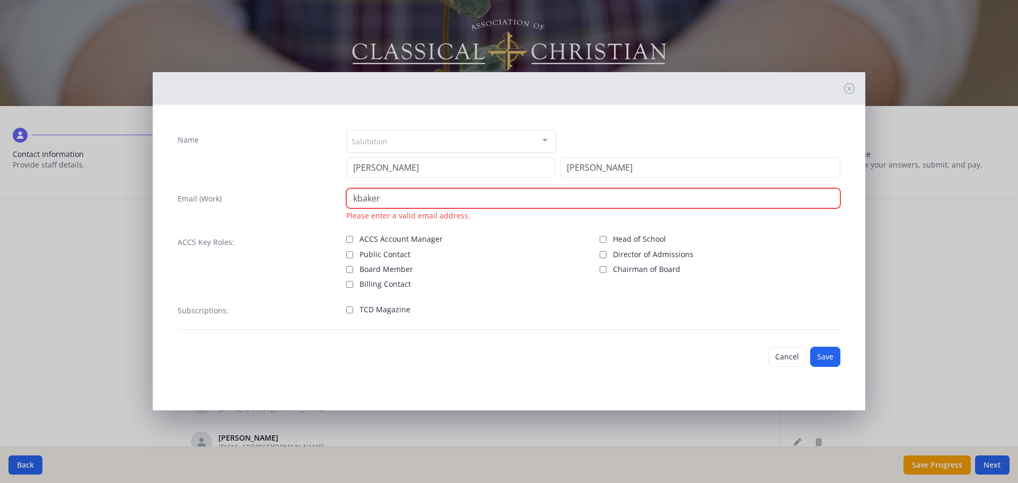
paste input "@logosclassicalacademy.org"
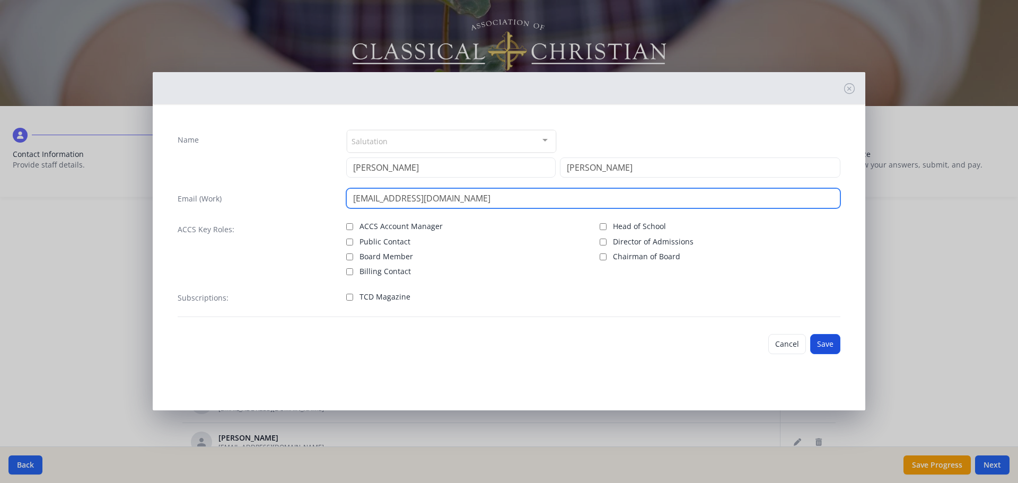
type input "kbaker@logosclassicalacademy.org"
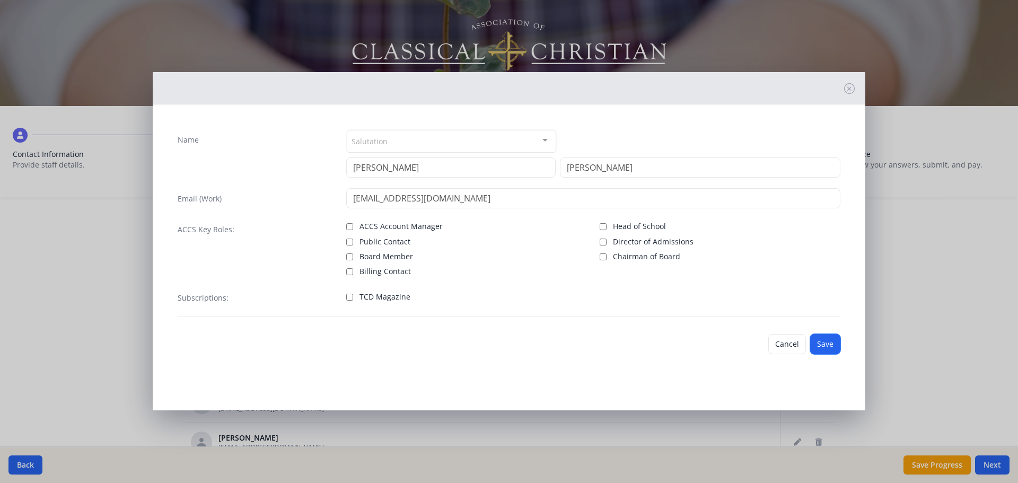
click at [834, 350] on button "Save" at bounding box center [825, 344] width 30 height 20
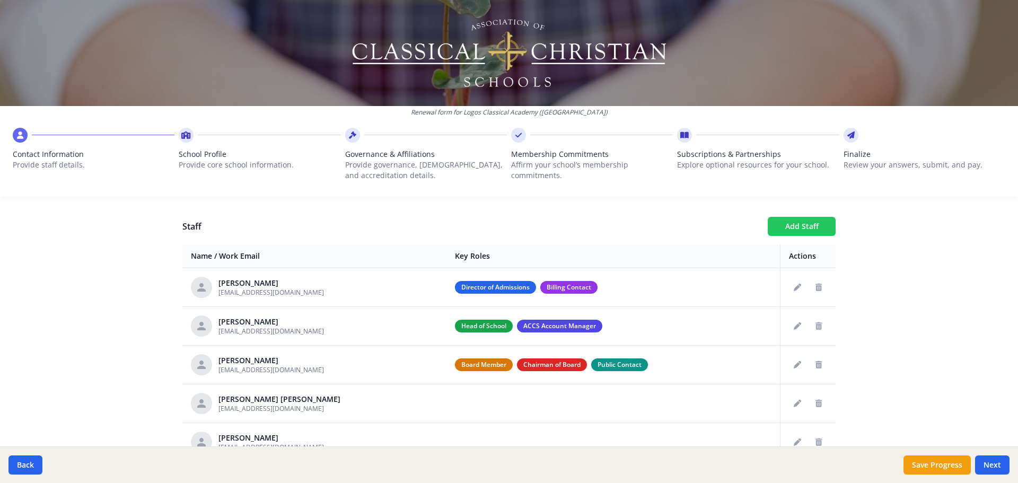
click at [814, 227] on button "Add Staff" at bounding box center [802, 226] width 68 height 19
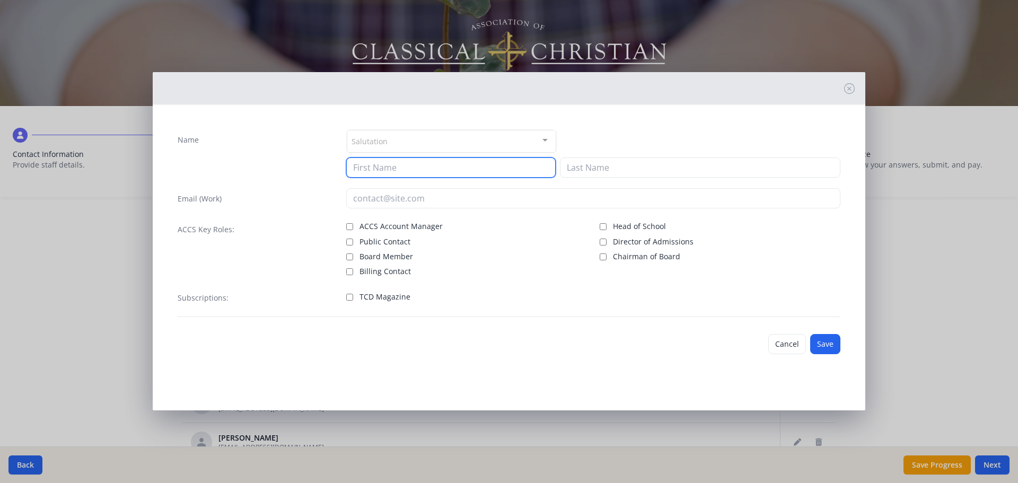
click at [394, 160] on input at bounding box center [450, 167] width 209 height 20
type input "Taylor"
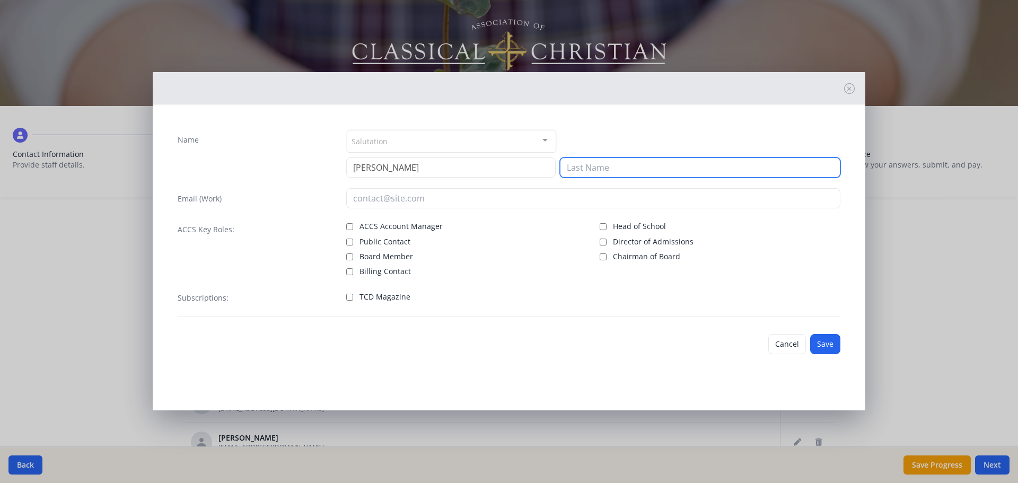
type input "e"
type input "Welsh"
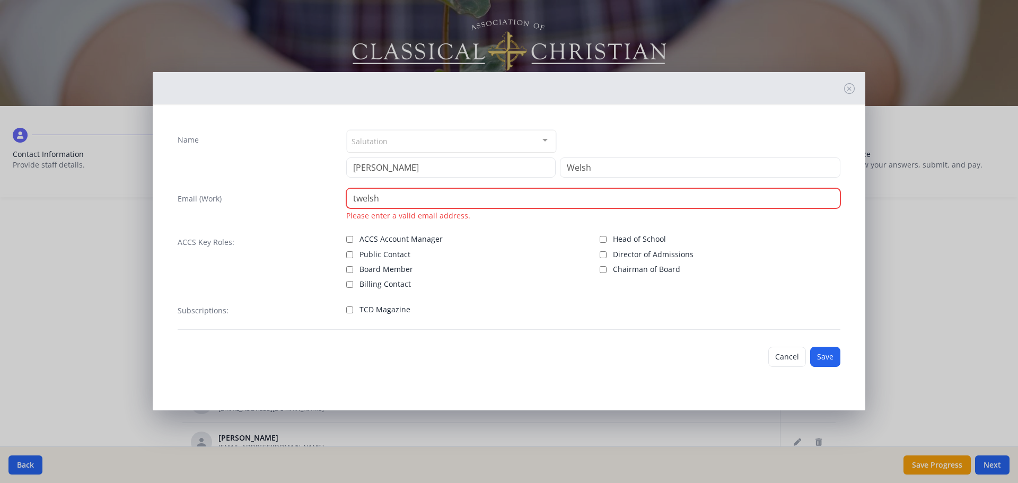
paste input "@logosclassicalacademy.org"
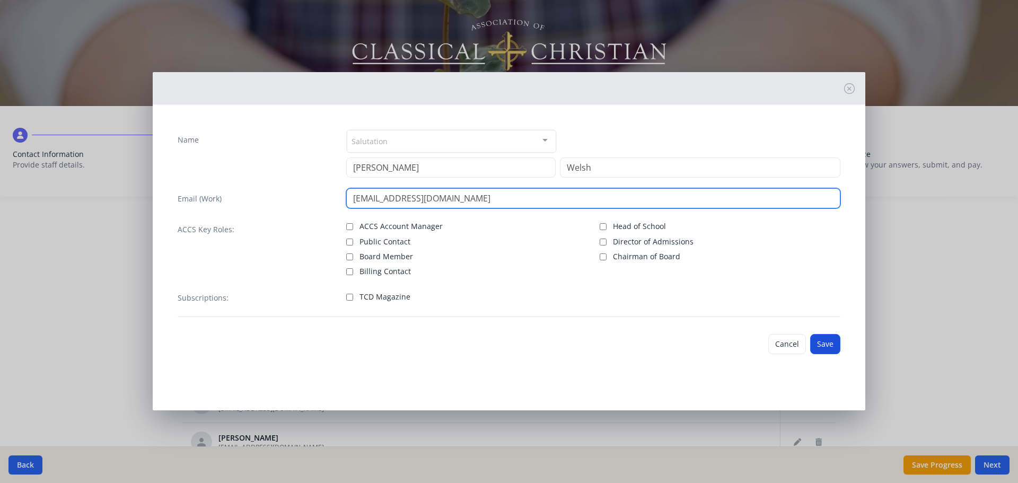
type input "twelsh@logosclassicalacademy.org"
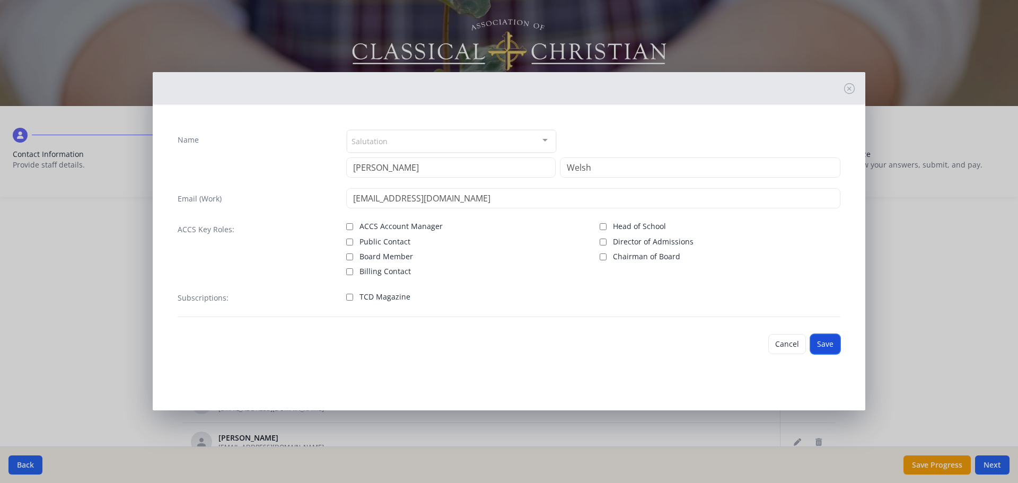
click at [823, 346] on button "Save" at bounding box center [825, 344] width 30 height 20
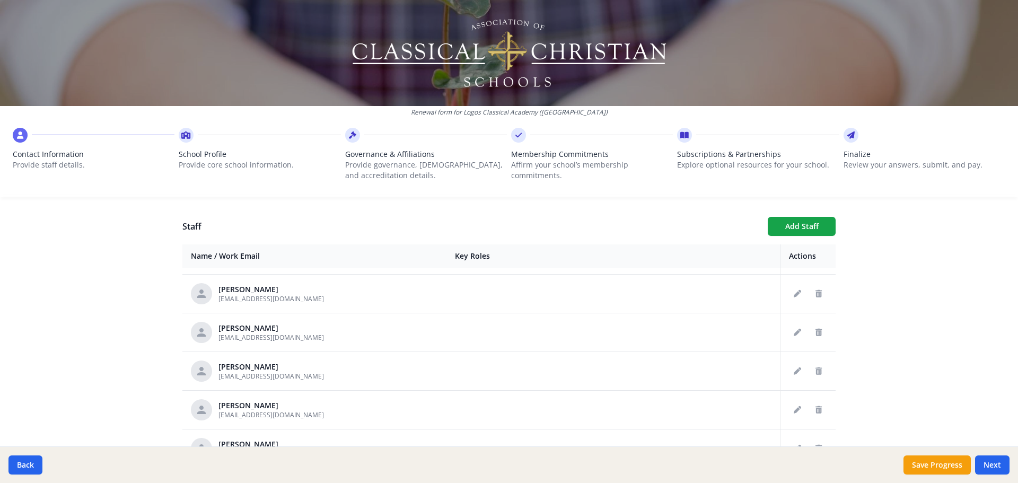
scroll to position [553, 0]
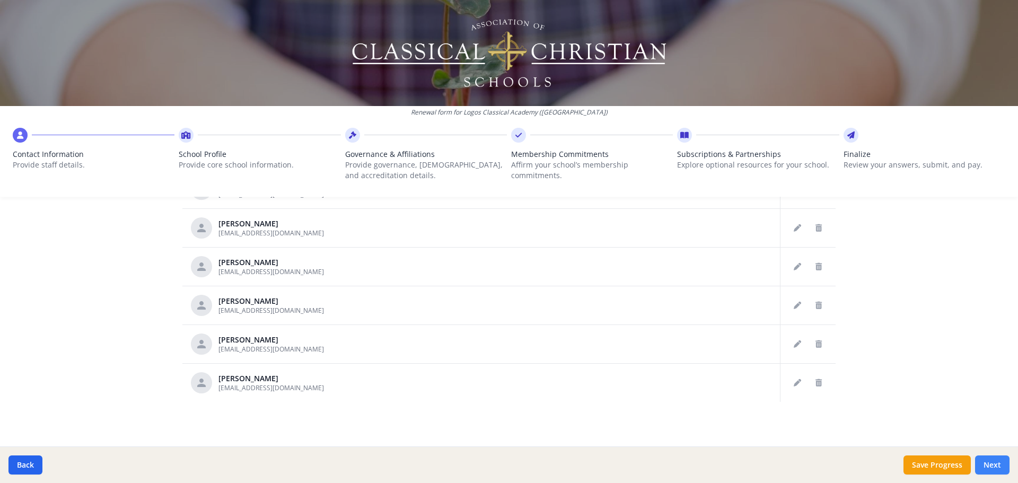
click at [995, 467] on button "Next" at bounding box center [992, 464] width 34 height 19
type input "(706) 901-7823"
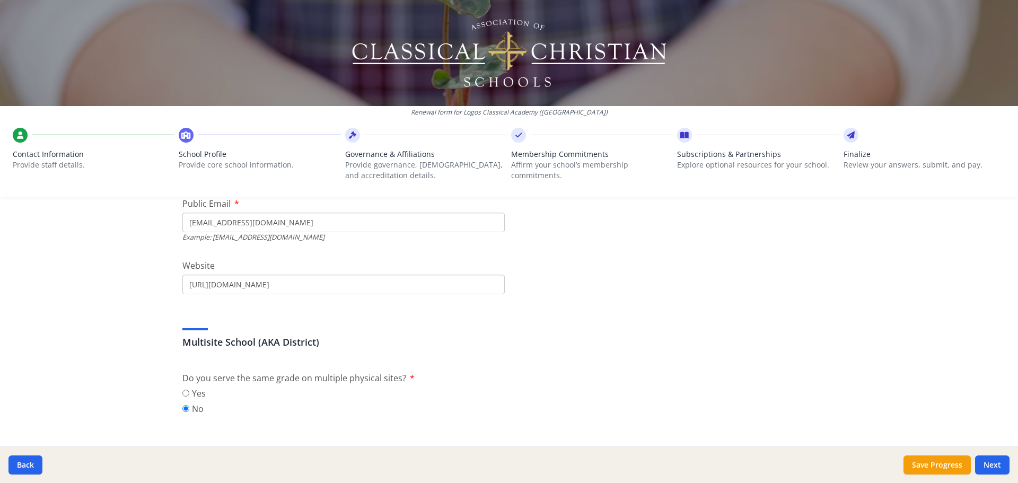
scroll to position [318, 0]
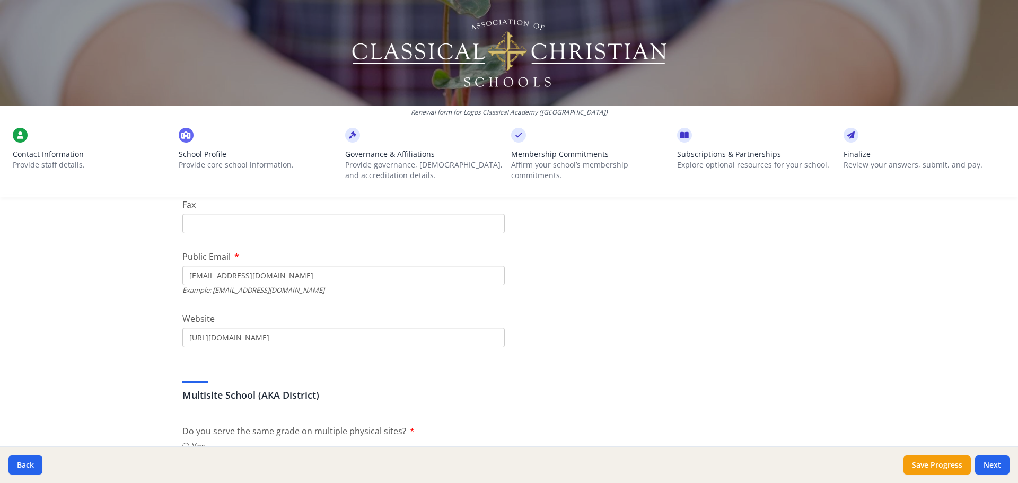
drag, startPoint x: 216, startPoint y: 274, endPoint x: 185, endPoint y: 277, distance: 30.9
click at [185, 277] on input "swilliams@logosclassicalacademy.org" at bounding box center [343, 276] width 322 height 20
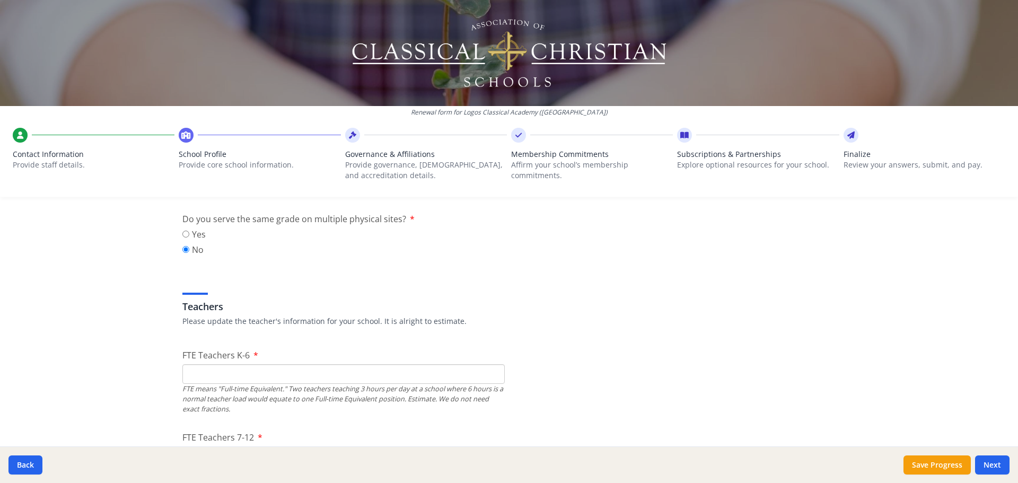
scroll to position [583, 0]
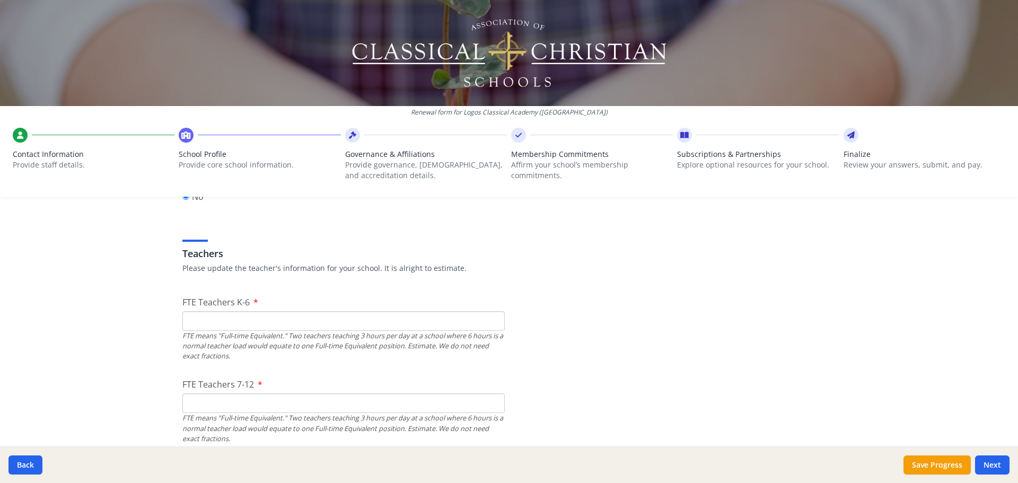
type input "scrawford@logosclassicalacademy.org"
click at [466, 319] on input "FTE Teachers K-6" at bounding box center [343, 321] width 322 height 20
type input "12"
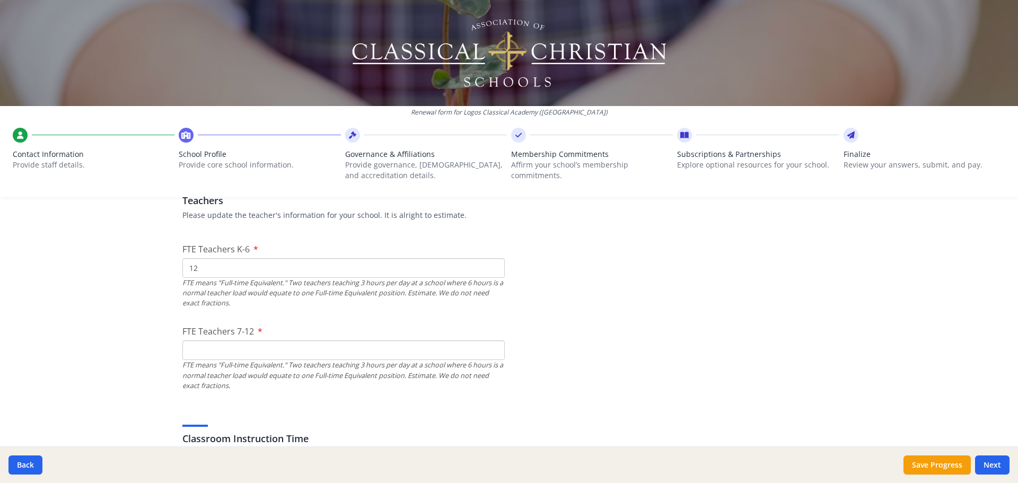
scroll to position [689, 0]
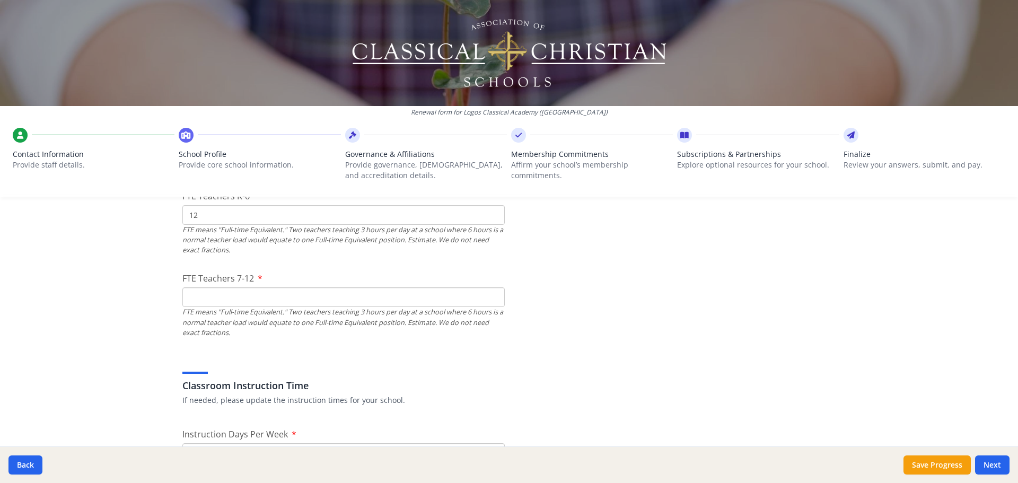
drag, startPoint x: 227, startPoint y: 348, endPoint x: 210, endPoint y: 350, distance: 17.7
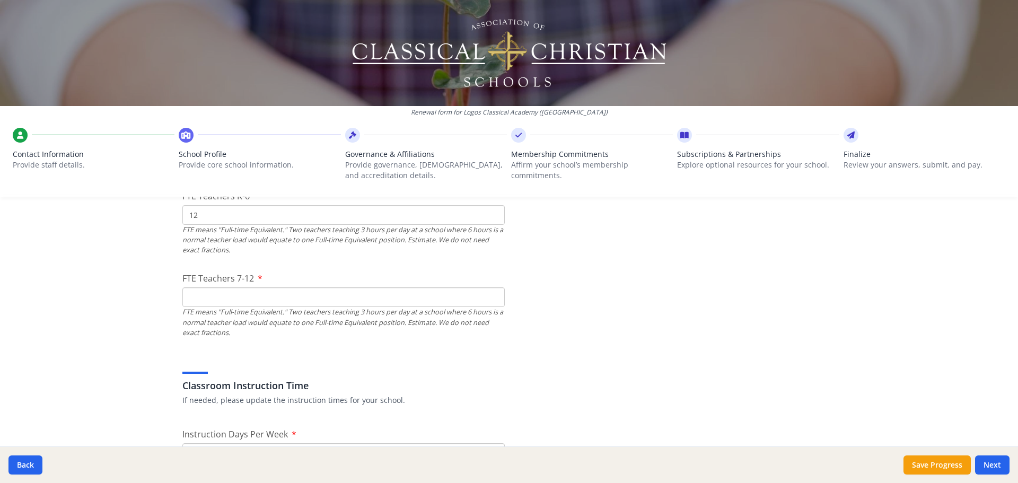
click at [465, 432] on div "Instruction Days Per Week 5" at bounding box center [343, 445] width 322 height 35
click at [247, 293] on input "FTE Teachers 7-12" at bounding box center [343, 297] width 322 height 20
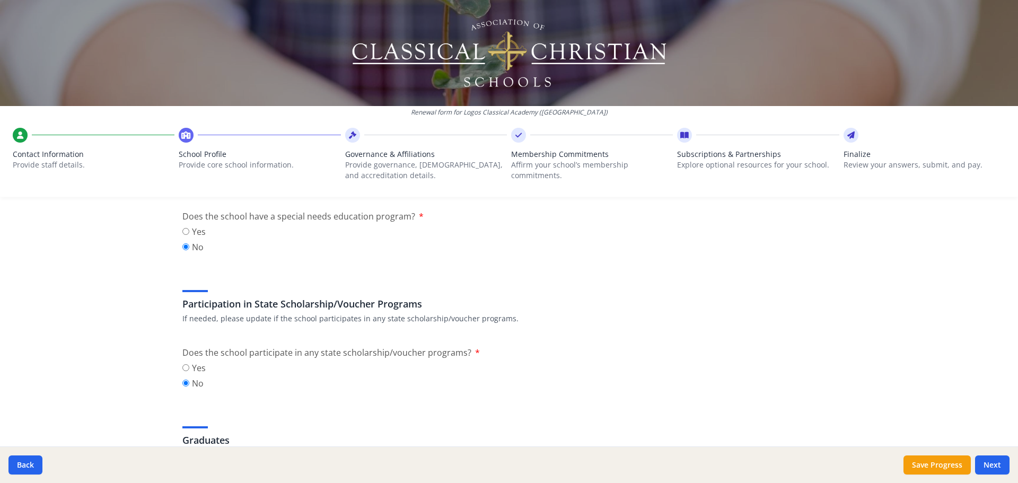
scroll to position [1325, 0]
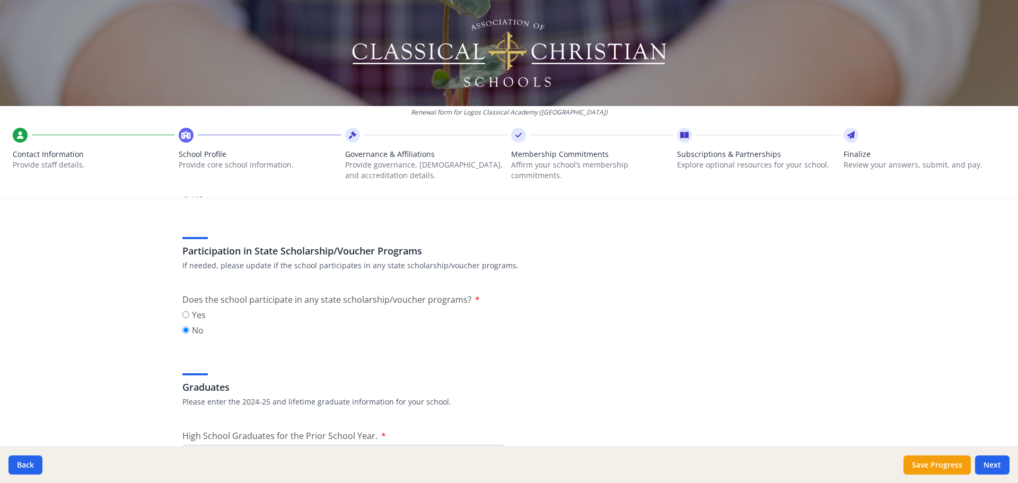
type input "4"
click at [183, 314] on input "Yes" at bounding box center [185, 314] width 7 height 7
radio input "true"
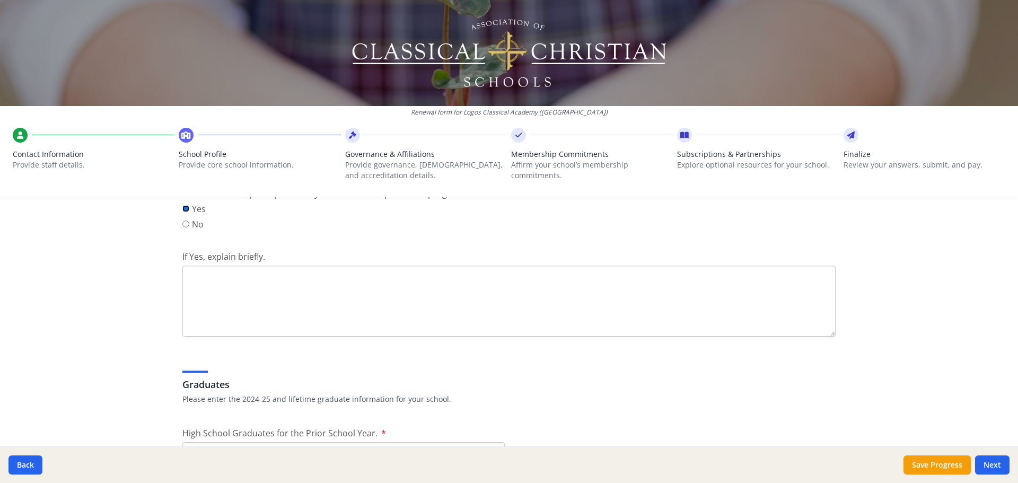
scroll to position [1484, 0]
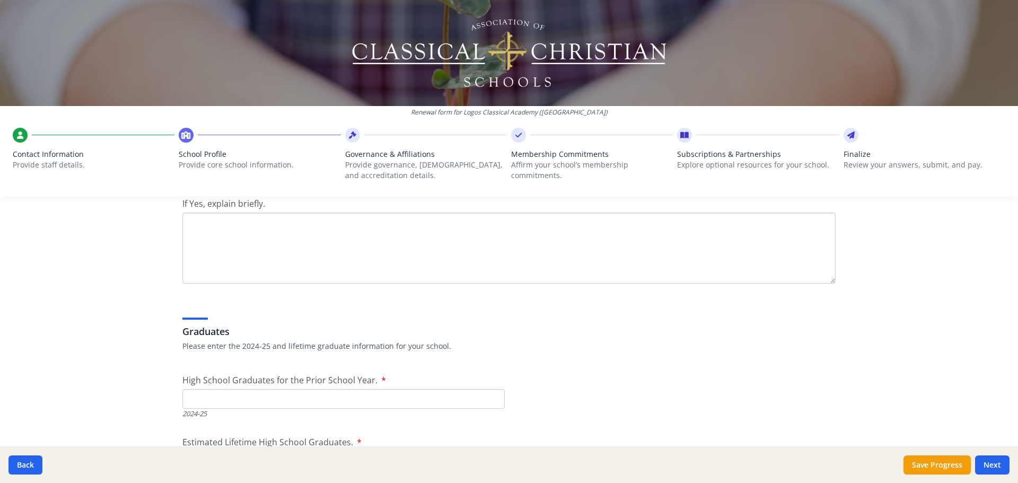
click at [223, 241] on textarea "If Yes, explain briefly." at bounding box center [508, 248] width 653 height 71
drag, startPoint x: 243, startPoint y: 222, endPoint x: 198, endPoint y: 220, distance: 44.6
click at [198, 220] on textarea "We participate in the Georgia Promise Scholarship Program." at bounding box center [508, 248] width 653 height 71
click at [238, 223] on textarea "We are a particiating school with the Georgia Promise Scholarship Program." at bounding box center [508, 248] width 653 height 71
click at [240, 223] on textarea "We are a particiating school with the Georgia Promise Scholarship Program." at bounding box center [508, 248] width 653 height 71
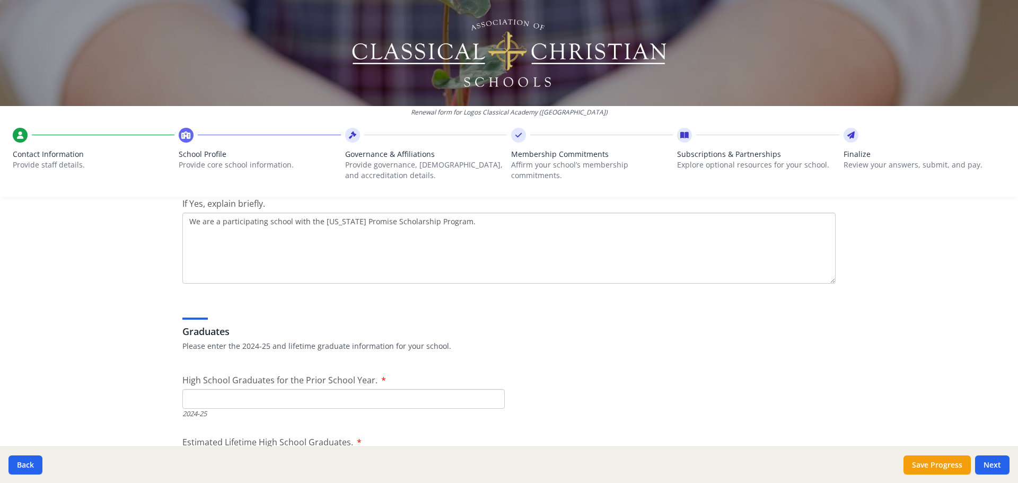
click at [330, 251] on textarea "We are a participating school with the Georgia Promise Scholarship Program." at bounding box center [508, 248] width 653 height 71
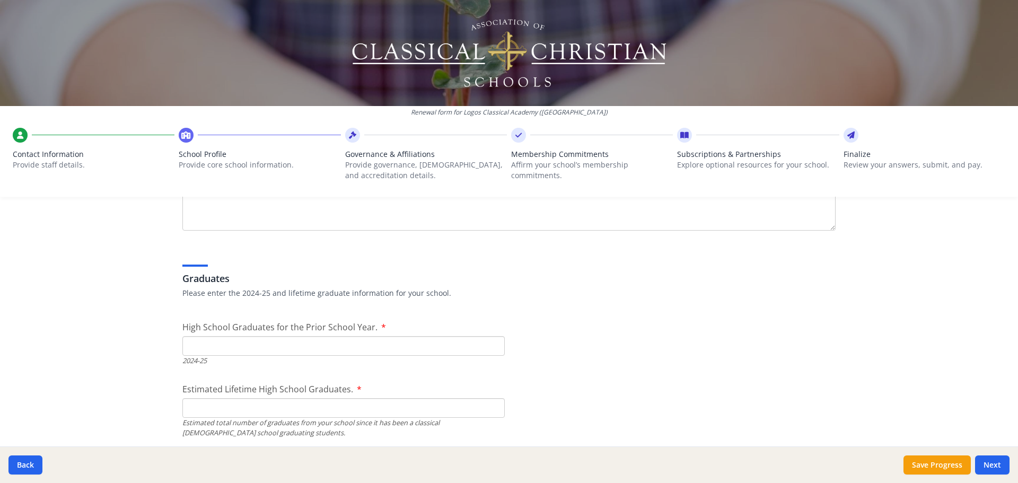
type textarea "We are a participating school with the Georgia Promise Scholarship Program."
click at [250, 348] on input "High School Graduates for the Prior School Year." at bounding box center [343, 346] width 322 height 20
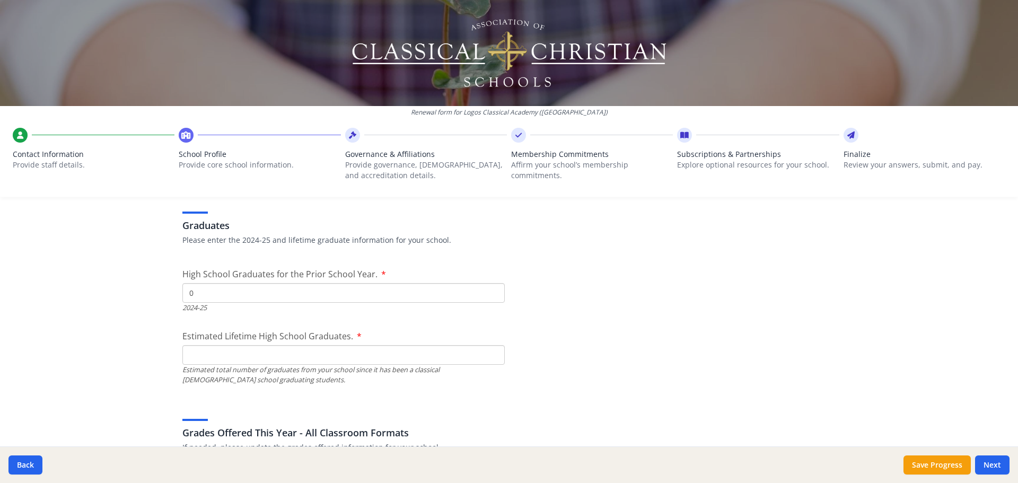
type input "0"
click at [199, 355] on input "Estimated Lifetime High School Graduates." at bounding box center [343, 355] width 322 height 20
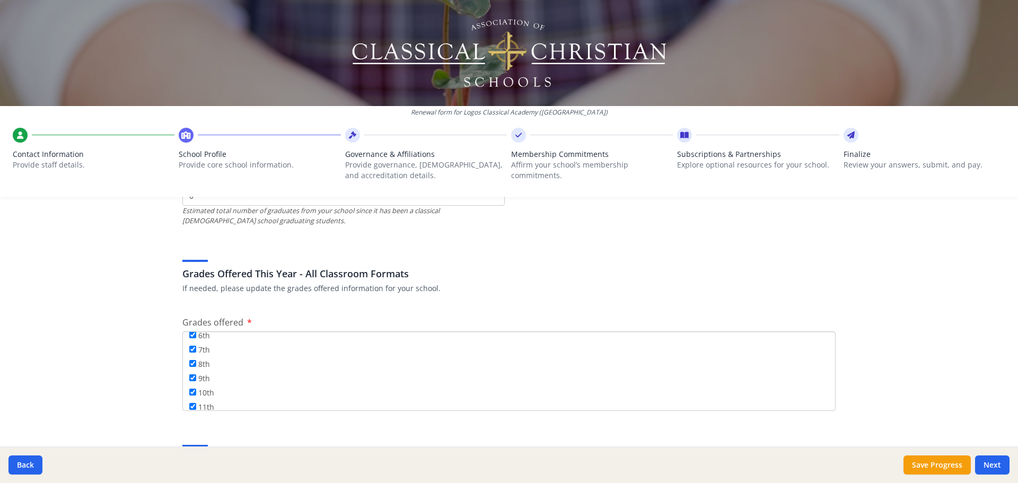
scroll to position [128, 0]
type input "0"
click at [189, 399] on input "12th" at bounding box center [192, 398] width 7 height 7
checkbox input "false"
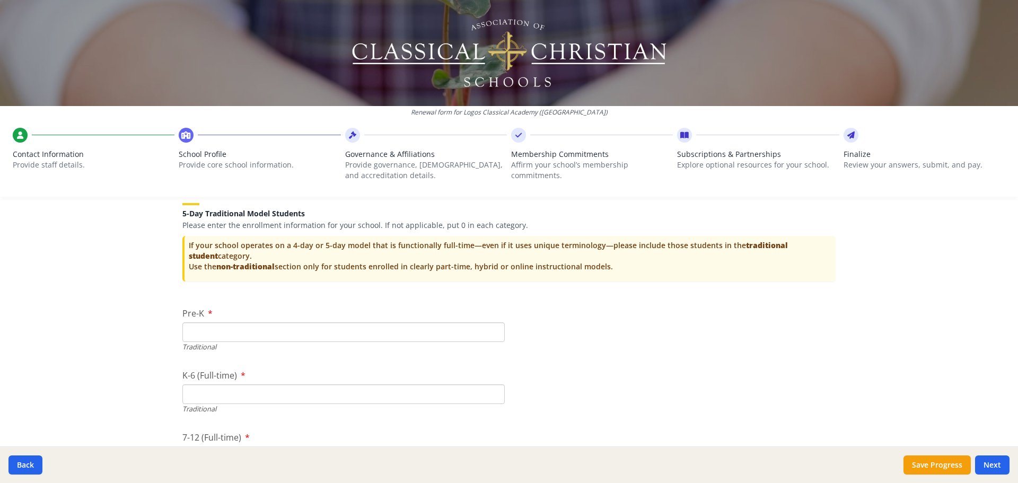
scroll to position [2279, 0]
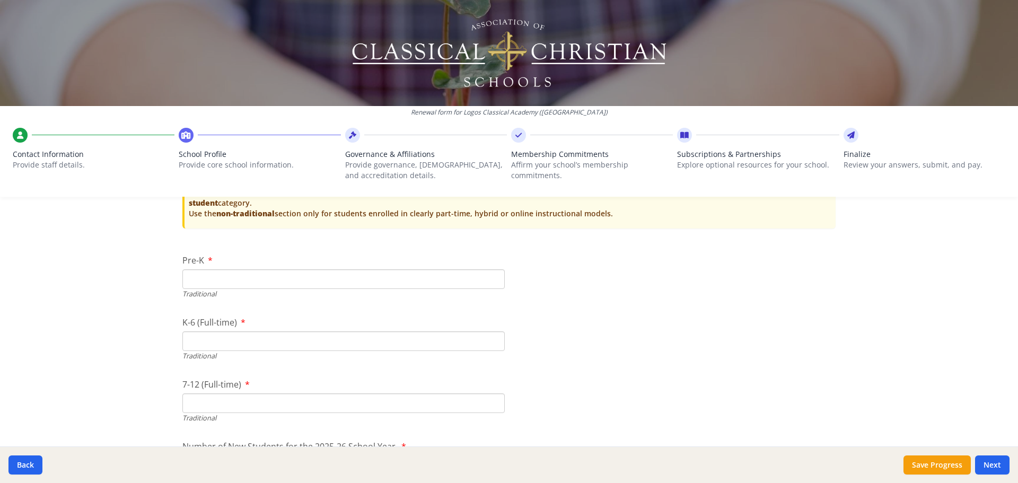
click at [199, 279] on input "Pre-K" at bounding box center [343, 279] width 322 height 20
type input "0"
click at [243, 347] on input "K-6 (Full-time)" at bounding box center [343, 341] width 322 height 20
